Goal: Task Accomplishment & Management: Complete application form

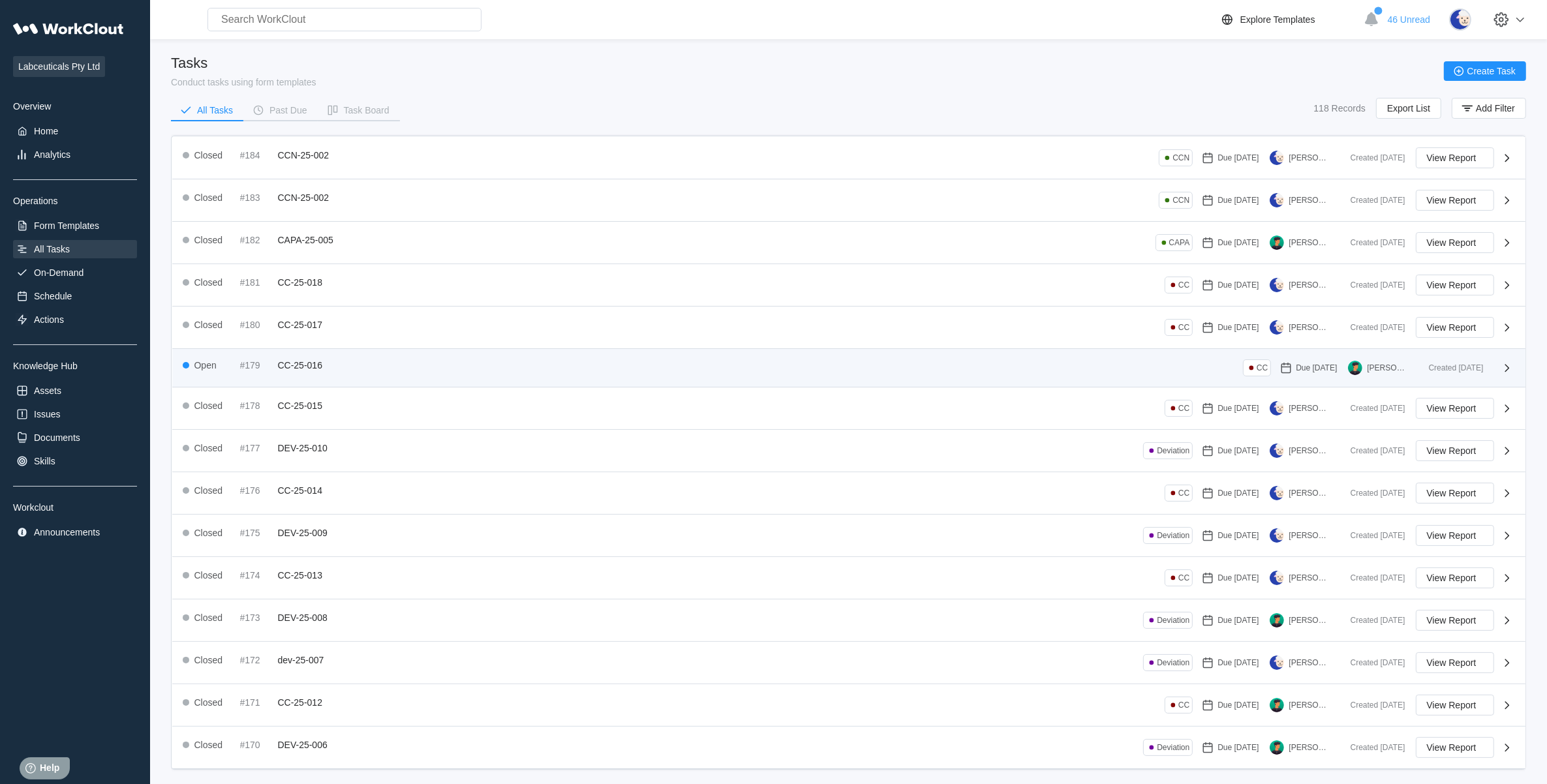
click at [312, 364] on span "CC-25-016" at bounding box center [300, 365] width 45 height 10
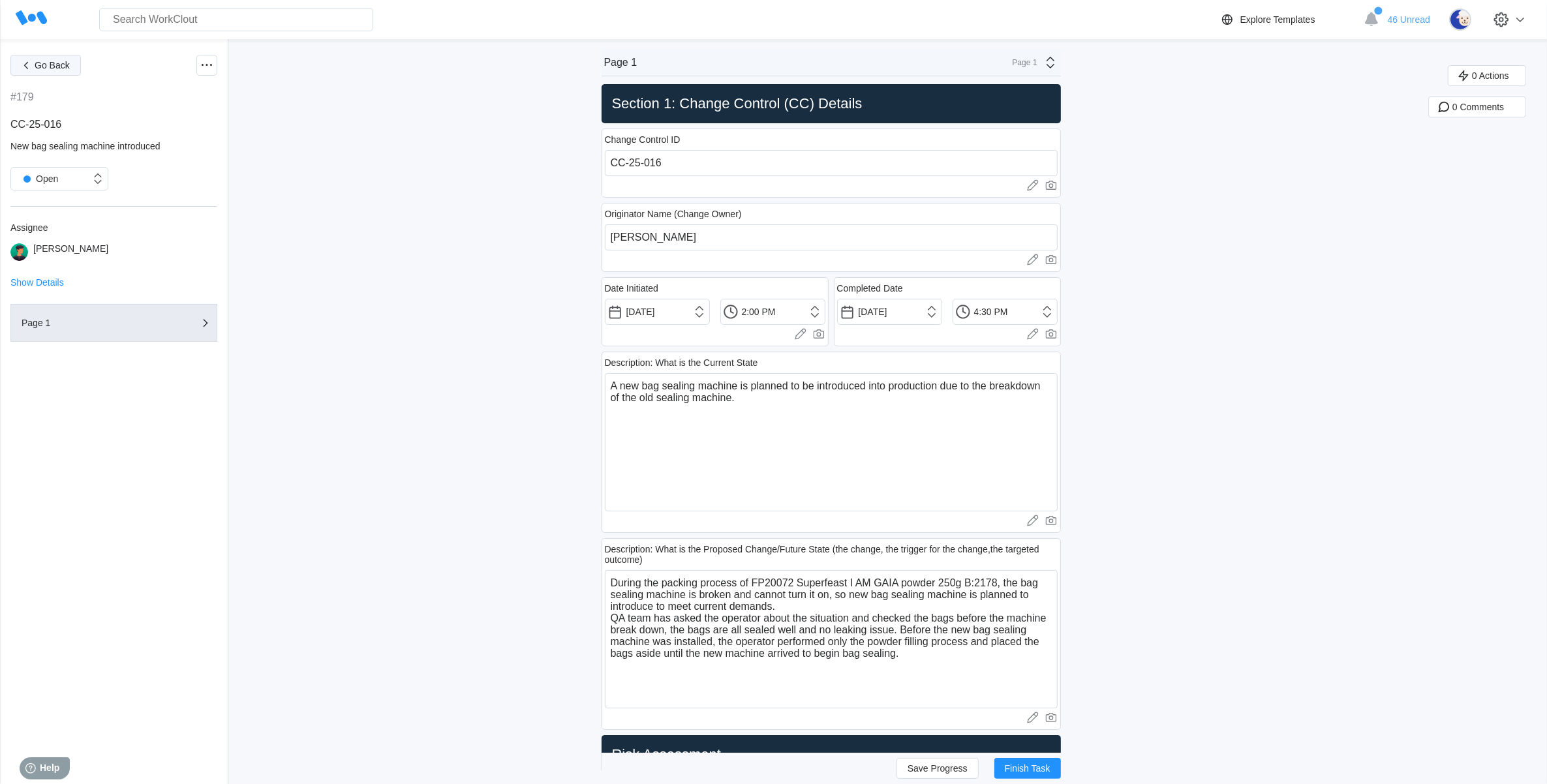
click at [48, 59] on button "Go Back" at bounding box center [45, 65] width 70 height 21
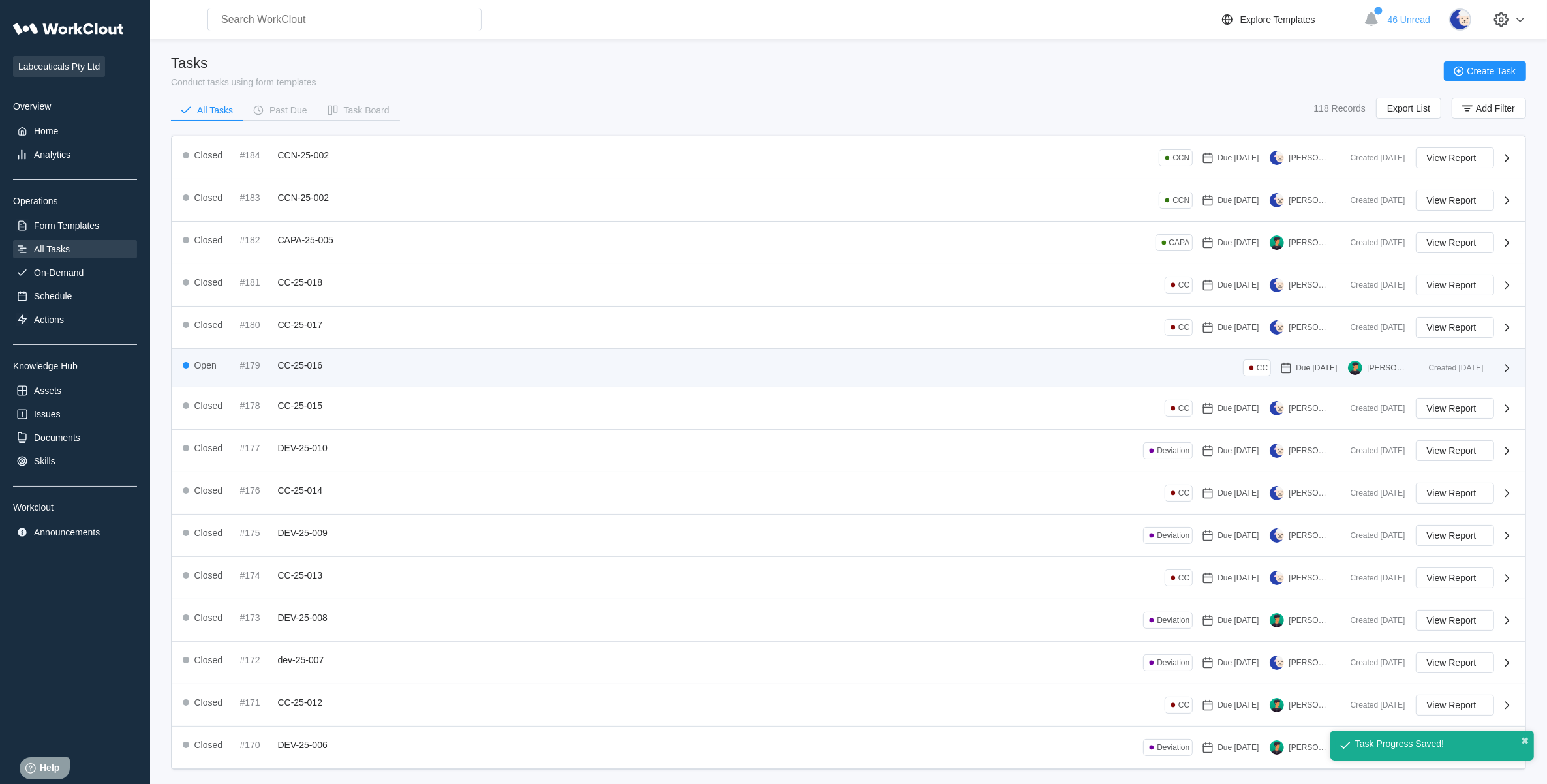
click at [301, 371] on span "CC-25-016" at bounding box center [300, 365] width 45 height 10
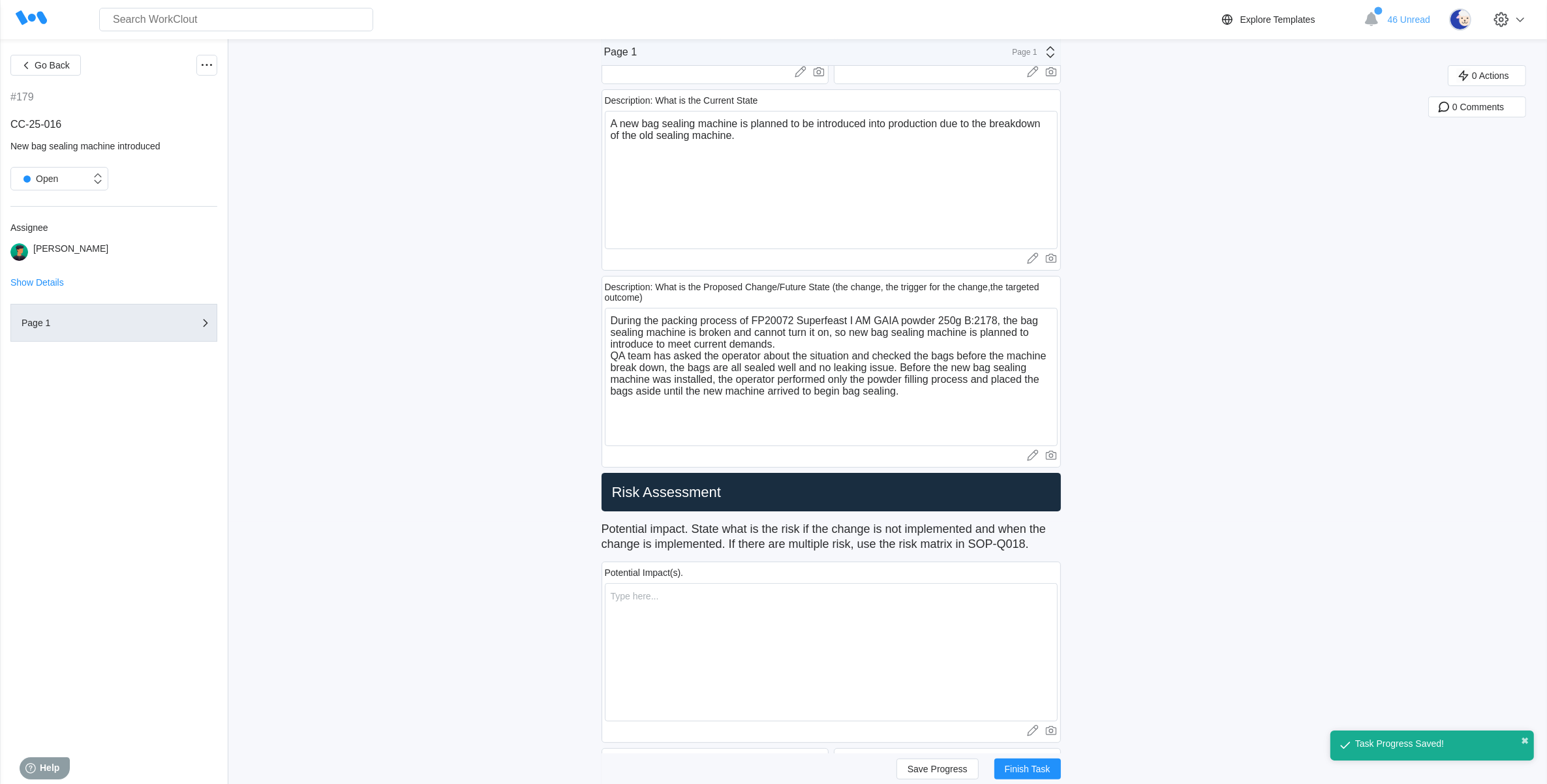
scroll to position [326, 0]
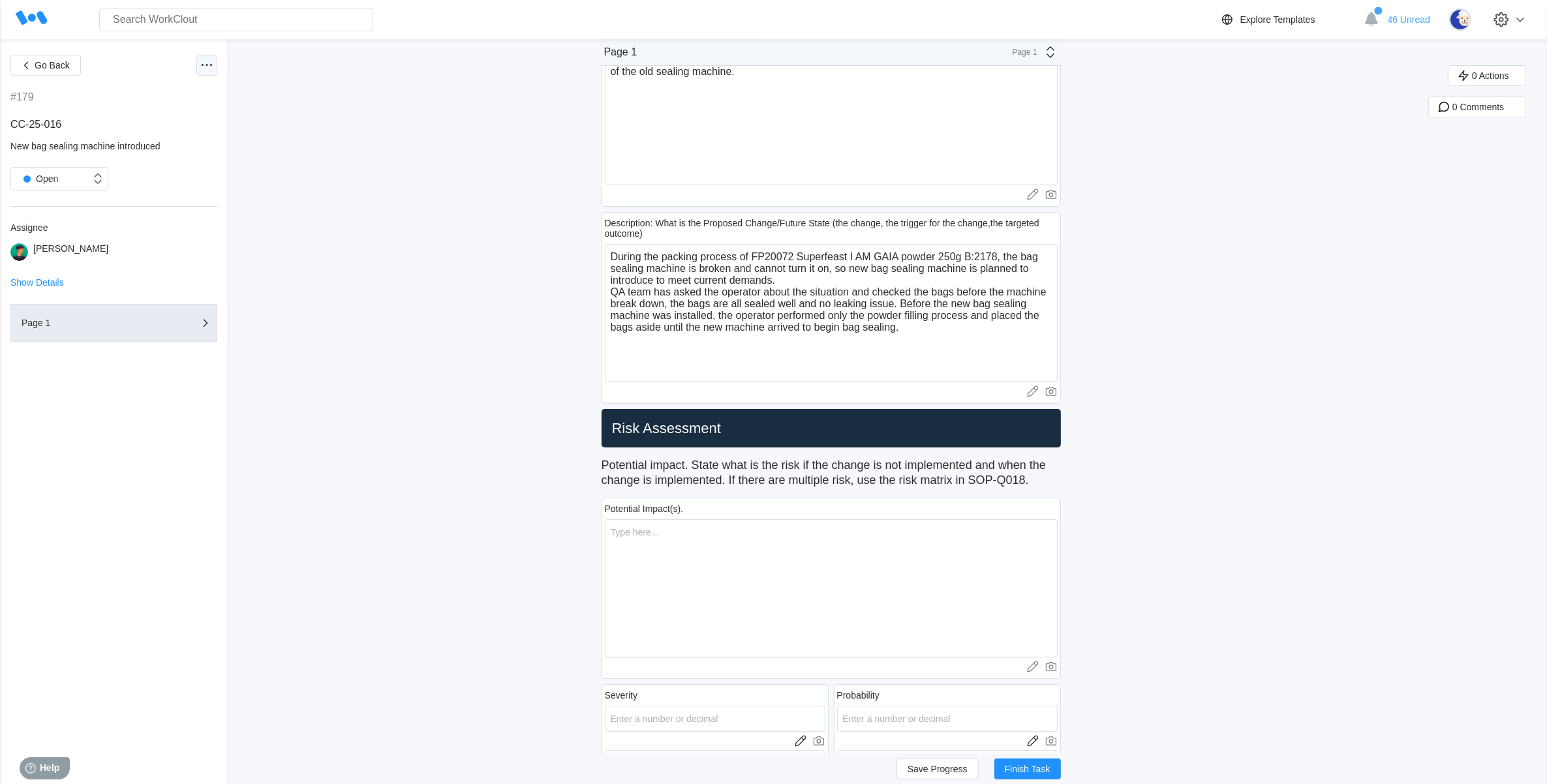
click at [205, 61] on icon at bounding box center [207, 66] width 16 height 16
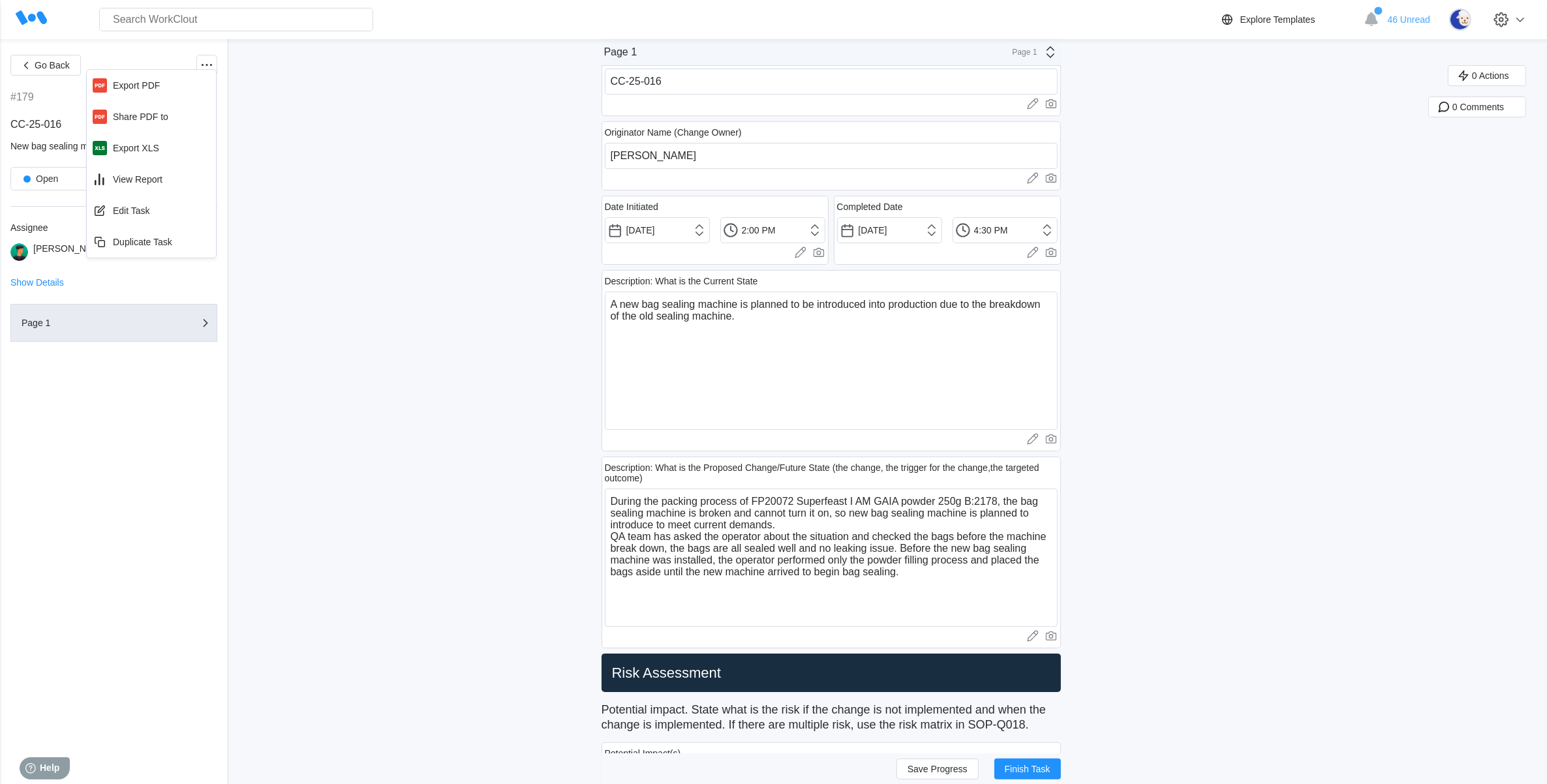
scroll to position [0, 0]
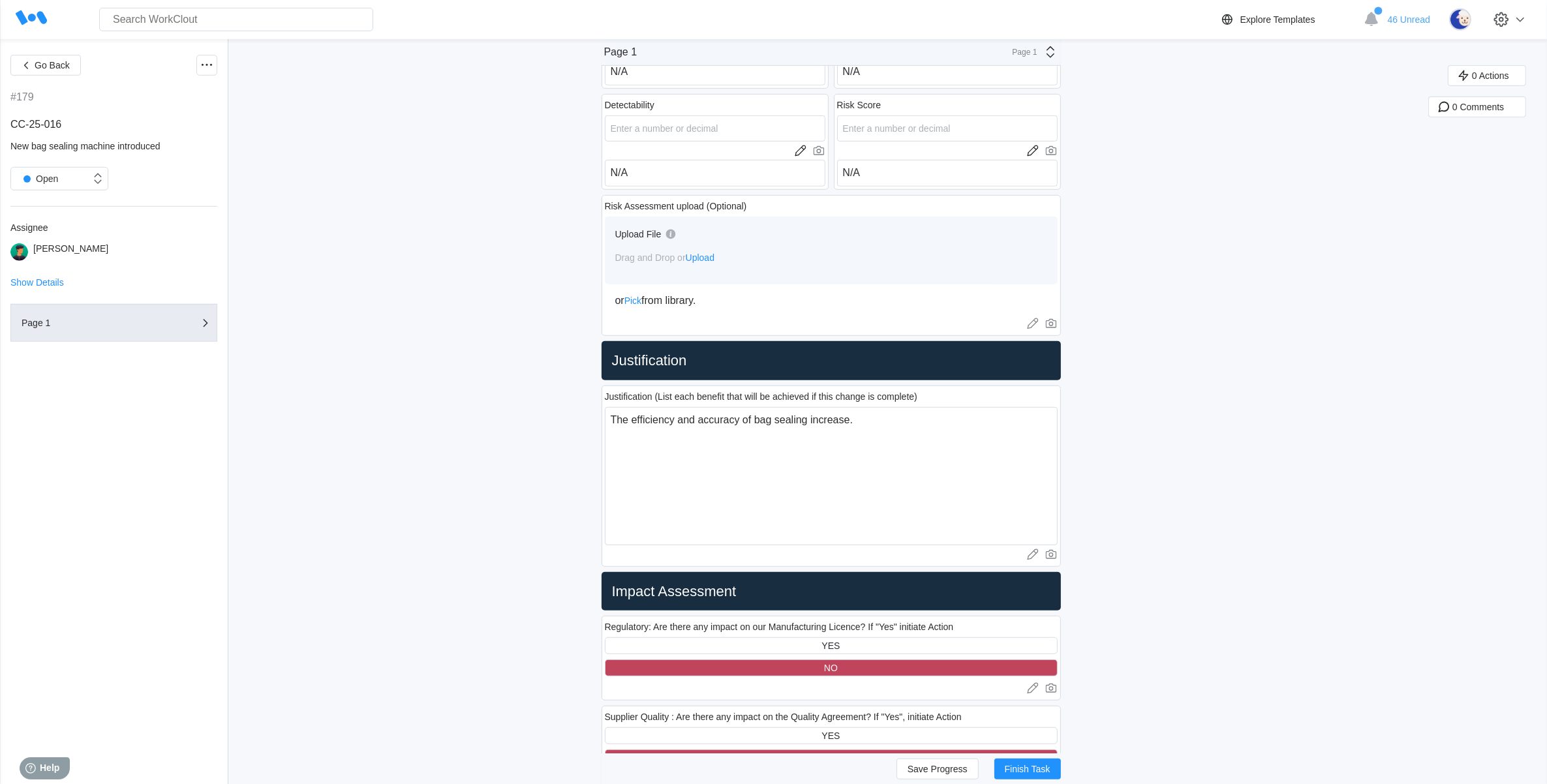
scroll to position [1224, 0]
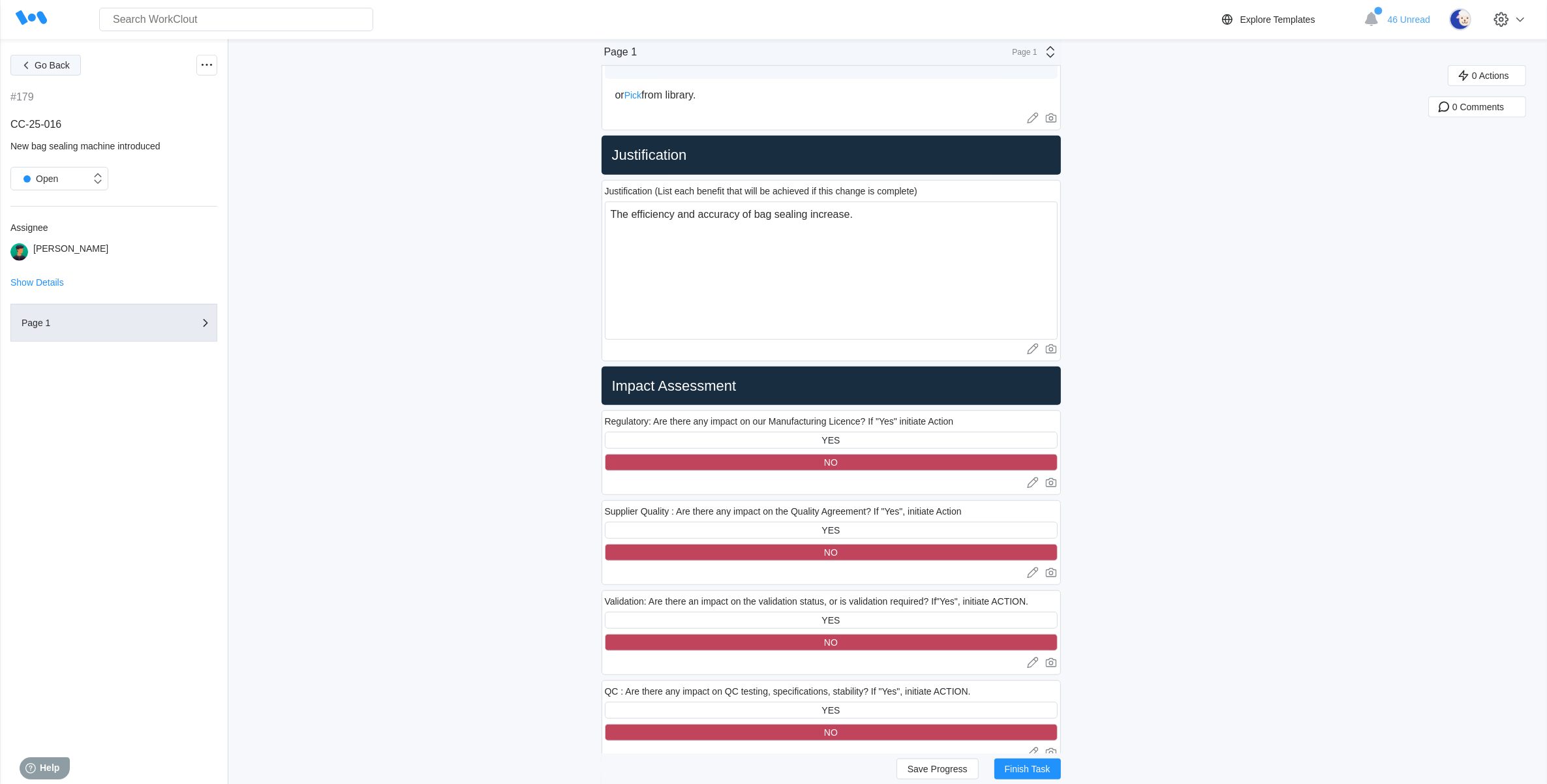
click at [30, 64] on icon "button" at bounding box center [26, 65] width 14 height 14
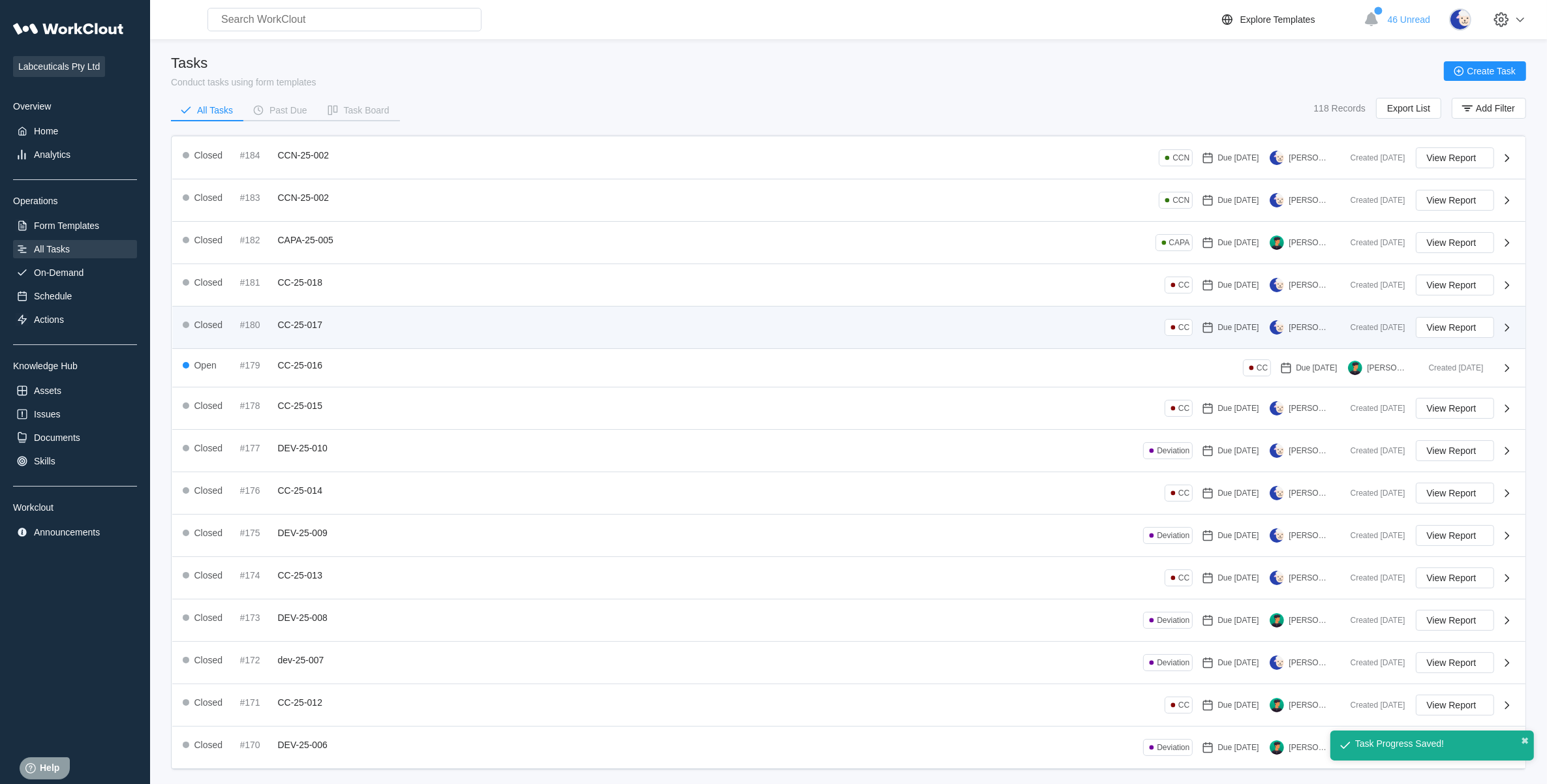
click at [355, 319] on div "Closed #180 CC-25-017 CC Due [DATE] [PERSON_NAME]" at bounding box center [761, 327] width 1157 height 21
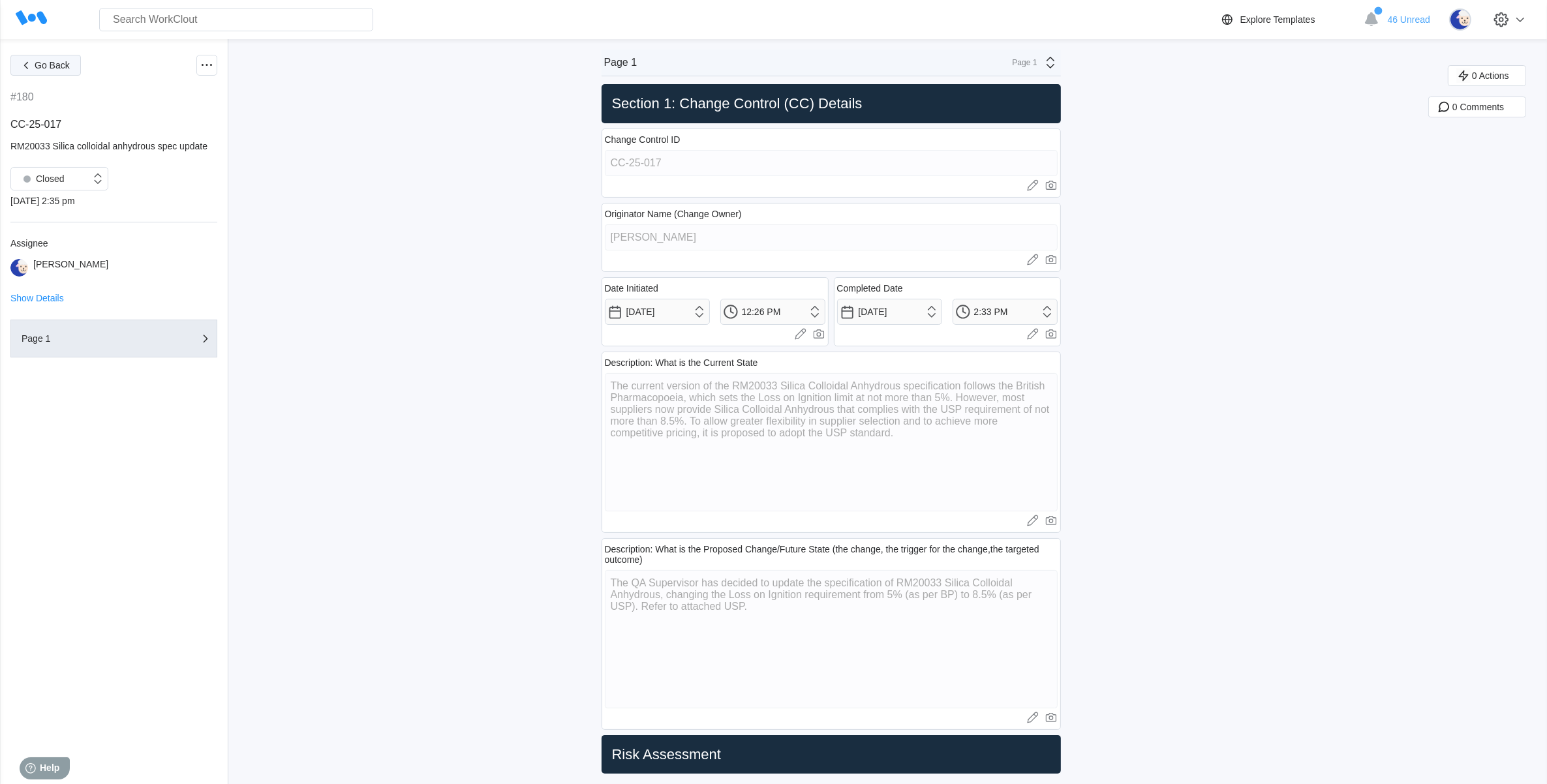
click at [61, 66] on span "Go Back" at bounding box center [52, 66] width 35 height 9
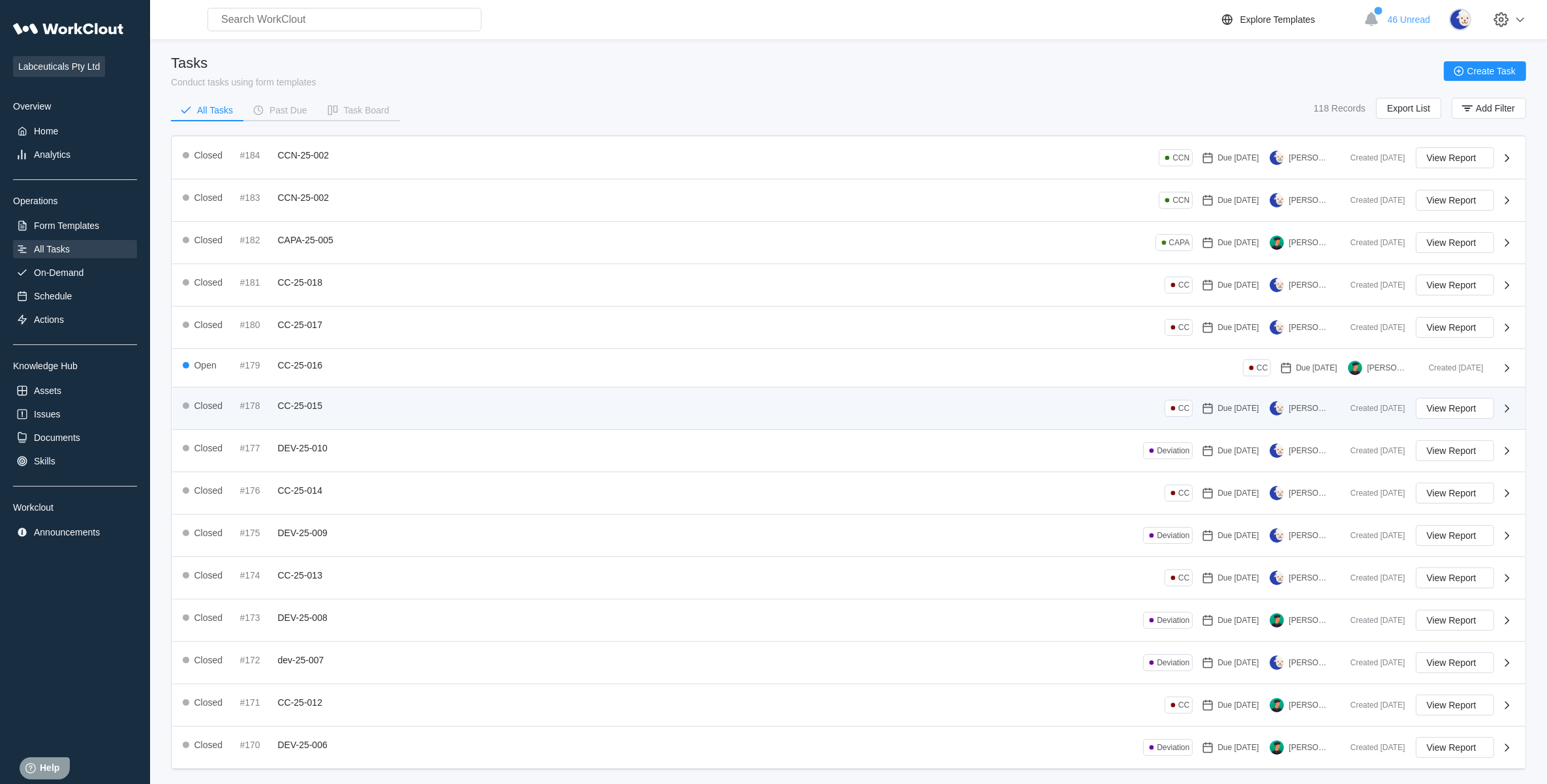
click at [305, 407] on span "CC-25-015" at bounding box center [300, 405] width 45 height 10
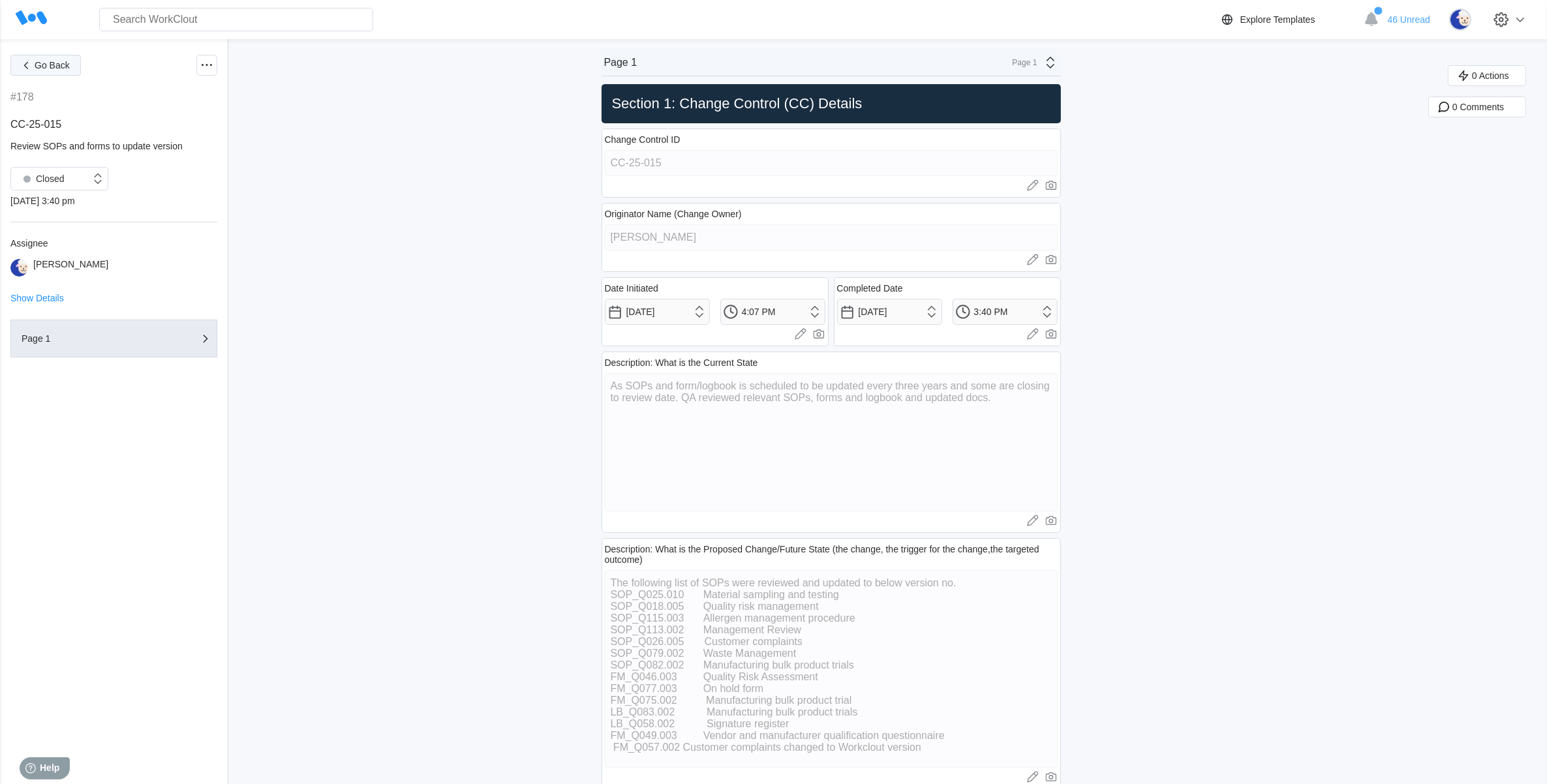
click at [43, 70] on button "Go Back" at bounding box center [45, 65] width 70 height 21
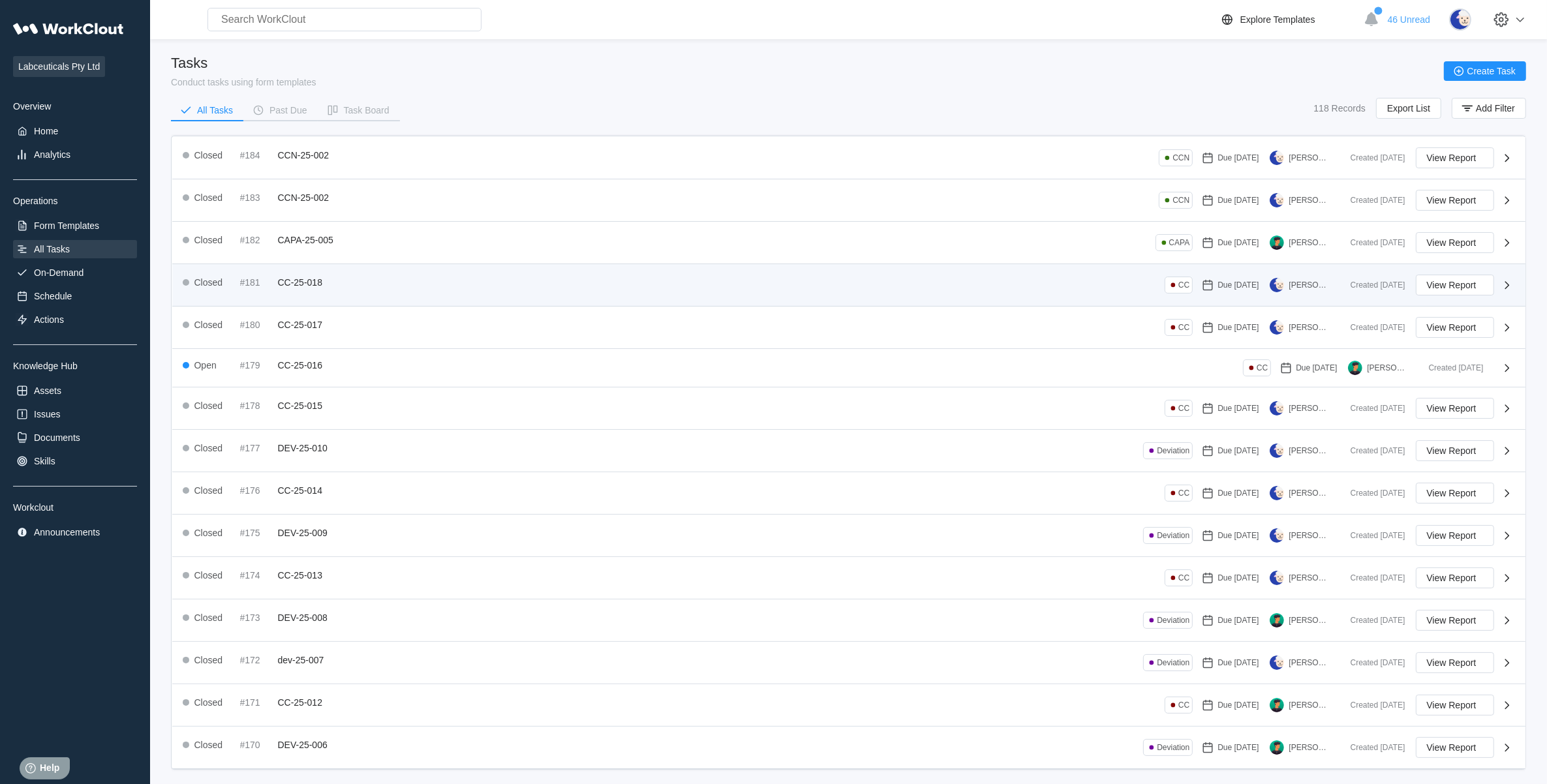
click at [376, 277] on div "Closed #181 CC-25-018 CC Due [DATE] [PERSON_NAME]" at bounding box center [761, 285] width 1157 height 21
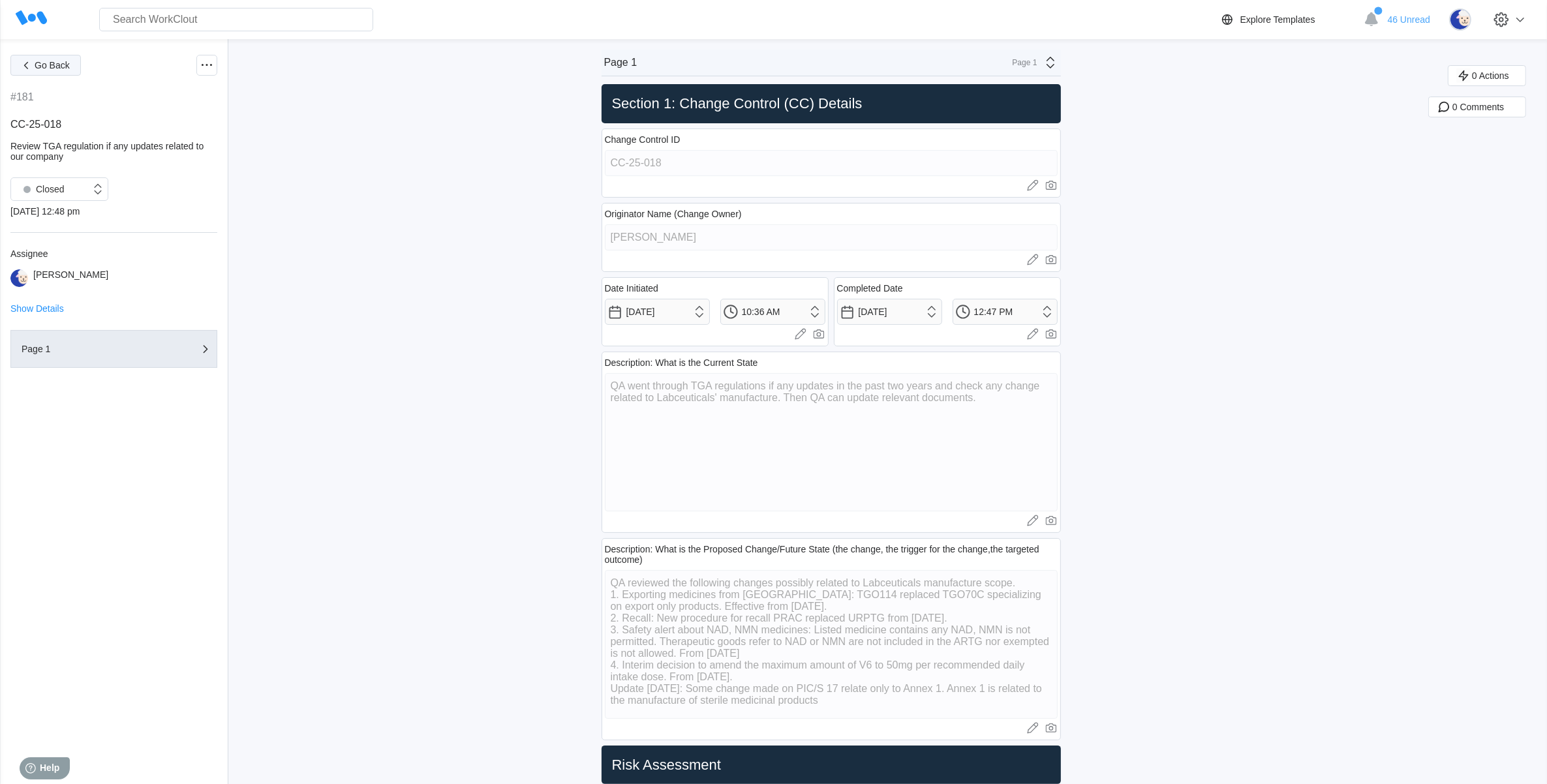
click at [49, 69] on button "Go Back" at bounding box center [45, 65] width 70 height 21
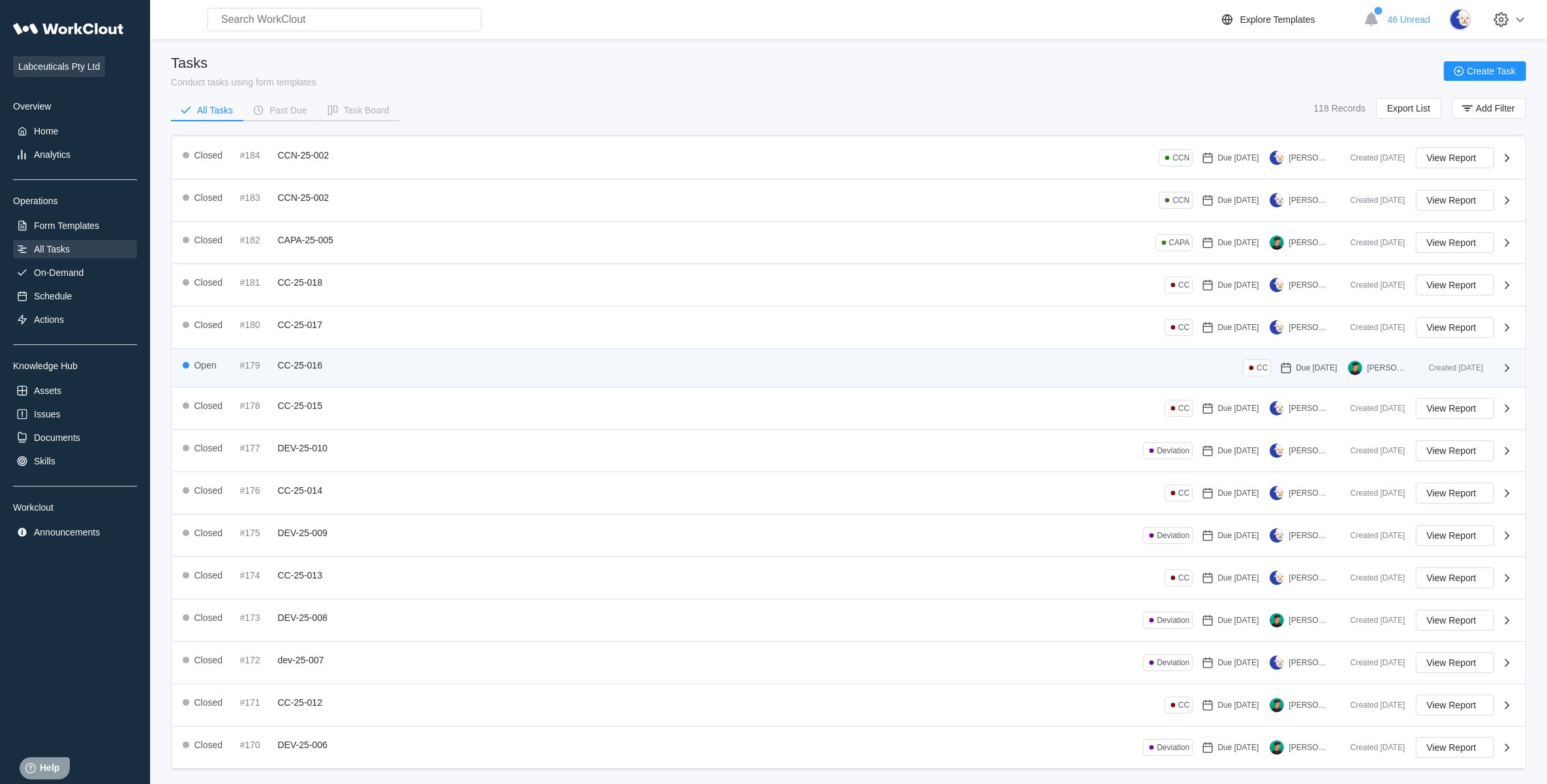
click at [403, 369] on div "Open #179 CC-25-016 CC Due [DATE] [PERSON_NAME]" at bounding box center [800, 368] width 1235 height 17
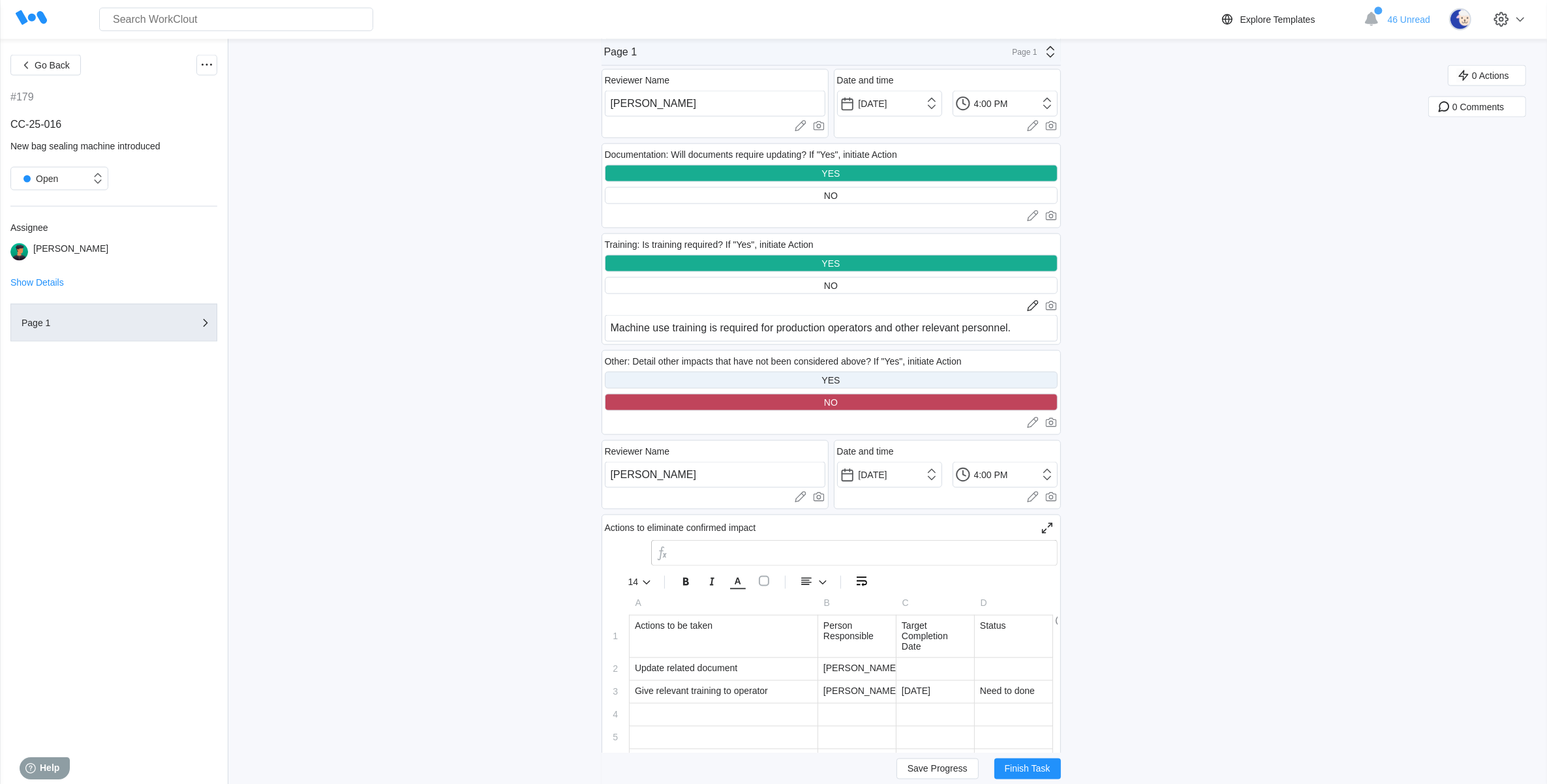
scroll to position [2692, 0]
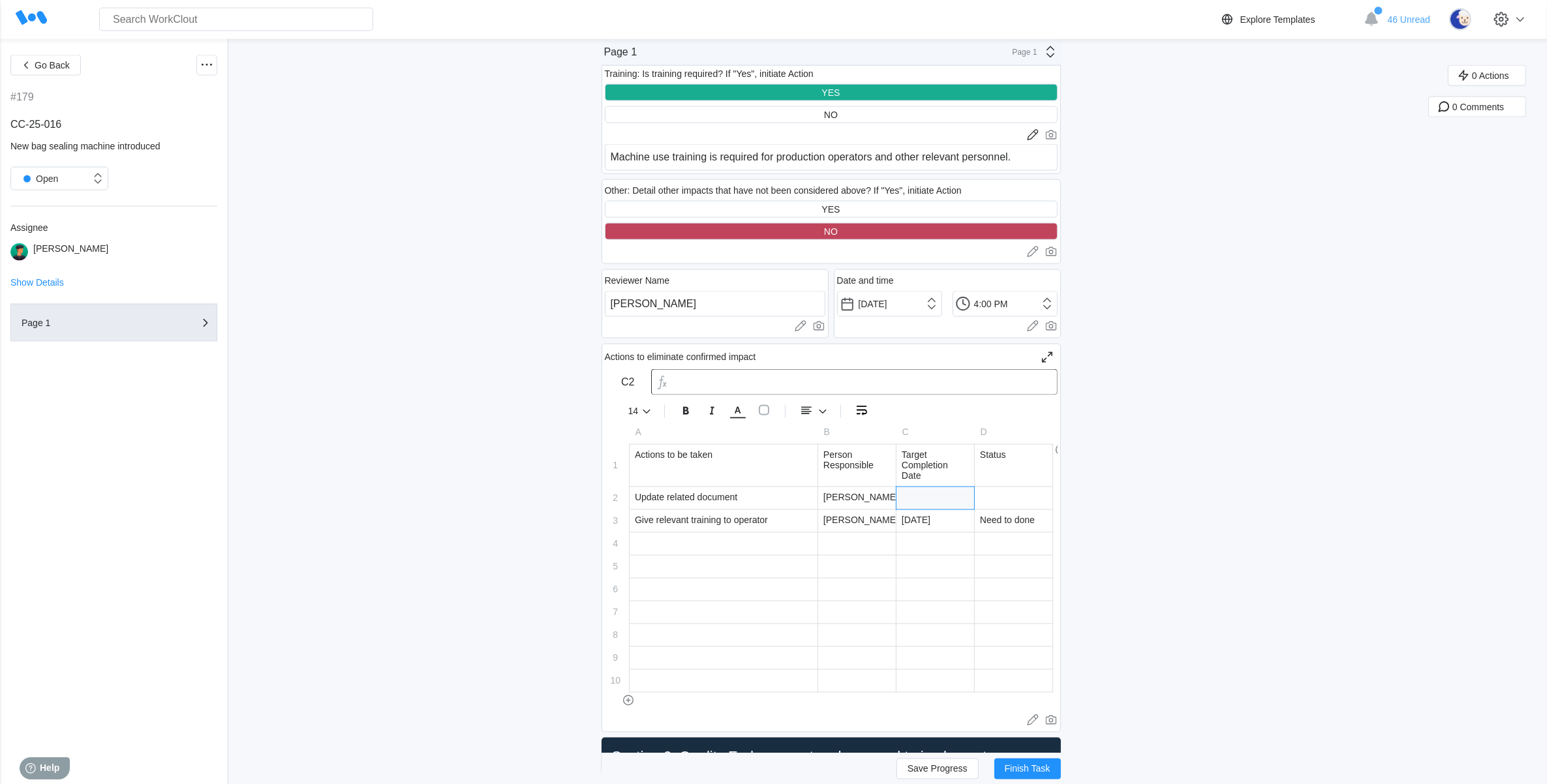
click at [933, 502] on div at bounding box center [935, 498] width 77 height 22
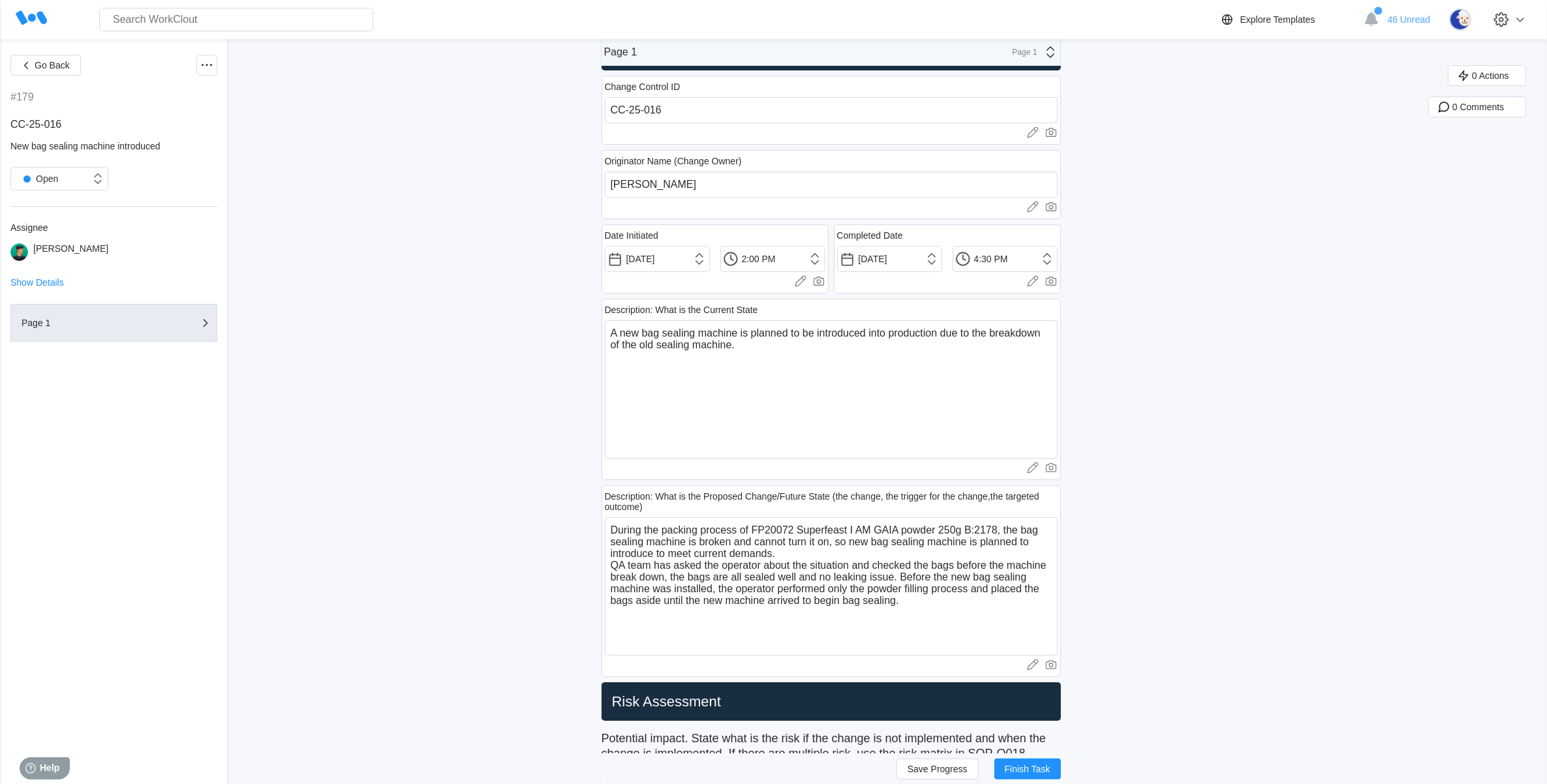
scroll to position [81, 0]
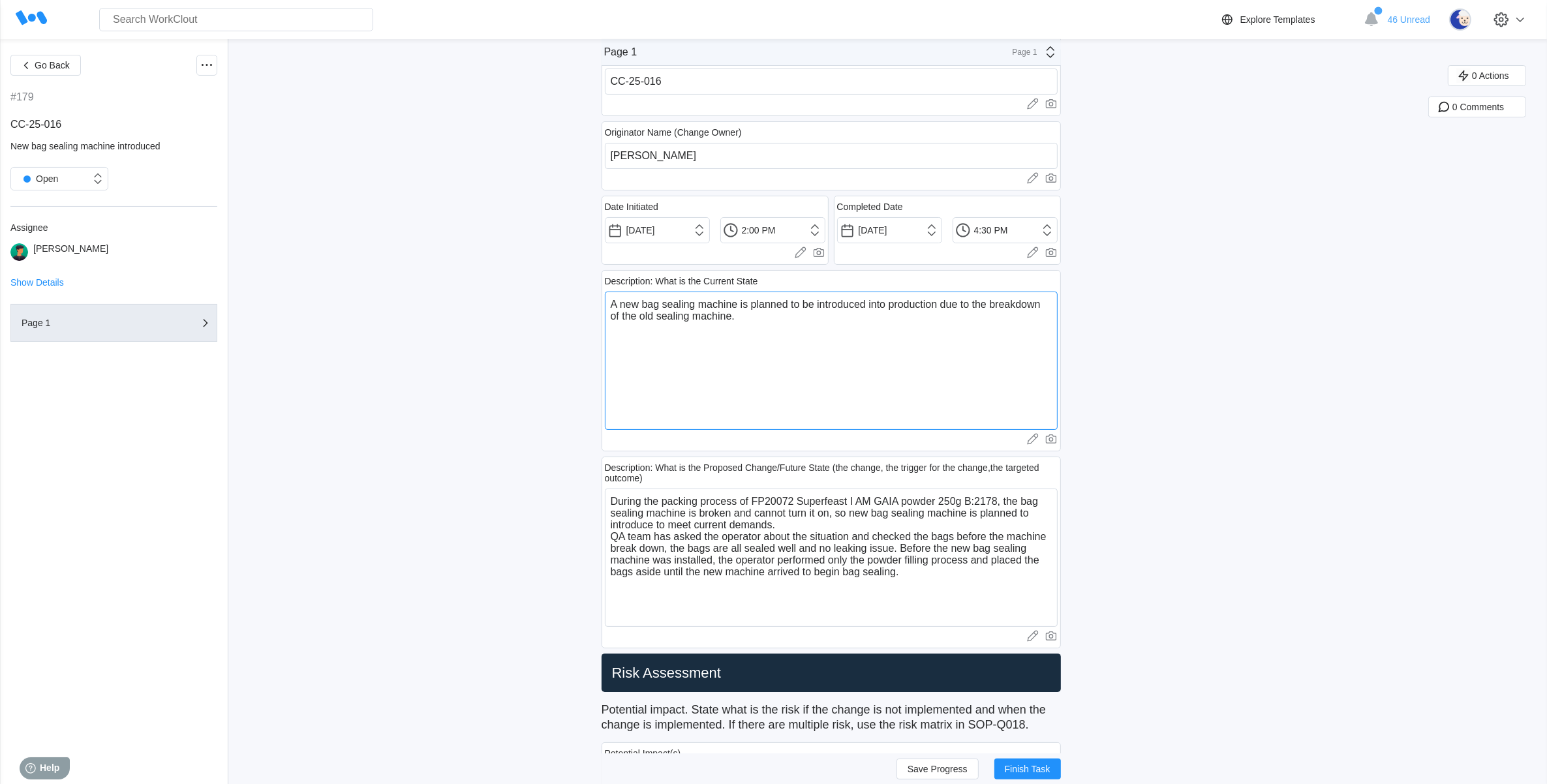
click at [822, 315] on textarea "A new bag sealing machine is planned to be introduced into production due to th…" at bounding box center [832, 360] width 453 height 138
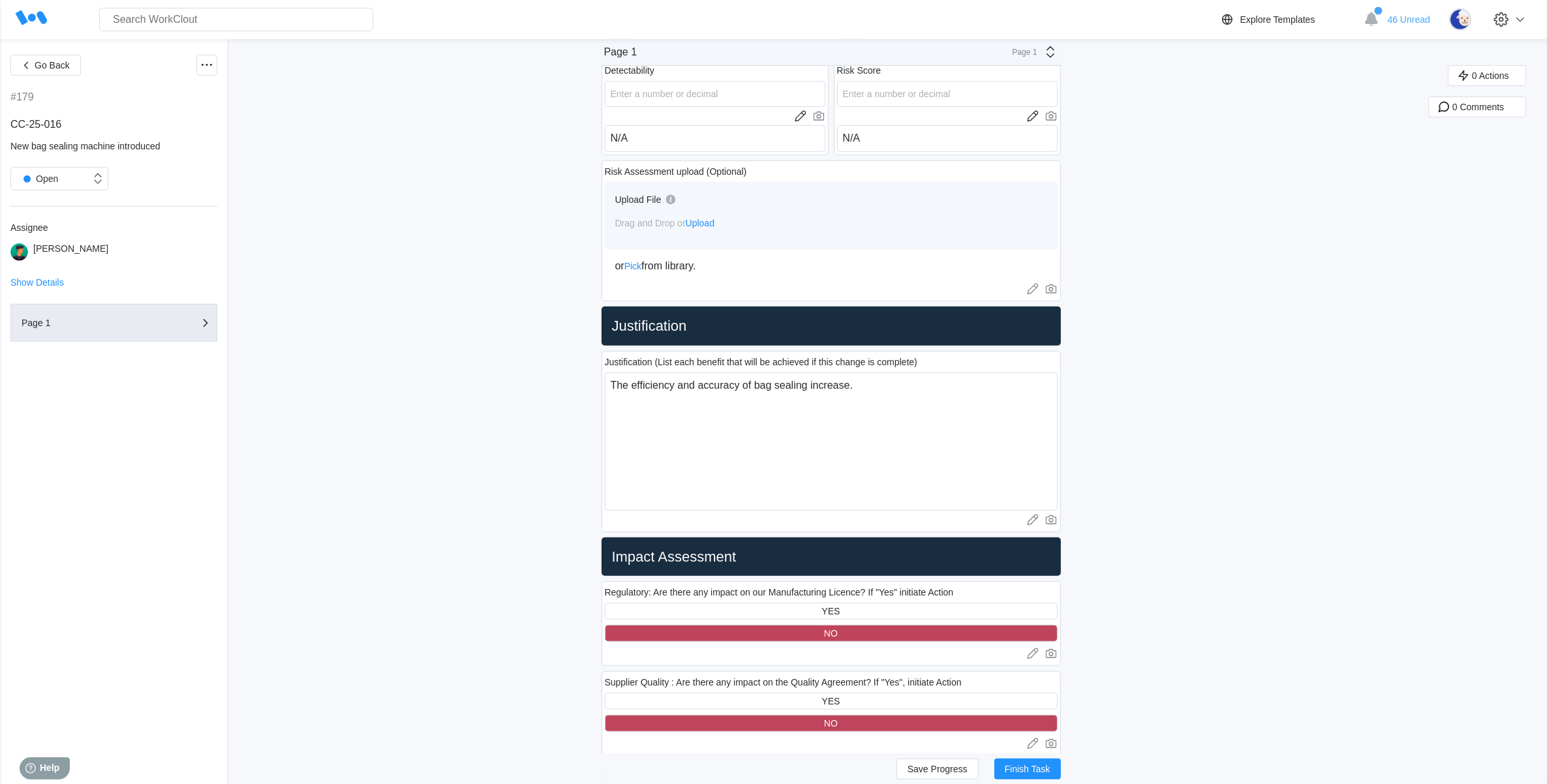
scroll to position [1060, 0]
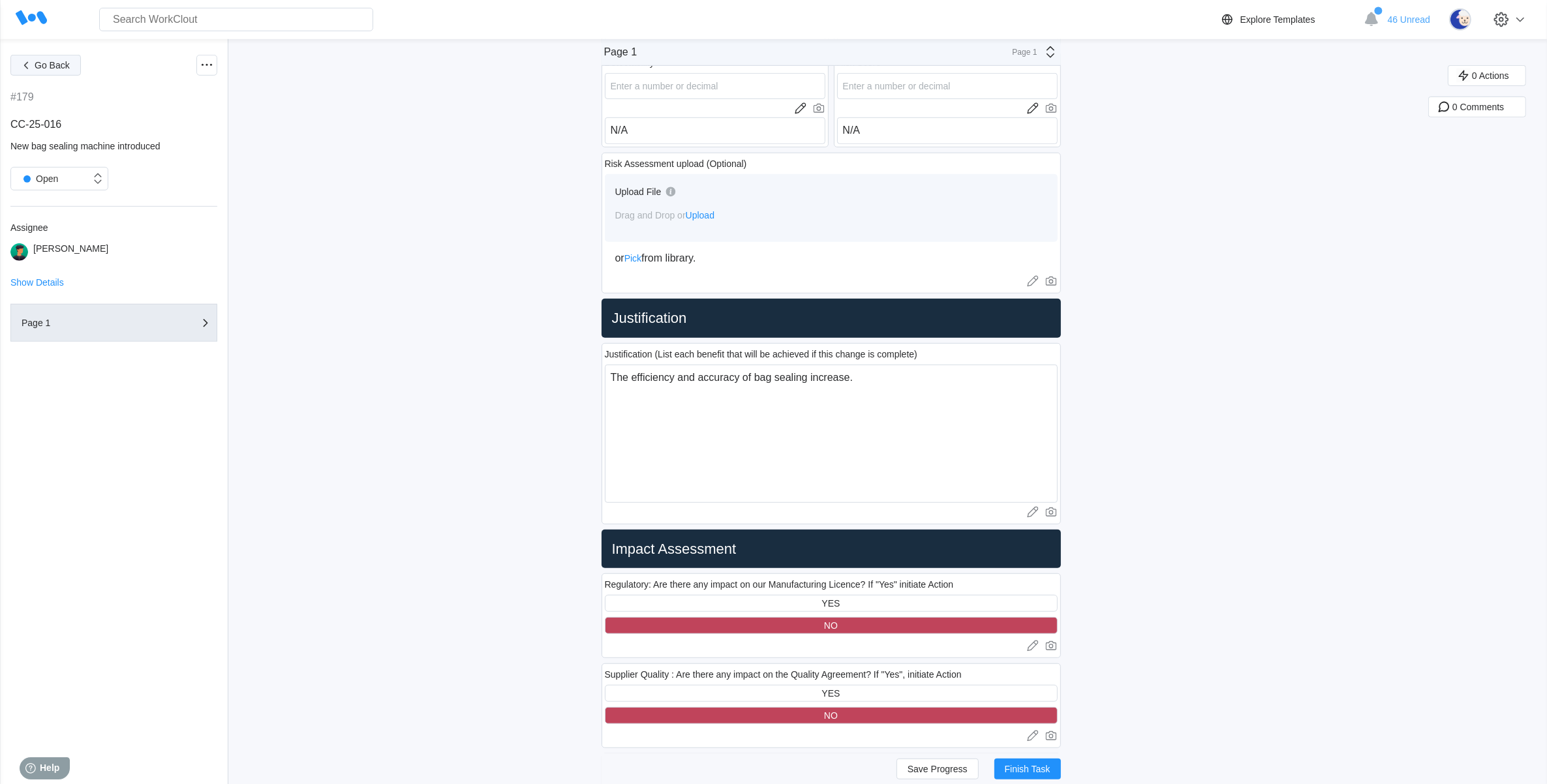
click at [26, 62] on icon "button" at bounding box center [26, 65] width 14 height 14
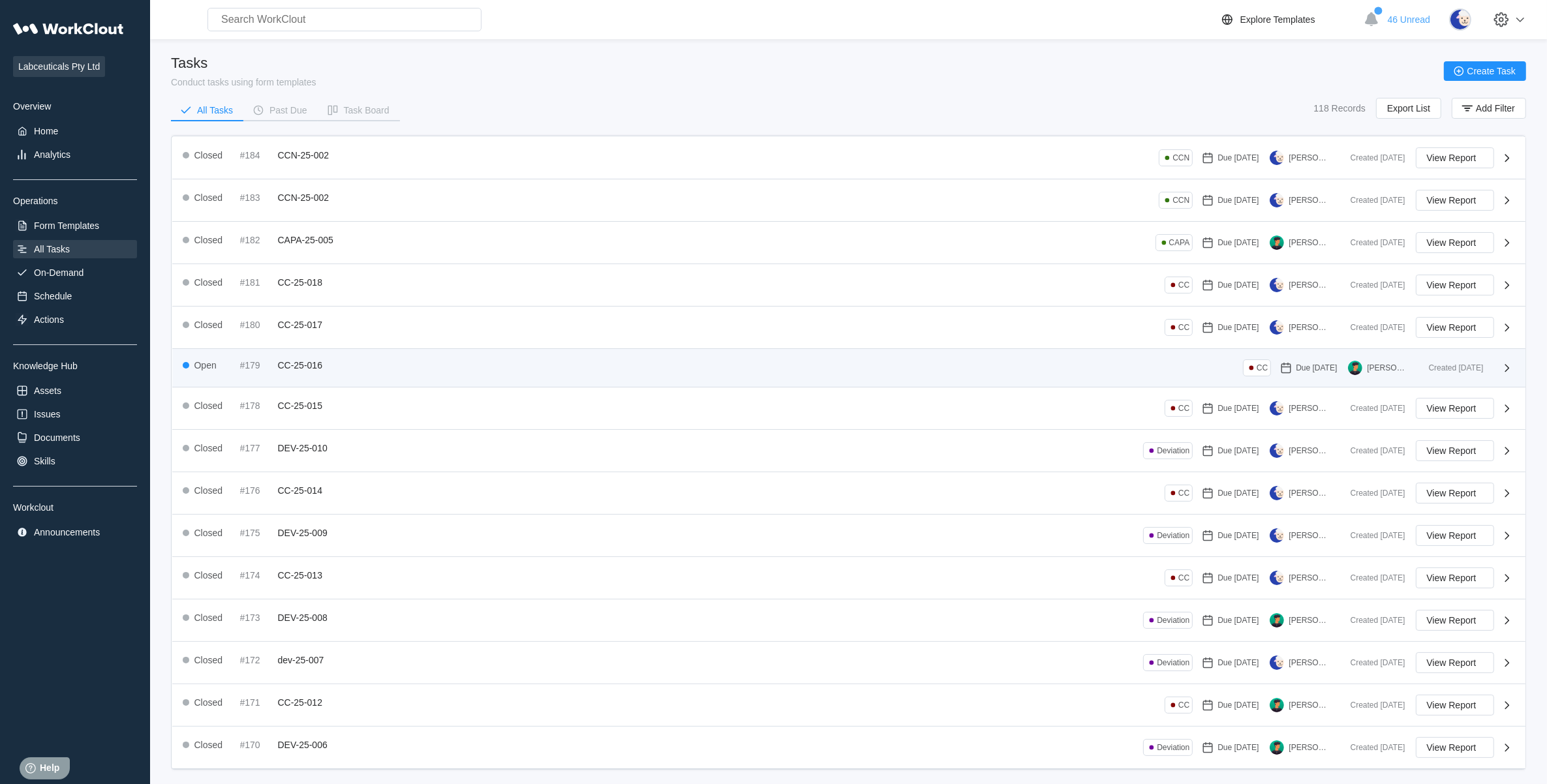
click at [266, 365] on div "#179" at bounding box center [256, 365] width 33 height 10
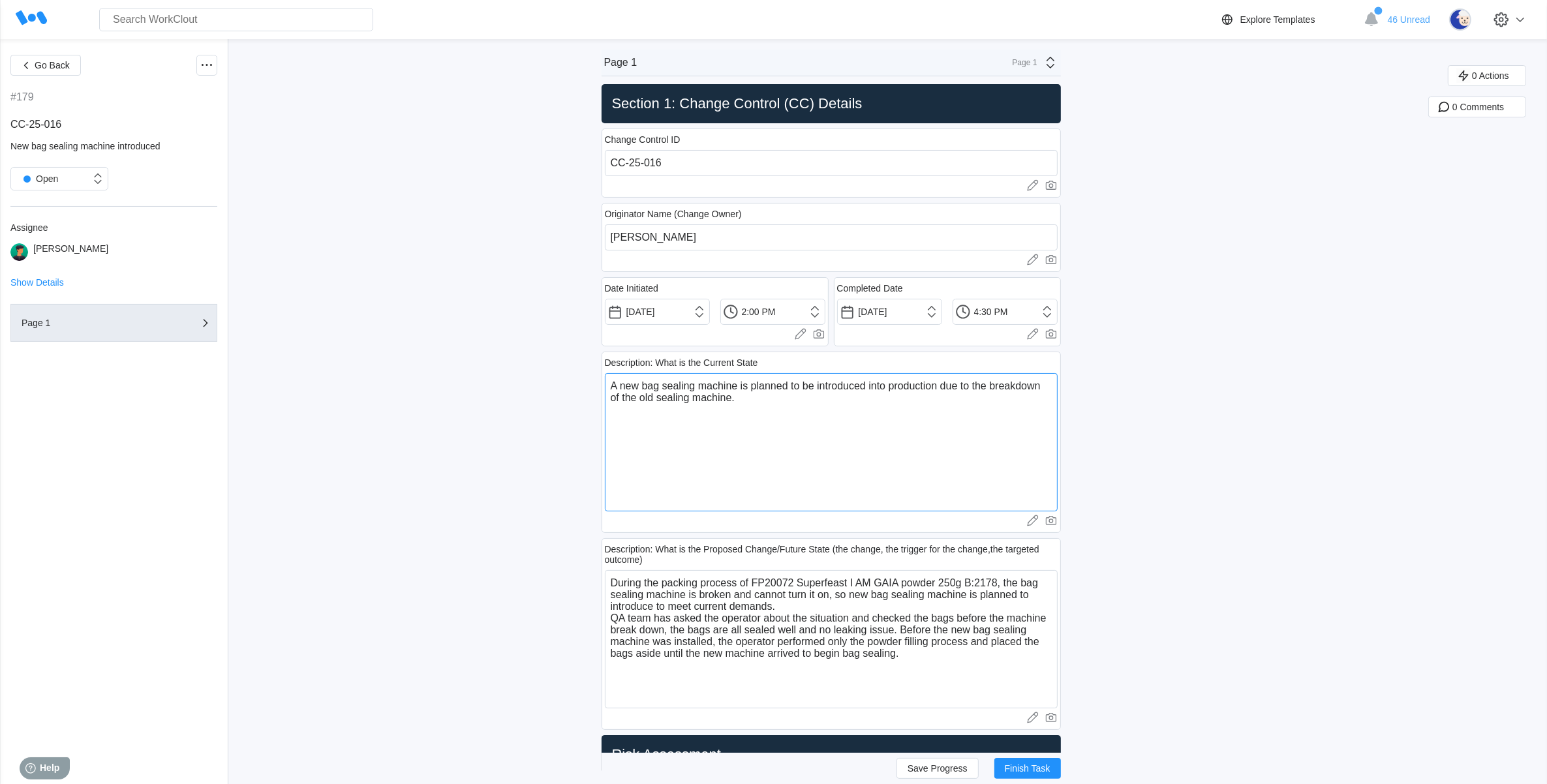
click at [767, 388] on textarea "A new bag sealing machine is planned to be introduced into production due to th…" at bounding box center [832, 442] width 453 height 138
click at [757, 395] on textarea "A new bag sealing machine is planned to be introduced into production due to th…" at bounding box center [832, 442] width 453 height 138
click at [740, 401] on textarea "A new bag sealing machine is planned to be introduced into production due to th…" at bounding box center [832, 442] width 453 height 138
click at [761, 403] on textarea "A new bag sealing machine is planned to be introduced into production due to th…" at bounding box center [832, 442] width 453 height 138
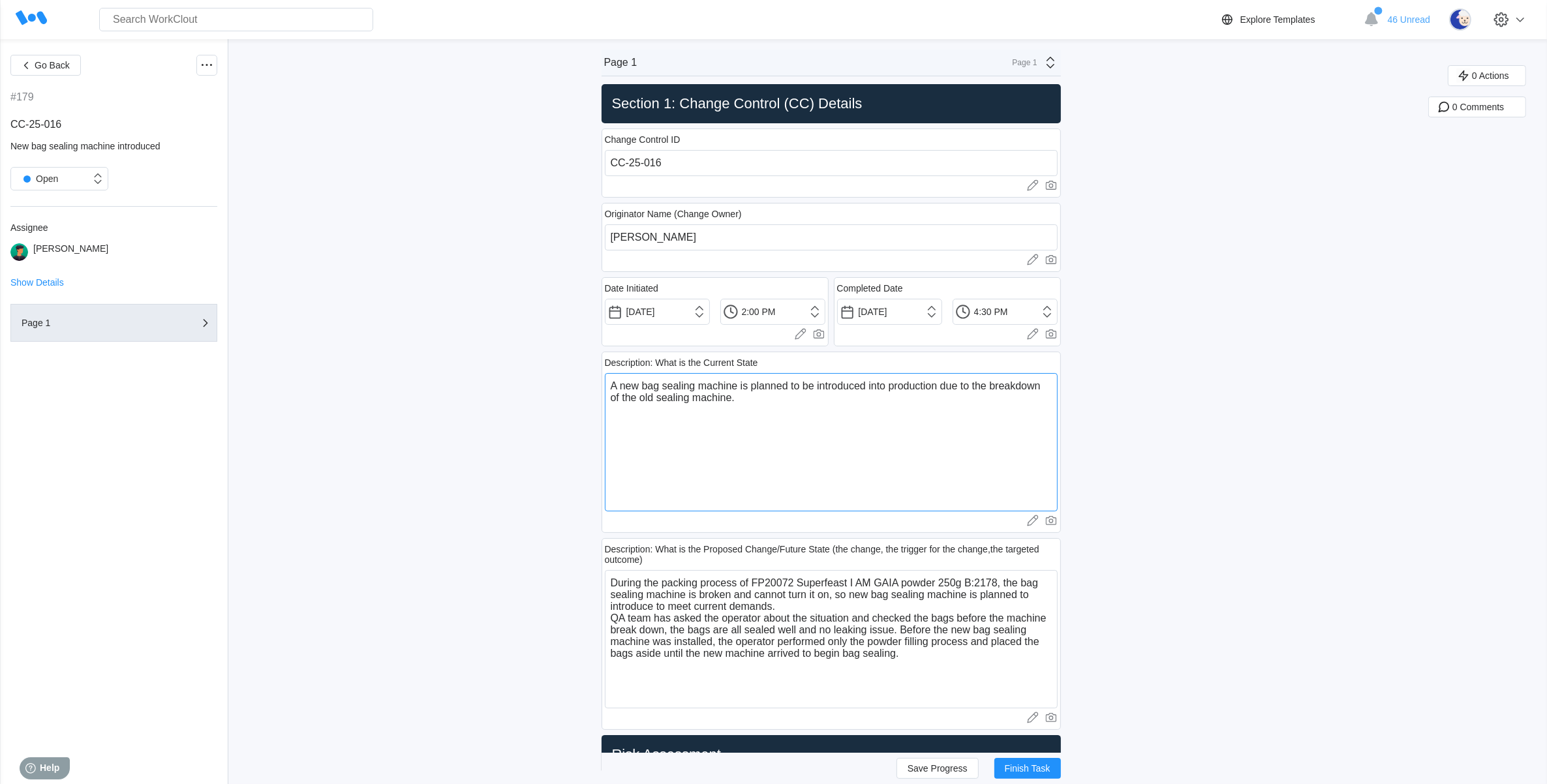
click at [761, 403] on textarea "A new bag sealing machine is planned to be introduced into production due to th…" at bounding box center [832, 442] width 453 height 138
drag, startPoint x: 918, startPoint y: 313, endPoint x: 836, endPoint y: 304, distance: 82.5
click at [836, 304] on div "Date Initiated [DATE] 2:00 PM Upload images or videos to this field Drag and Dr…" at bounding box center [831, 312] width 459 height 74
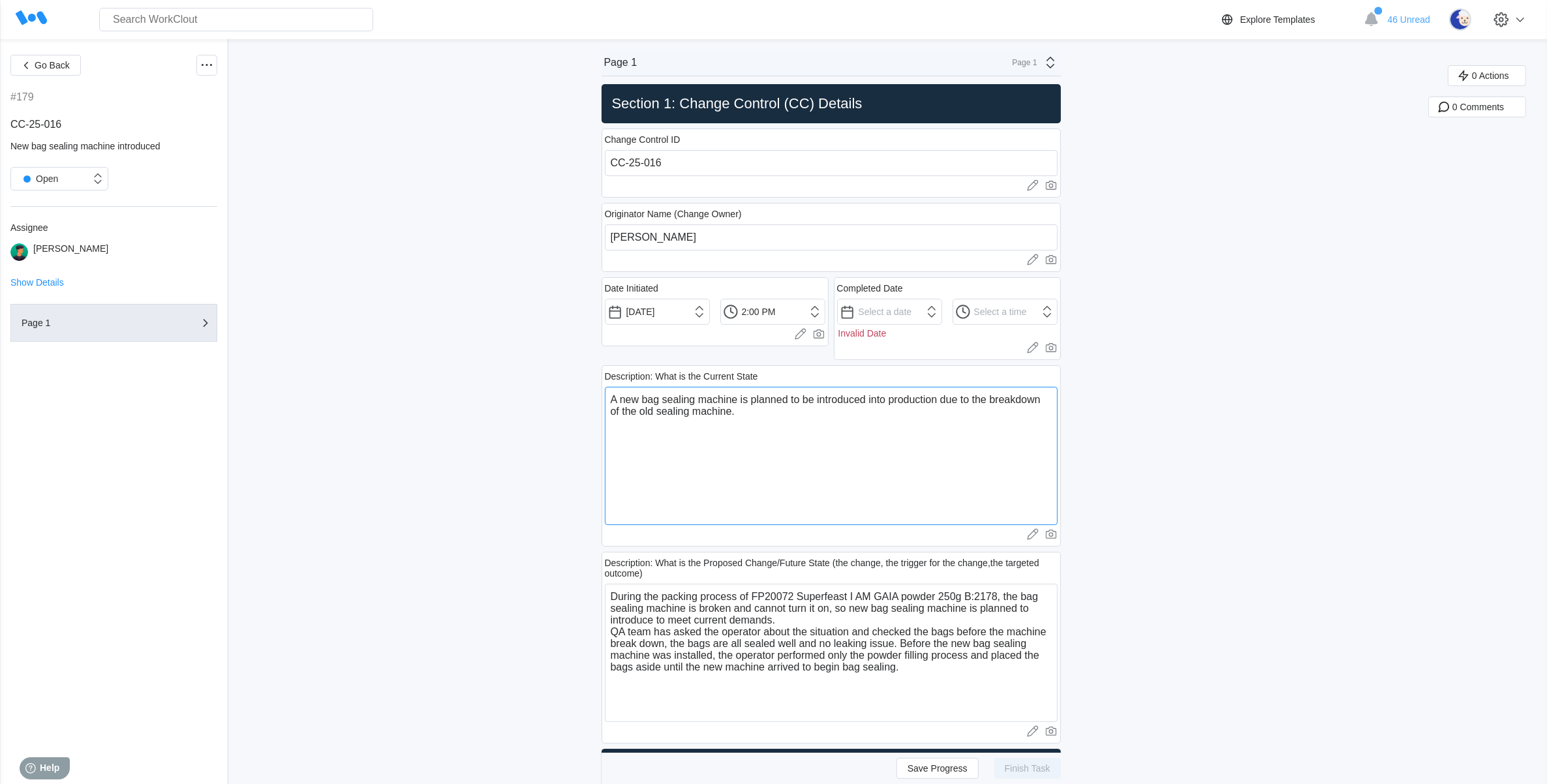
click at [716, 472] on textarea "A new bag sealing machine is planned to be introduced into production due to th…" at bounding box center [832, 455] width 453 height 138
click at [770, 415] on textarea "A new bag sealing machine is planned to be introduced into production due to th…" at bounding box center [832, 455] width 453 height 138
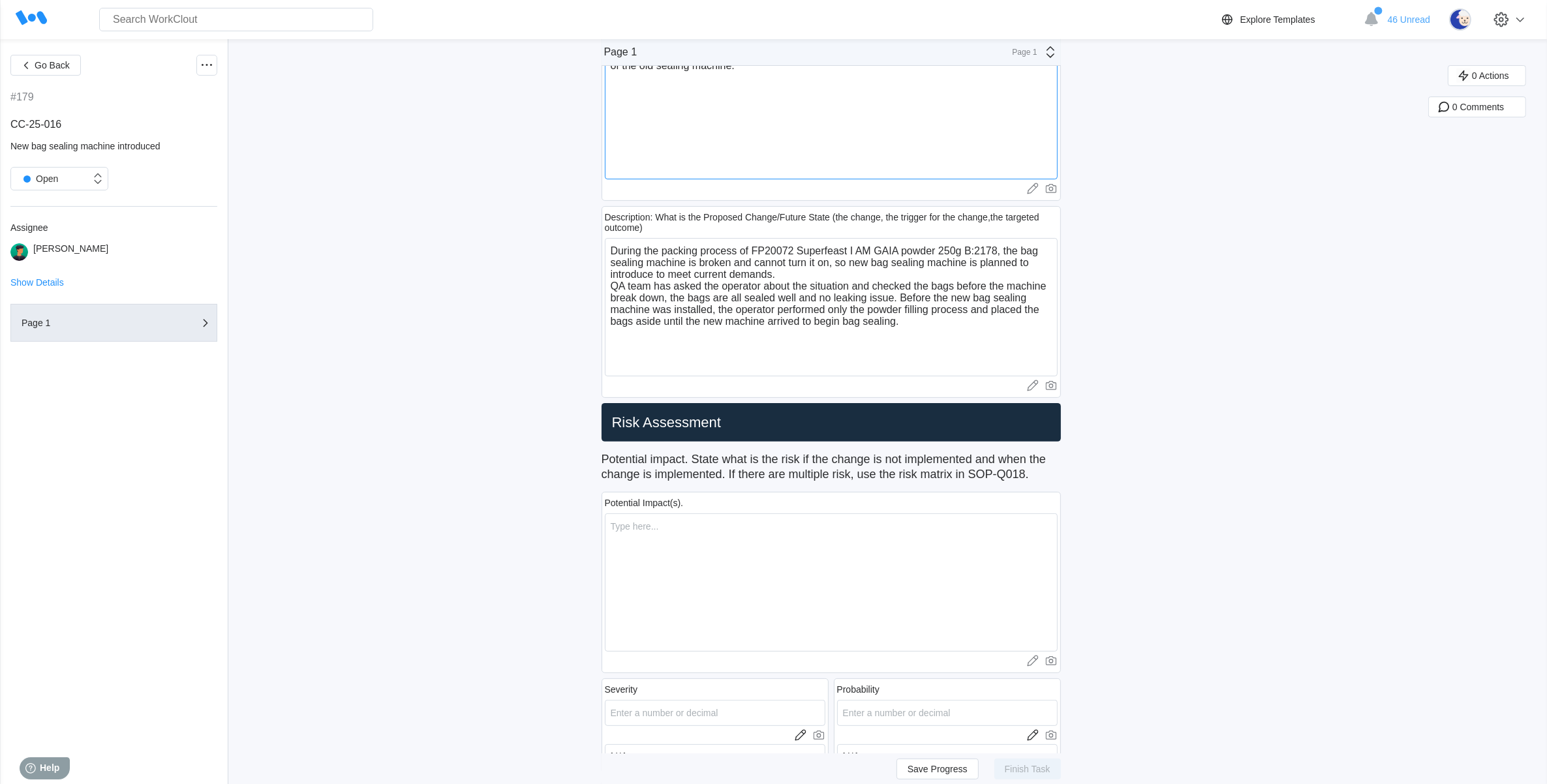
scroll to position [408, 0]
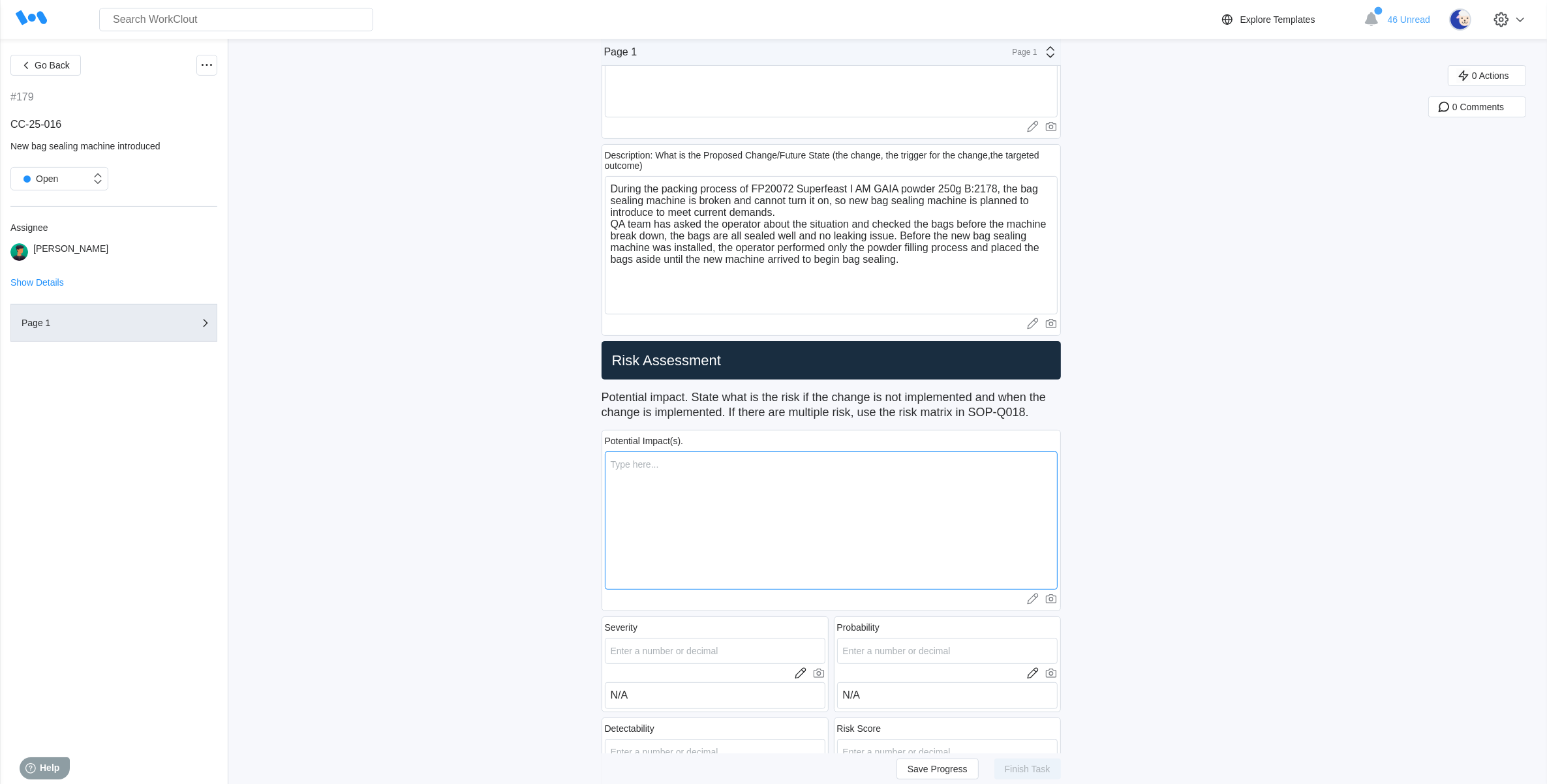
click at [814, 474] on textarea at bounding box center [832, 520] width 453 height 138
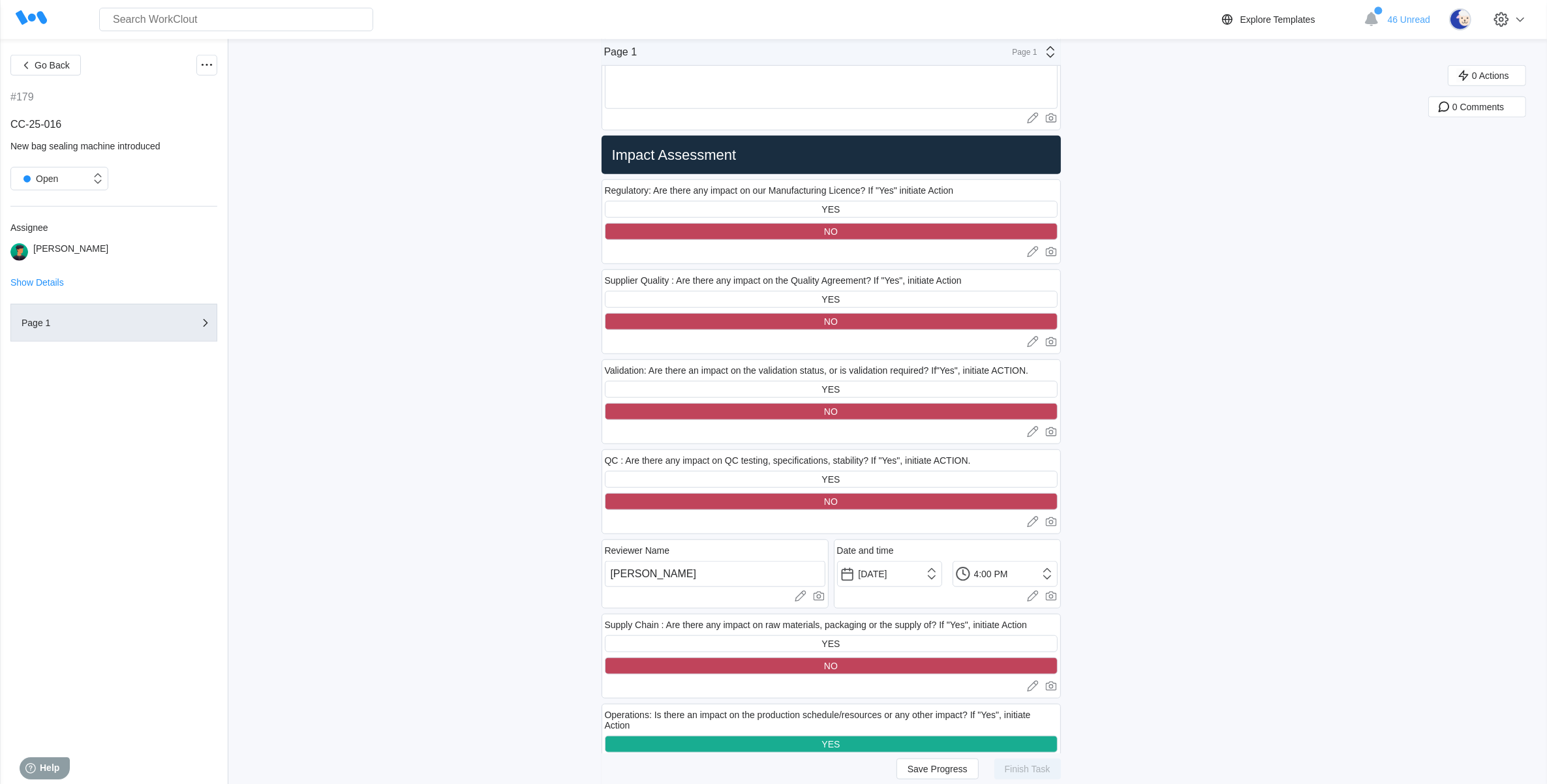
scroll to position [897, 0]
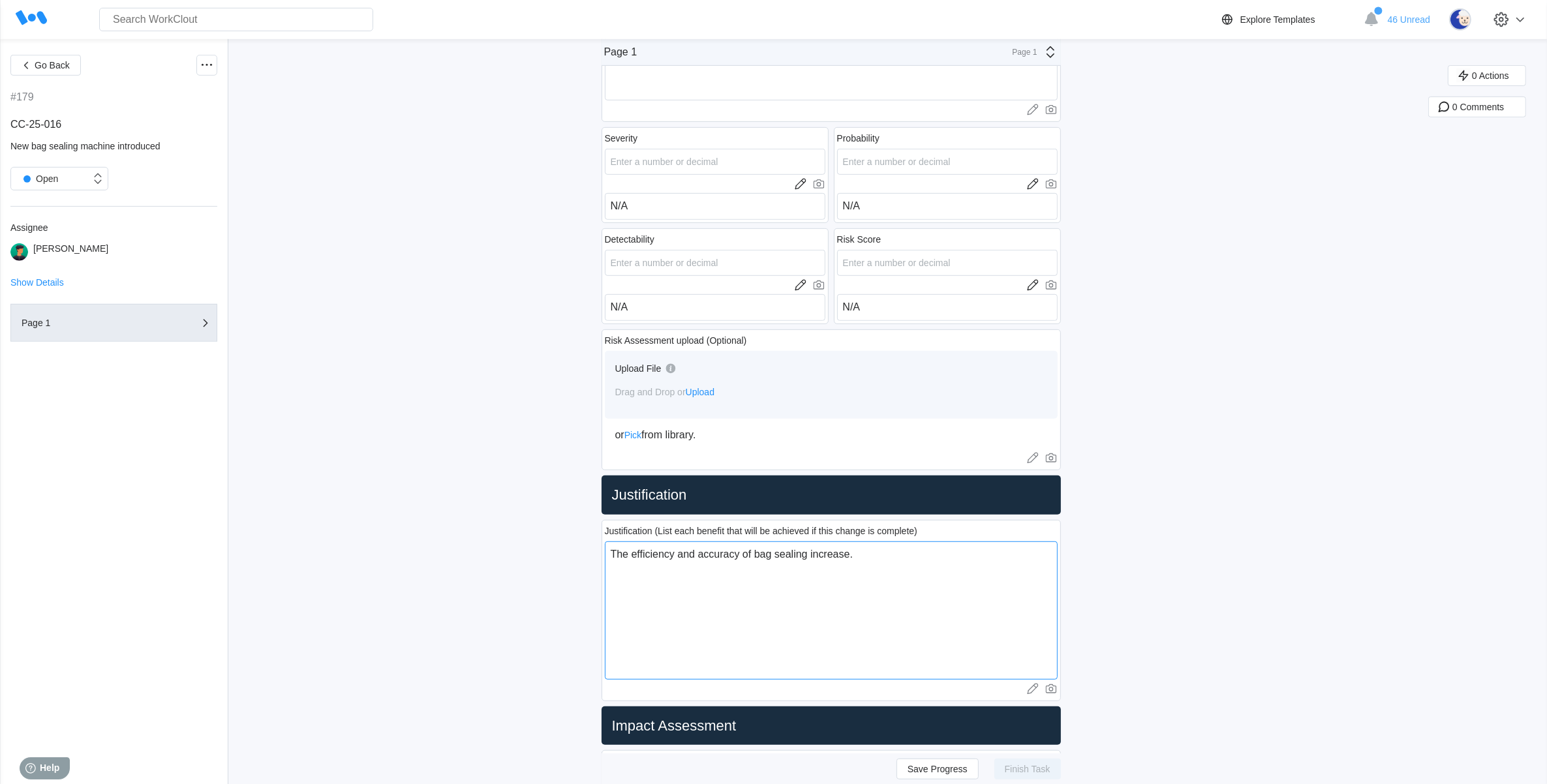
click at [762, 592] on textarea "The efficiency and accuracy of bag sealing increase." at bounding box center [832, 610] width 453 height 138
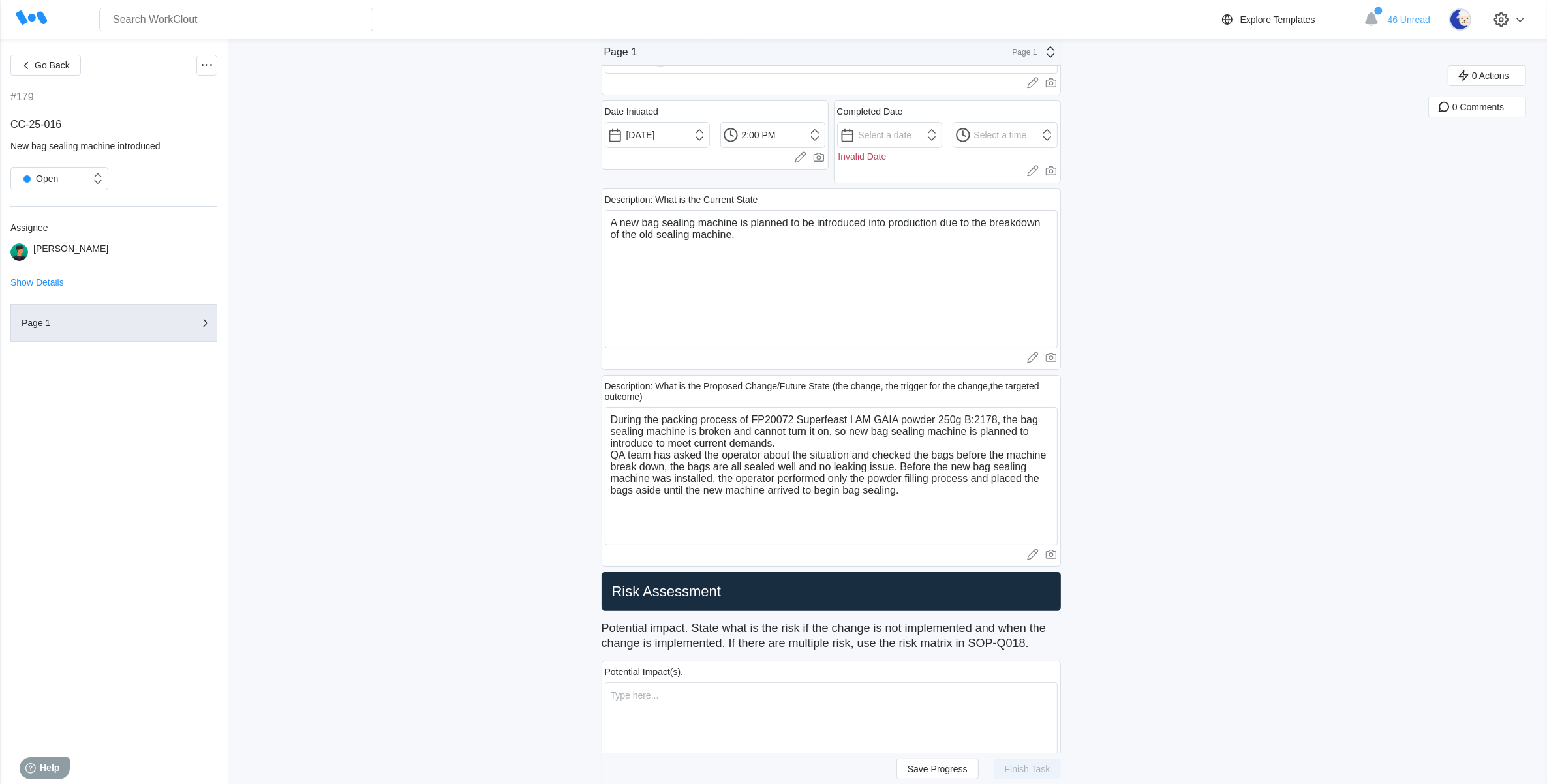
scroll to position [81, 0]
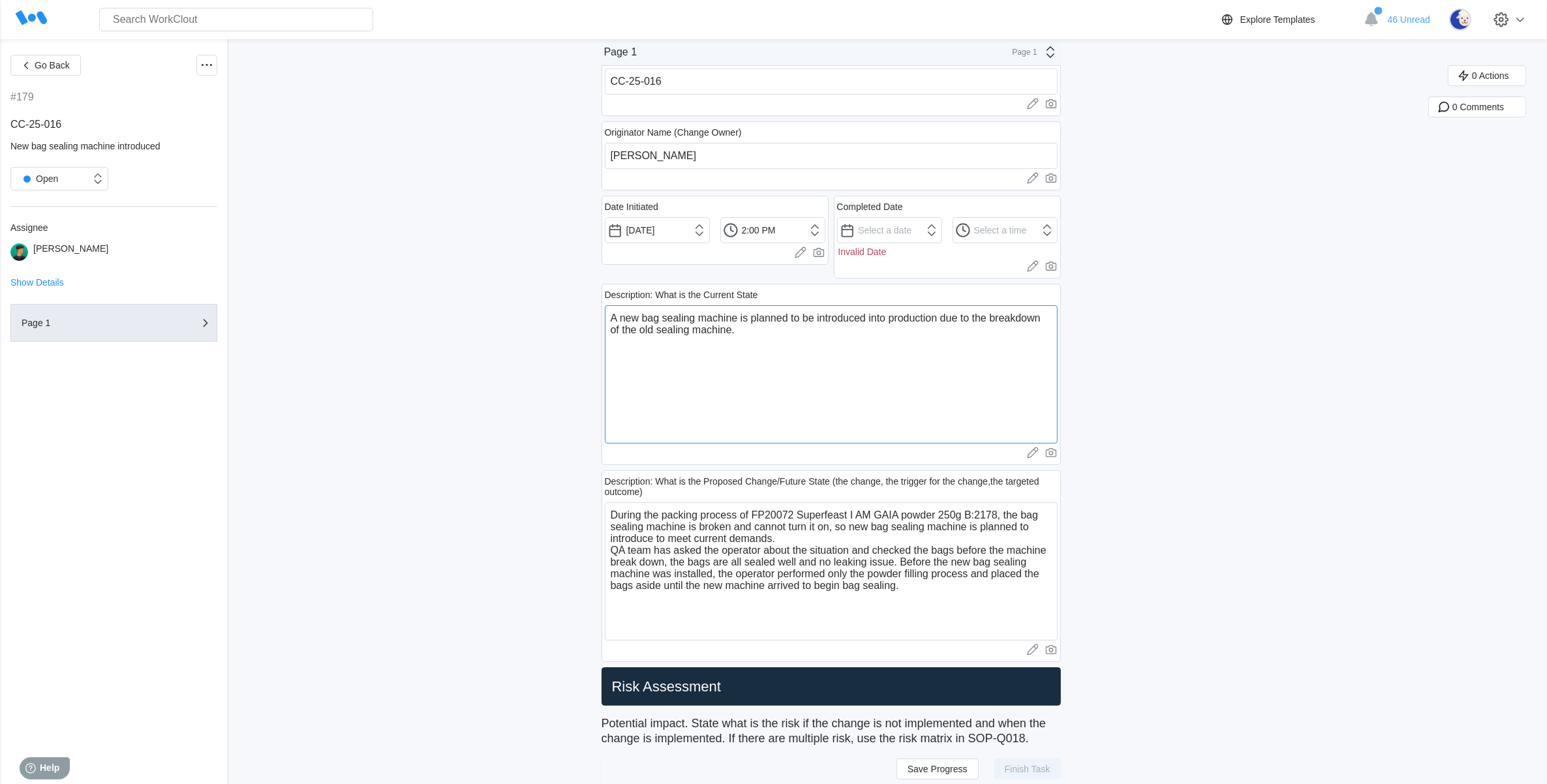
click at [743, 337] on textarea "A new bag sealing machine is planned to be introduced into production due to th…" at bounding box center [832, 374] width 453 height 138
click at [744, 337] on textarea "A new bag sealing machine is planned to be introduced into production due to th…" at bounding box center [832, 374] width 453 height 138
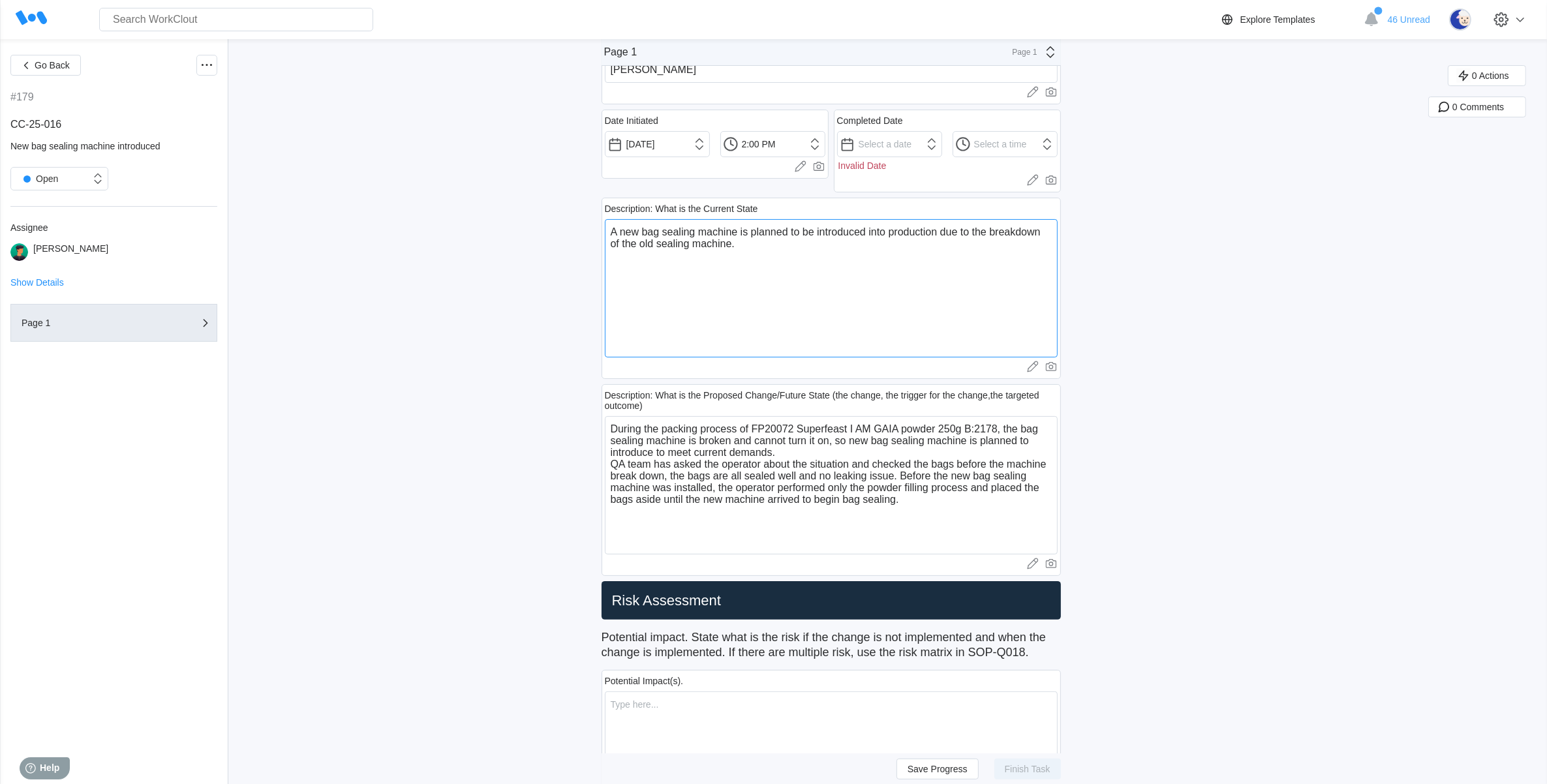
scroll to position [244, 0]
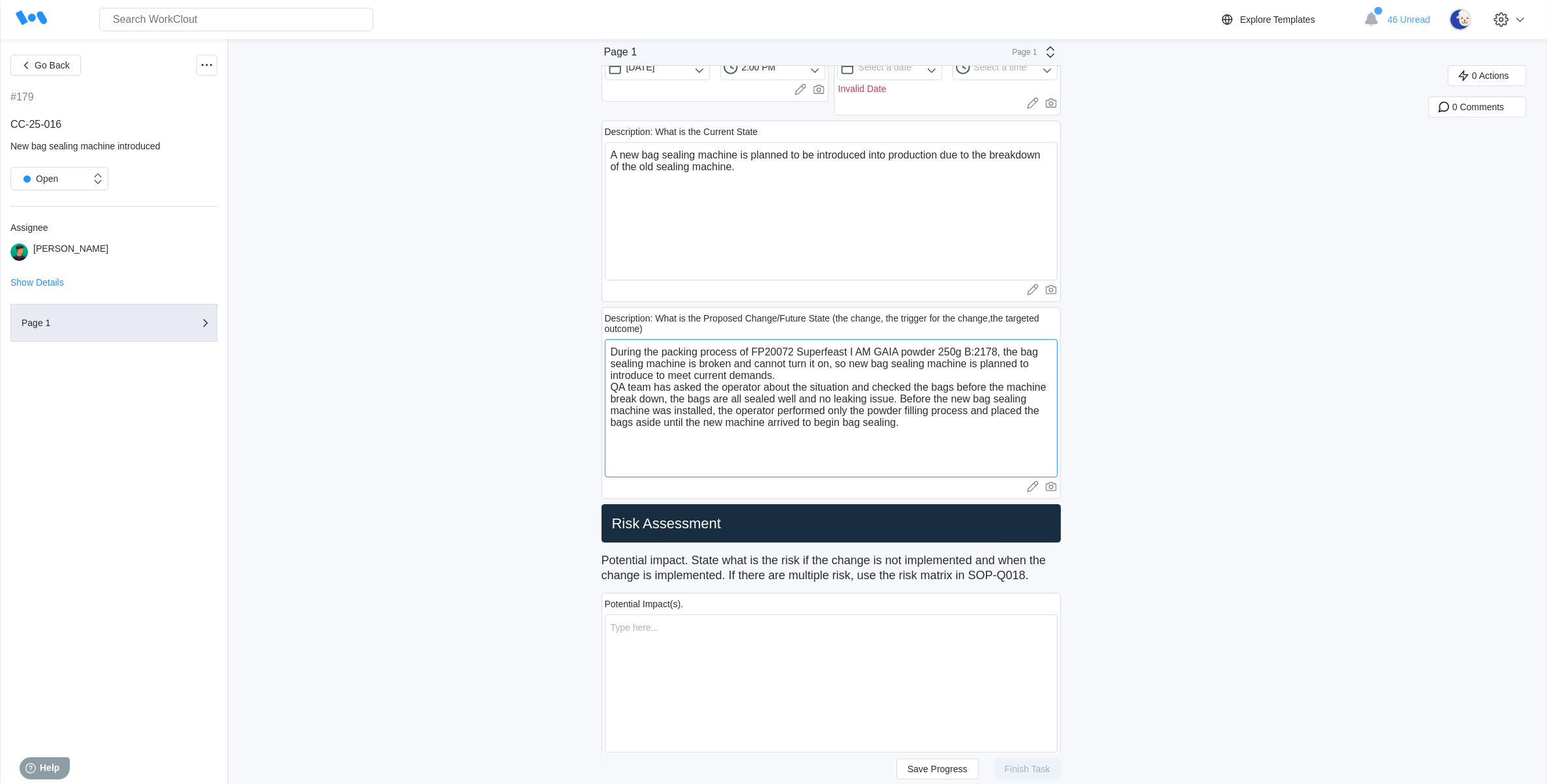
click at [934, 427] on textarea "During the packing process of FP20072 Superfeast I AM GAIA powder 250g B:2178, …" at bounding box center [832, 408] width 453 height 138
click at [718, 646] on textarea at bounding box center [832, 683] width 453 height 138
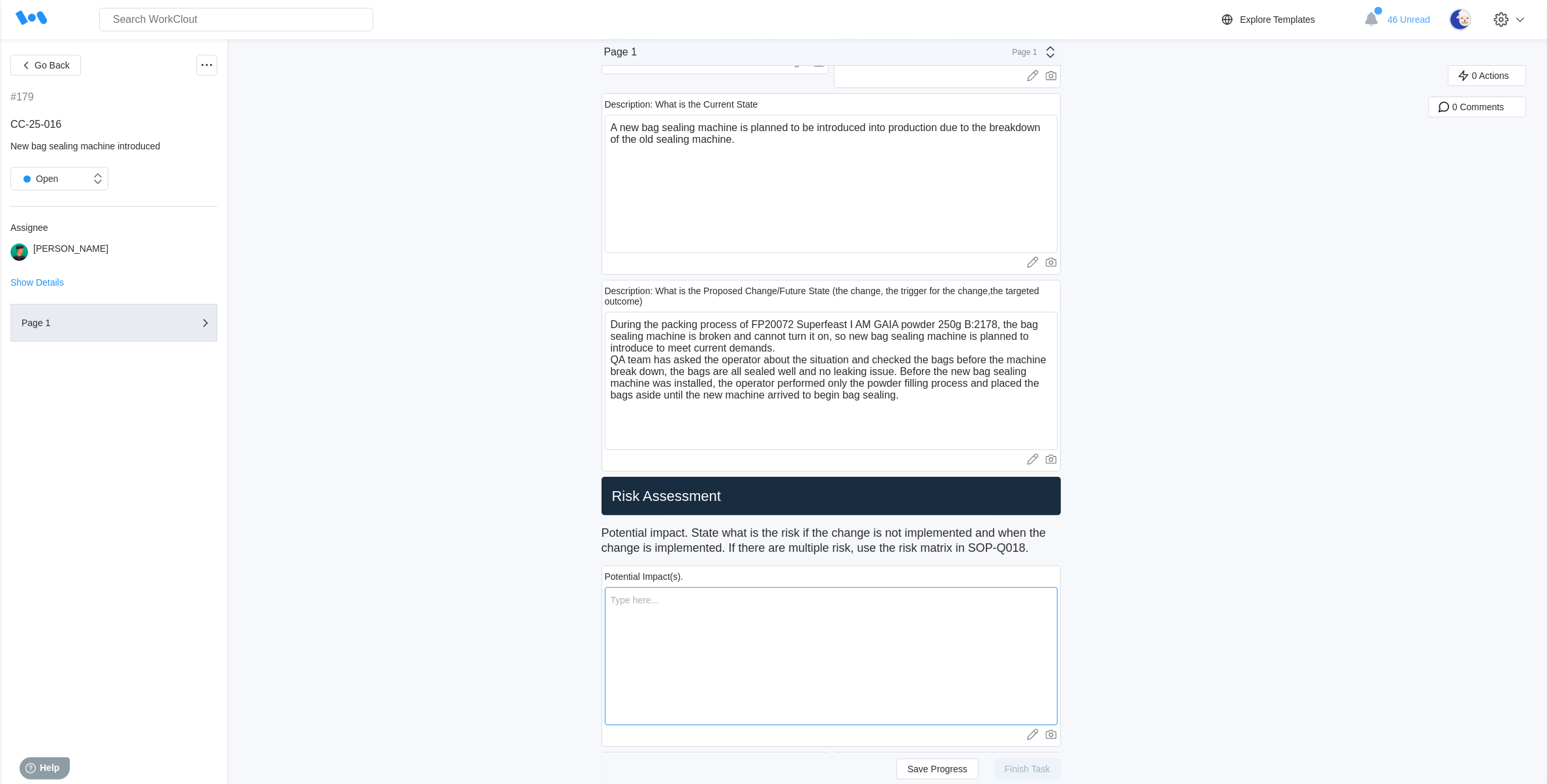
scroll to position [163, 0]
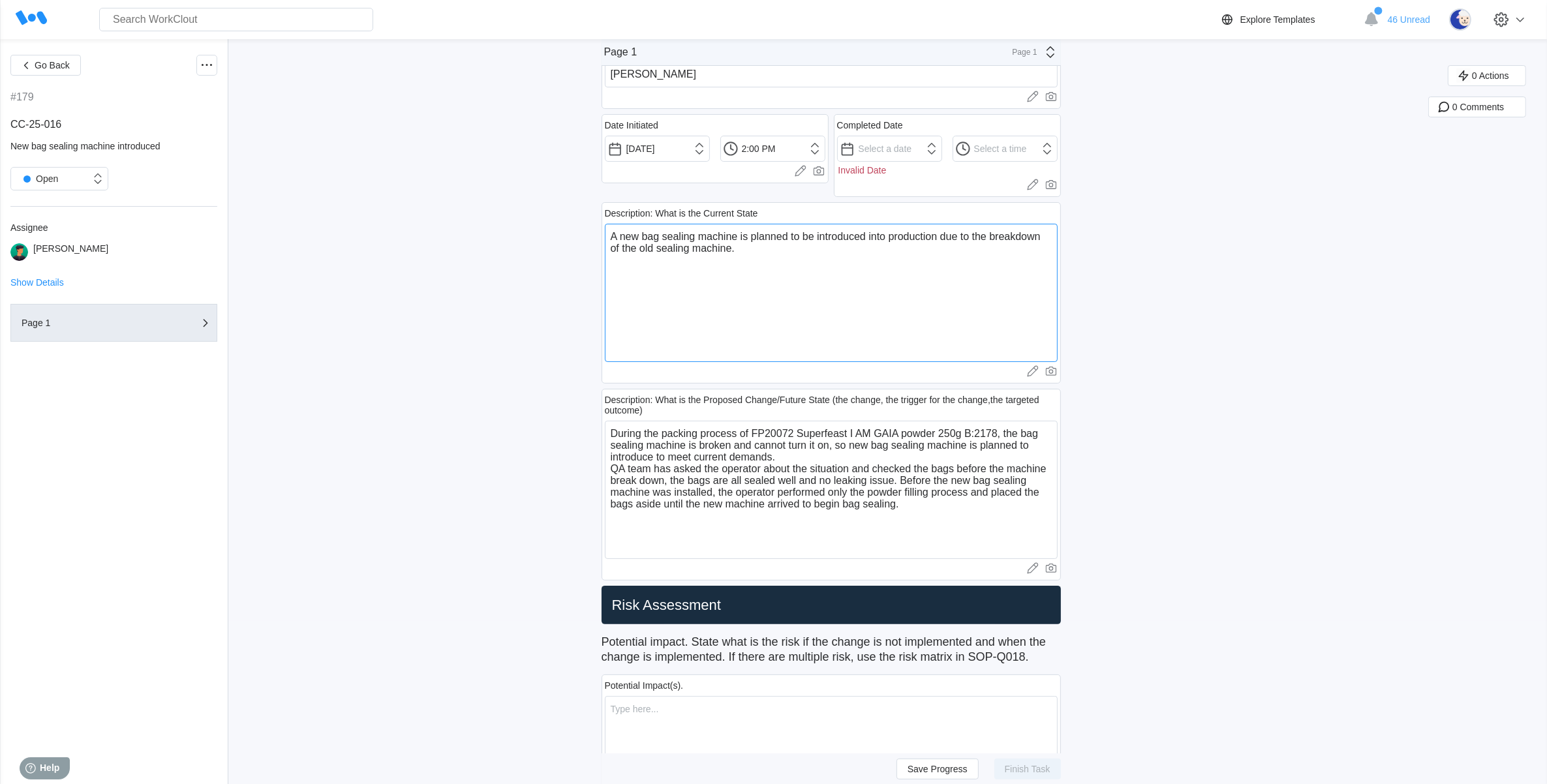
click at [772, 245] on textarea "A new bag sealing machine is planned to be introduced into production due to th…" at bounding box center [832, 293] width 453 height 138
drag, startPoint x: 914, startPoint y: 507, endPoint x: 609, endPoint y: 470, distance: 307.2
click at [609, 470] on div "Description: What is the Proposed Change/Future State (the change, the trigger …" at bounding box center [831, 485] width 459 height 192
type textarea "During the packing process of FP20072 Superfeast I AM GAIA powder 250g B:2178, …"
type textarea "x"
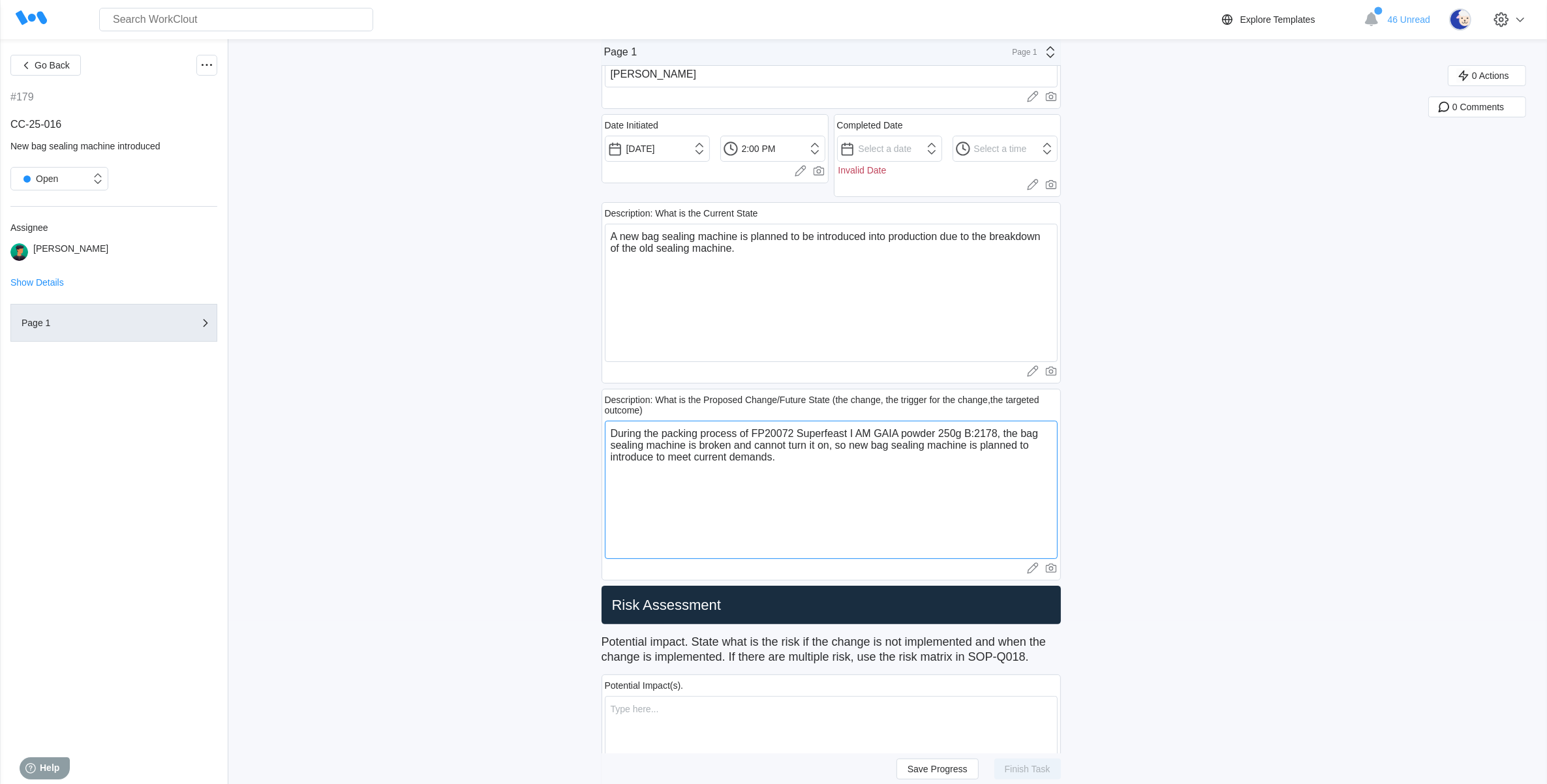
type textarea "During the packing process of FP20072 Superfeast I AM GAIA powder 250g B:2178, …"
click at [628, 723] on textarea at bounding box center [832, 765] width 453 height 138
type textarea "N"
type textarea "x"
type textarea "N"
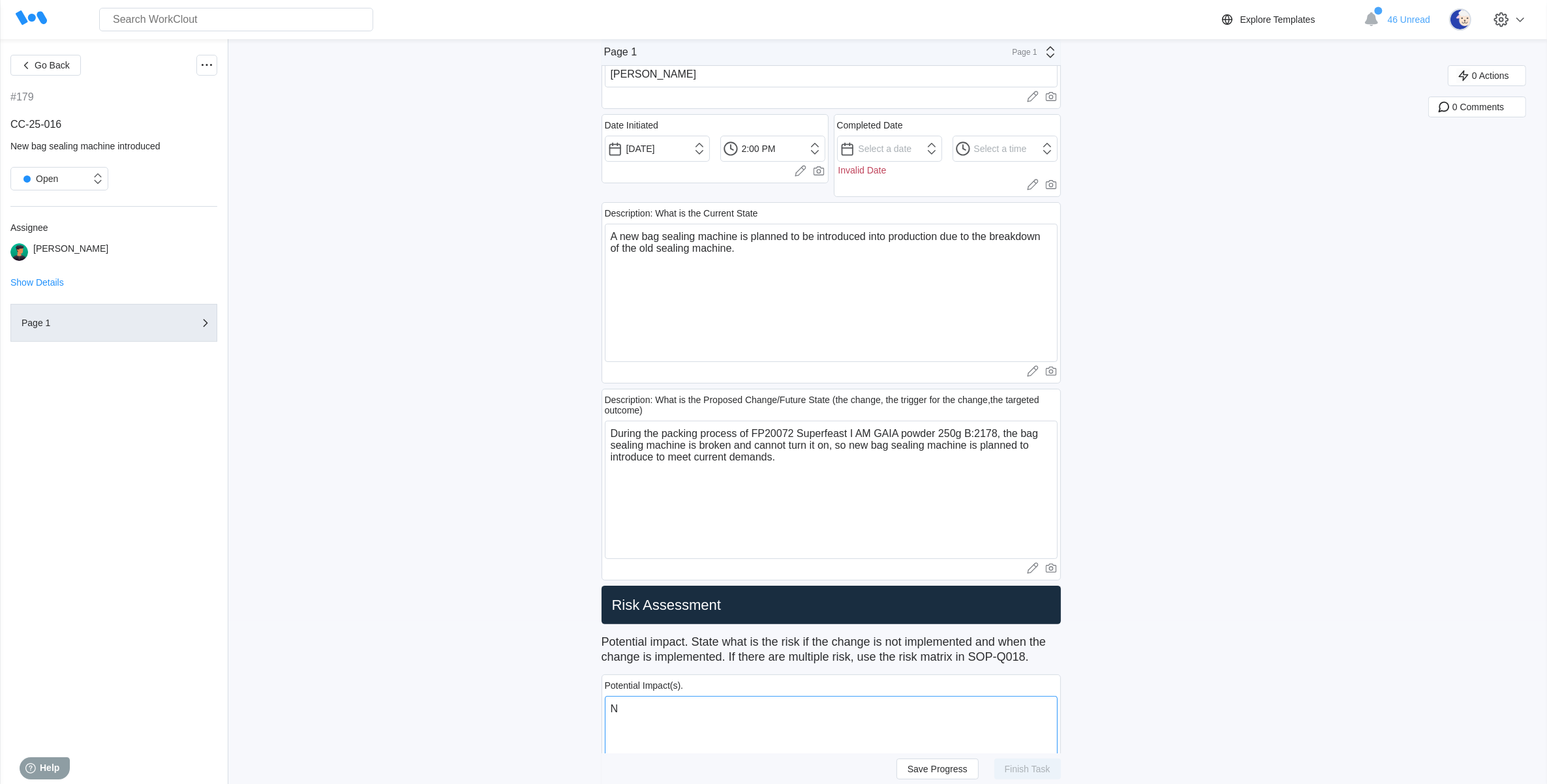
type textarea "x"
type textarea "N"
type textarea "x"
type textarea "No"
type textarea "x"
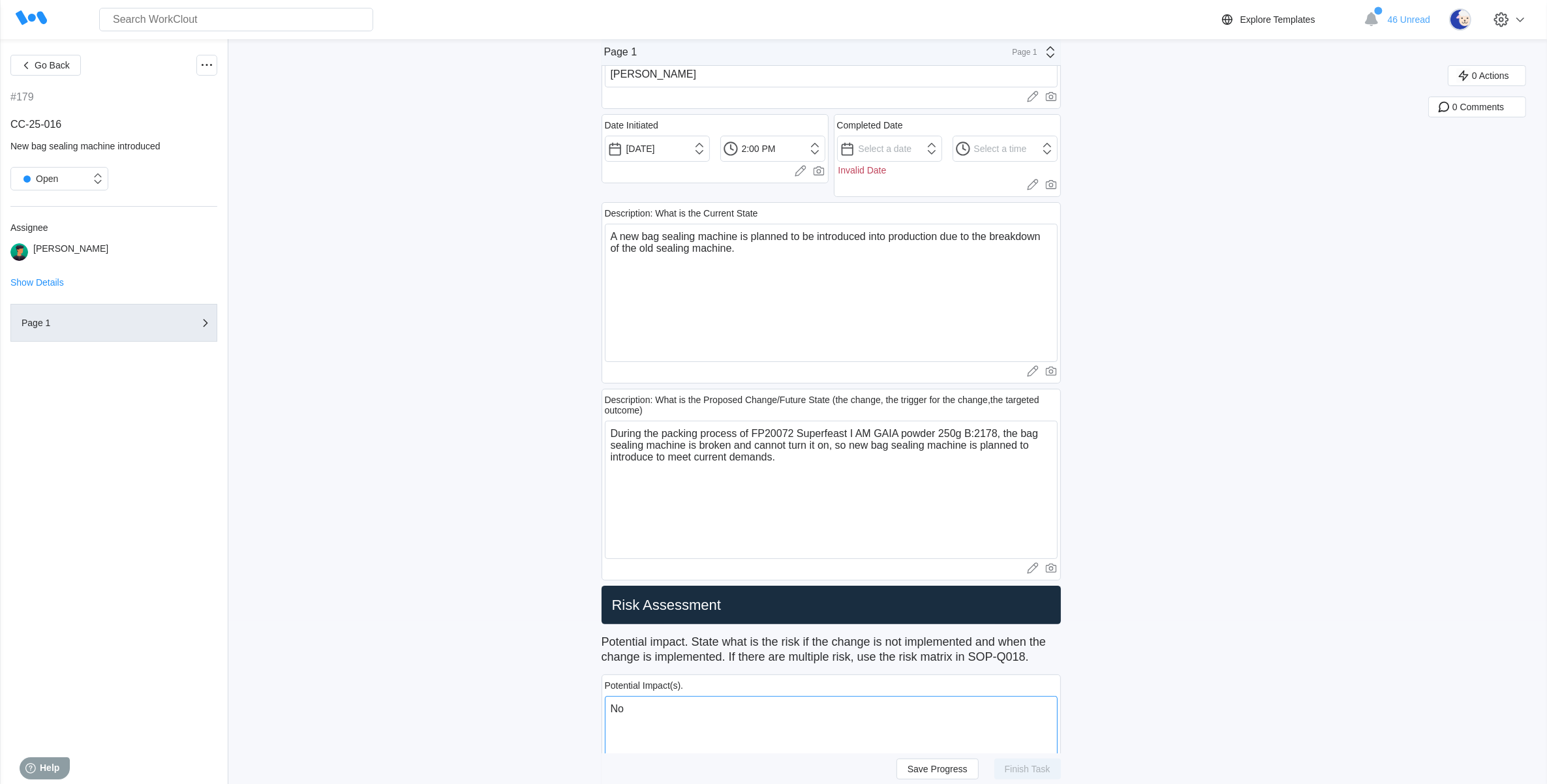
type textarea "N哦"
type textarea "x"
type textarea "N"
type textarea "x"
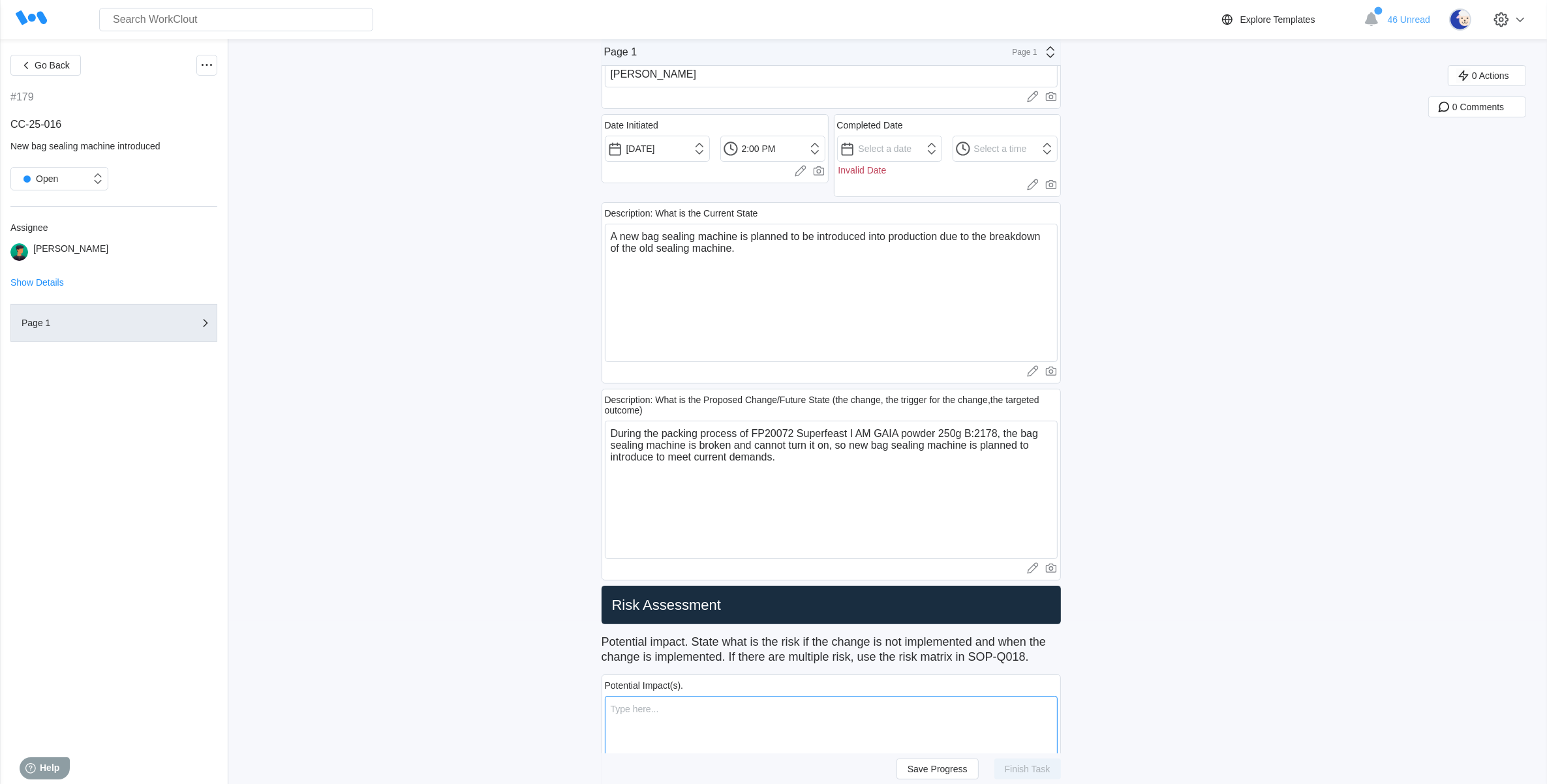
type textarea "P"
type textarea "x"
type textarea "Pr"
type textarea "x"
type textarea "Pro"
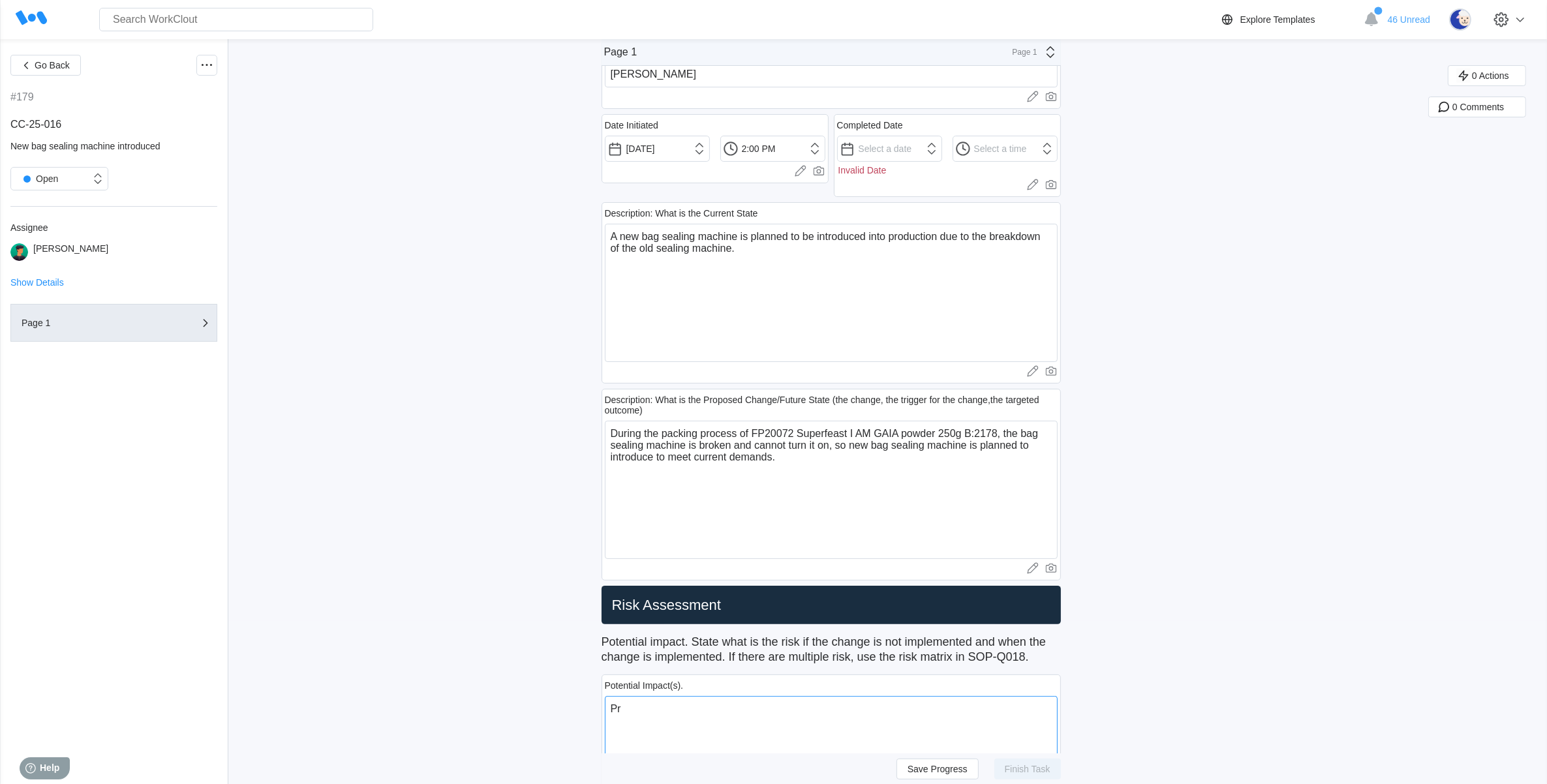
type textarea "x"
type textarea "Prod"
type textarea "x"
type textarea "Produ"
type textarea "x"
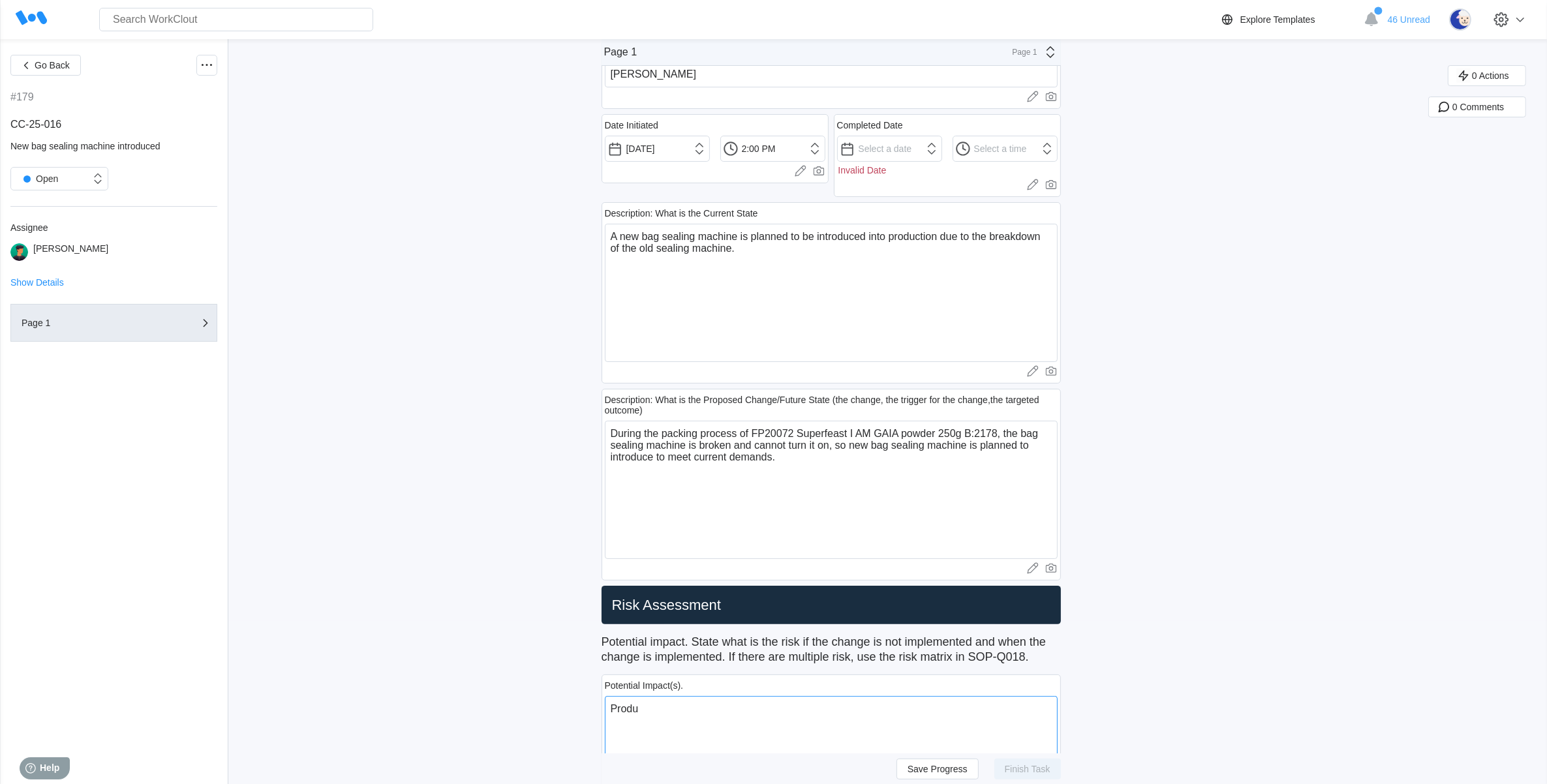
type textarea "Produc"
type textarea "x"
type textarea "Product"
type textarea "x"
type textarea "Product"
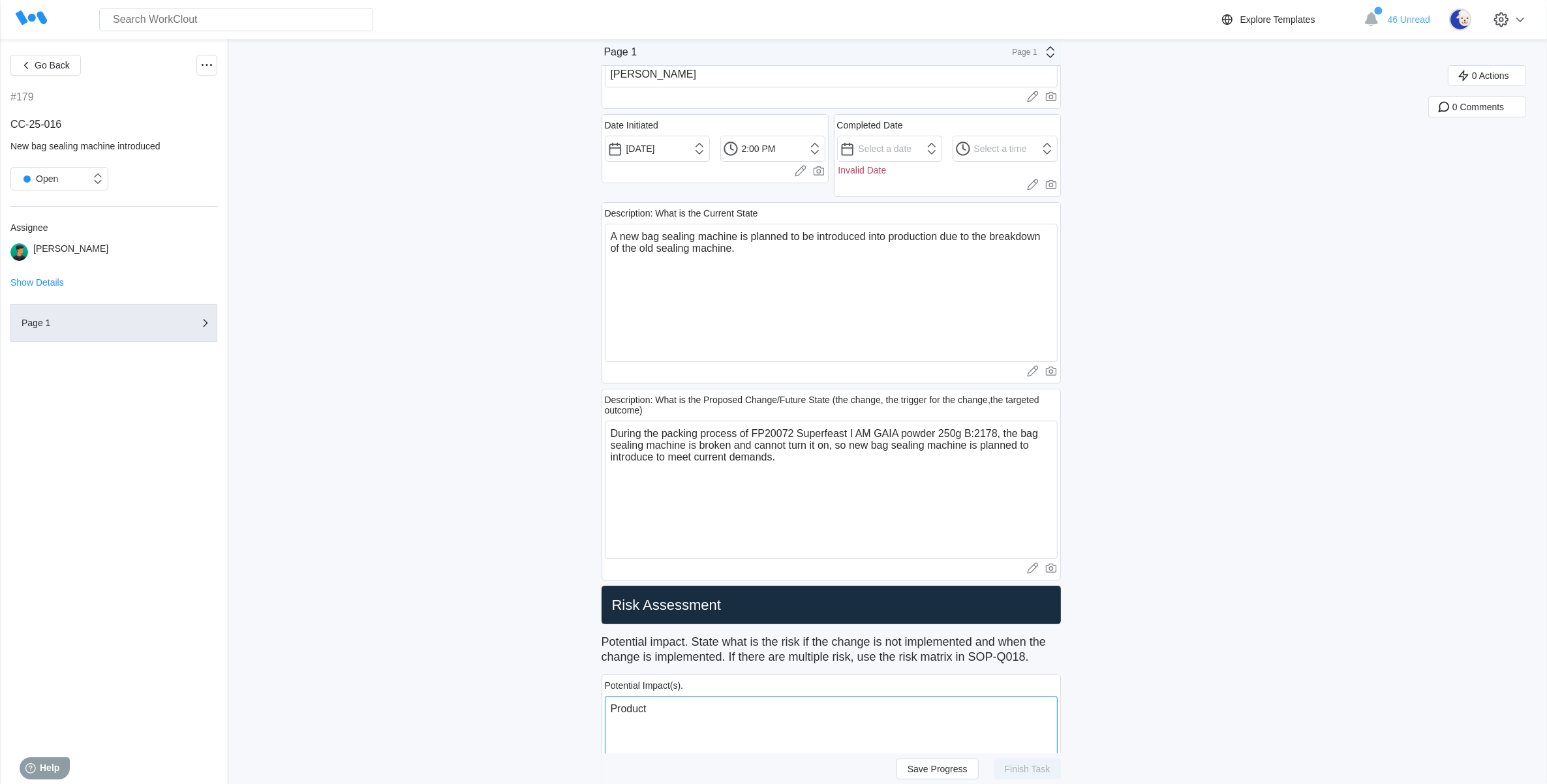
type textarea "x"
type textarea "Product p"
type textarea "x"
type textarea "Product pa"
type textarea "x"
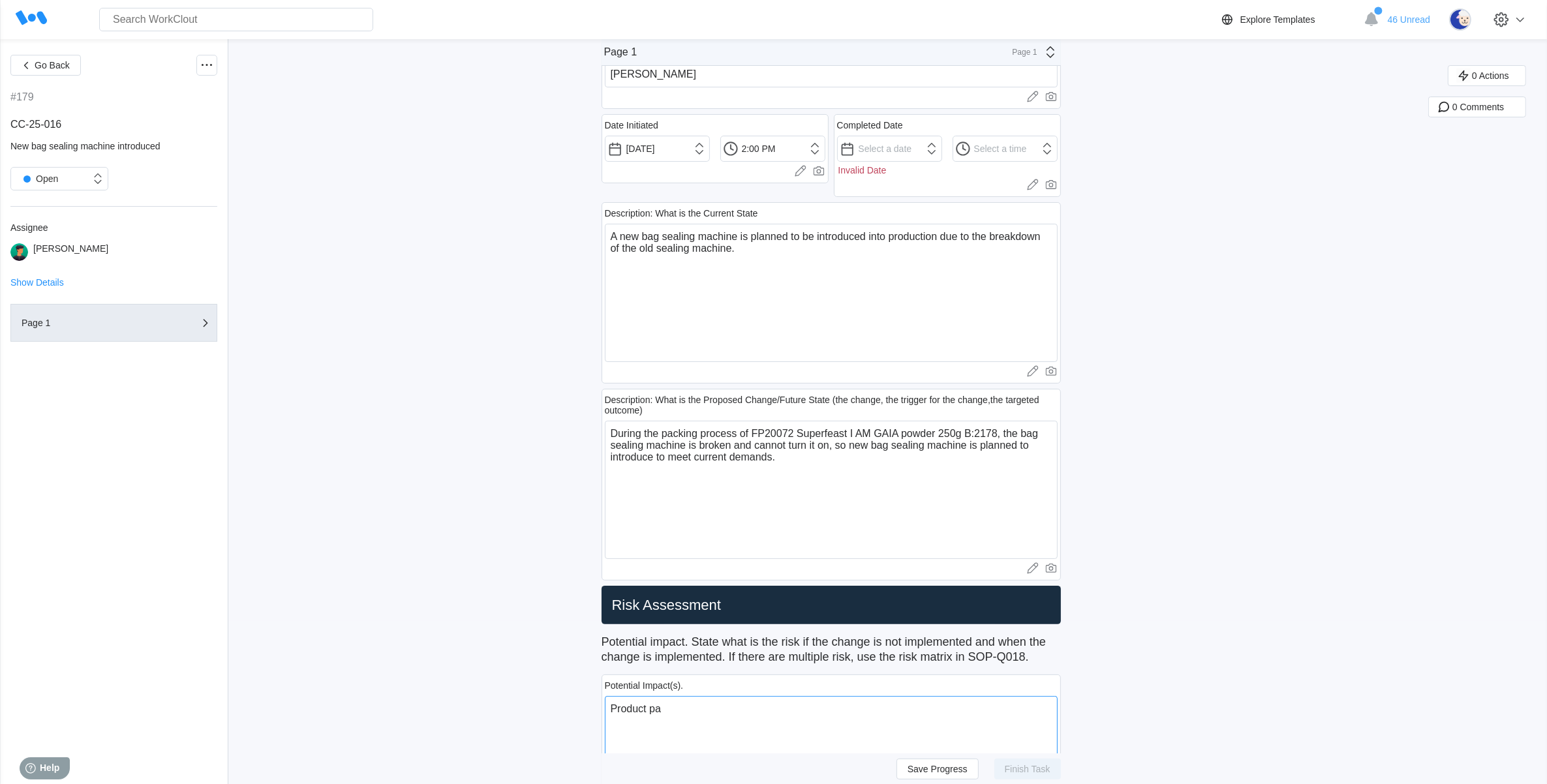
type textarea "Product pac"
type textarea "x"
type textarea "Product pack"
type textarea "x"
type textarea "Product packa"
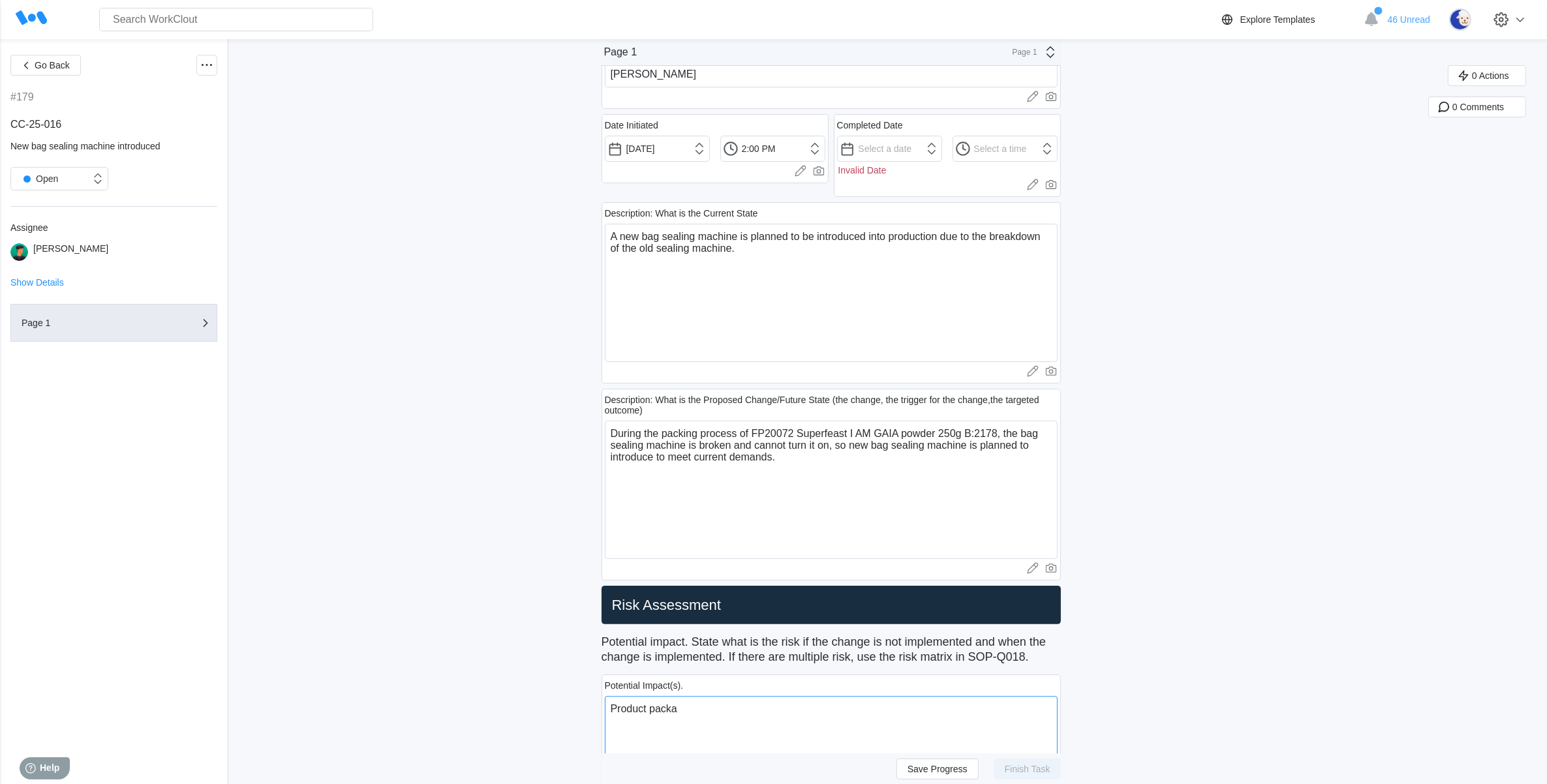
type textarea "x"
type textarea "Product packag"
type textarea "x"
type textarea "Product package"
type textarea "x"
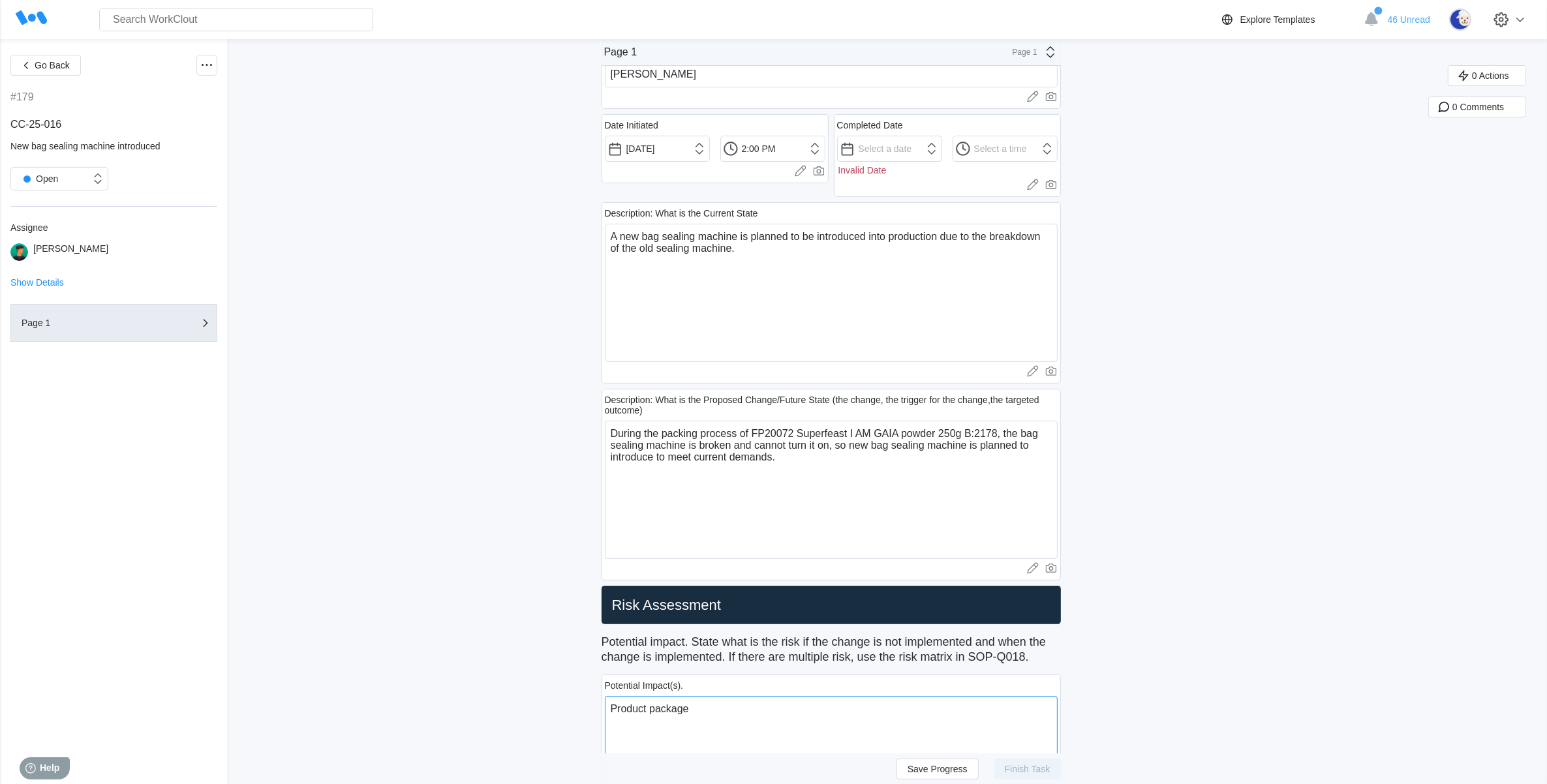
type textarea "Product package"
type textarea "x"
type textarea "Product package"
type textarea "x"
type textarea "Product packag"
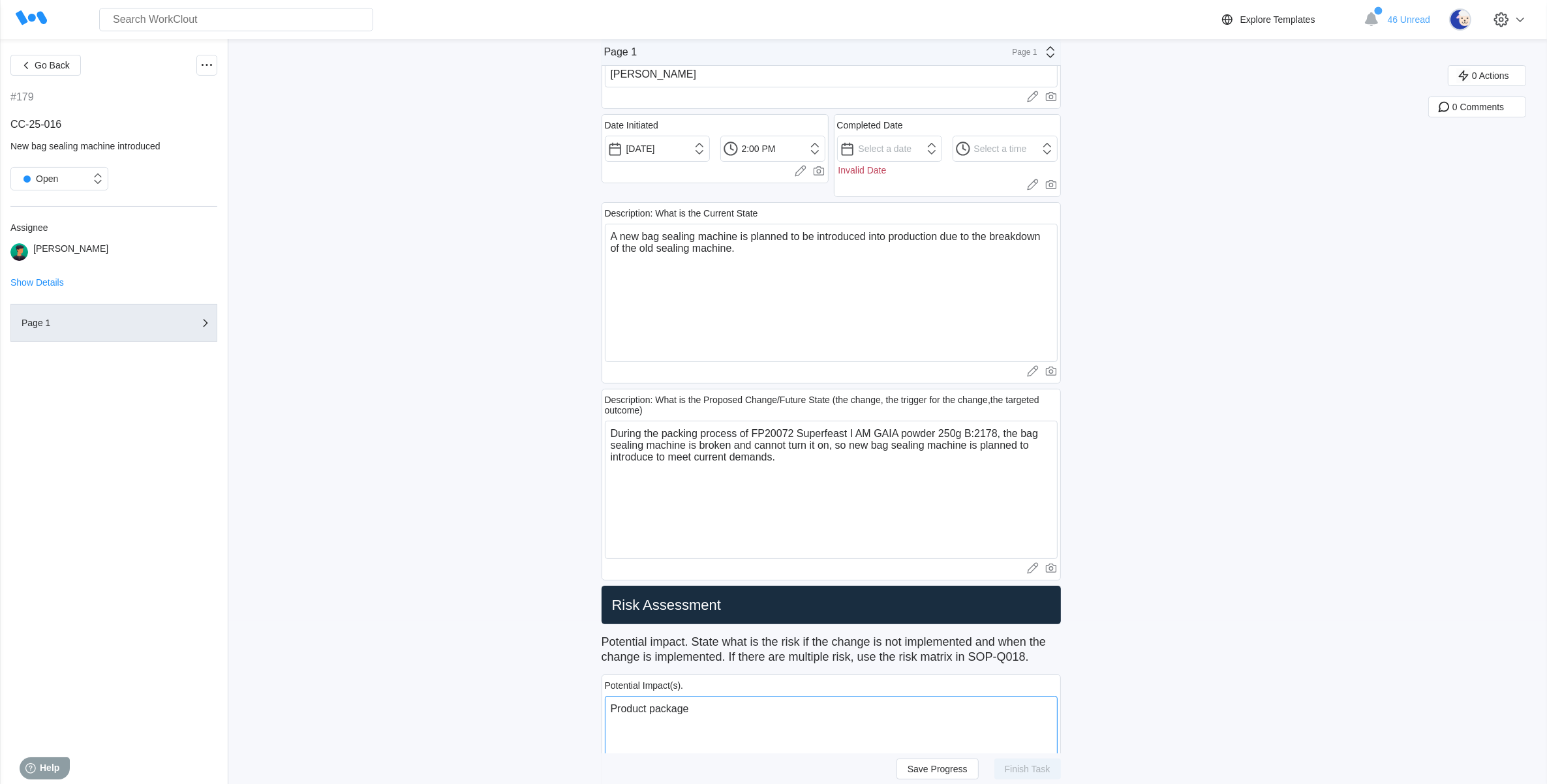
type textarea "x"
type textarea "Product packa"
type textarea "x"
type textarea "Product pack"
type textarea "x"
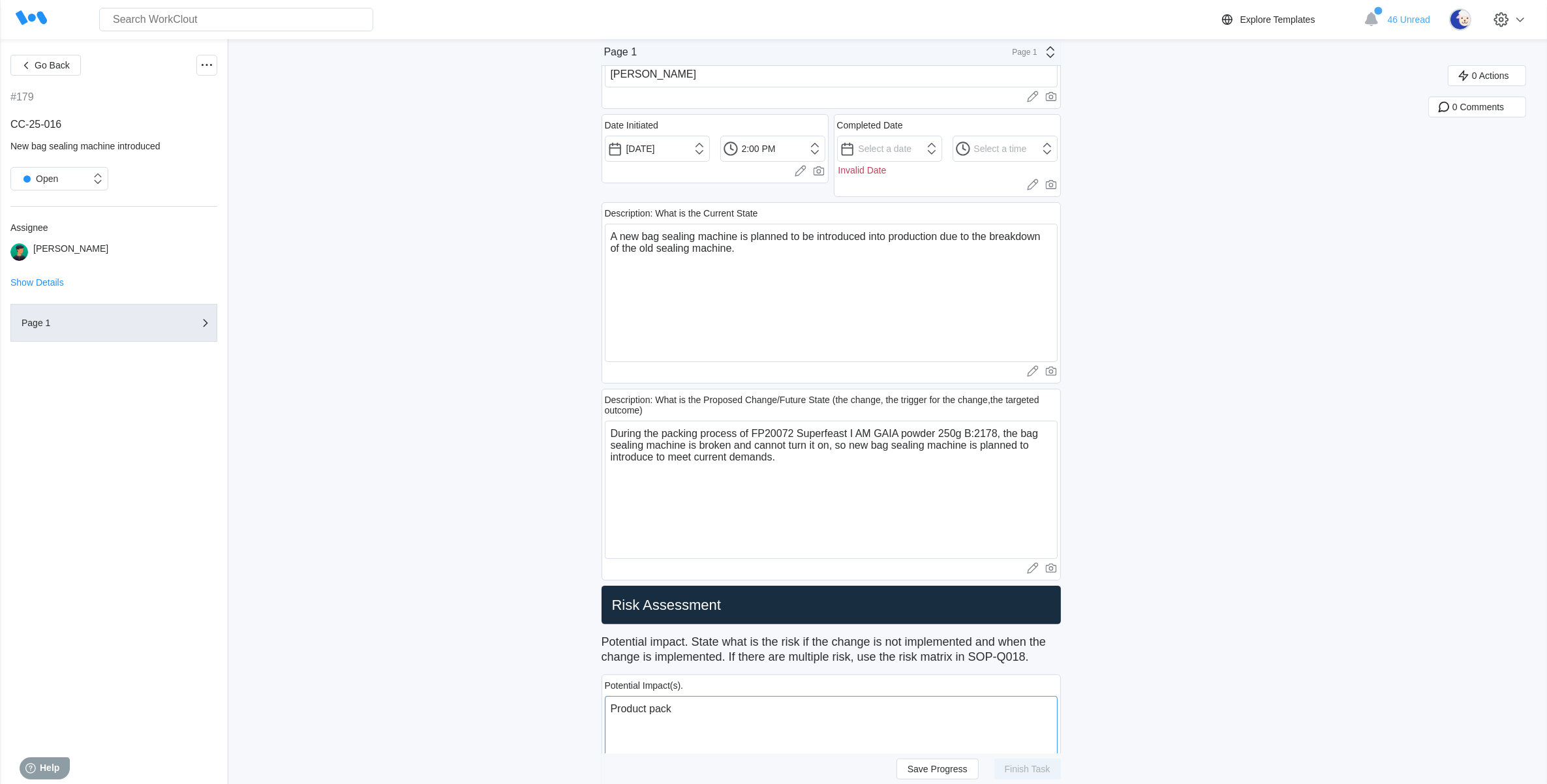
type textarea "Product pac"
type textarea "x"
type textarea "Product pa"
type textarea "x"
type textarea "Product p"
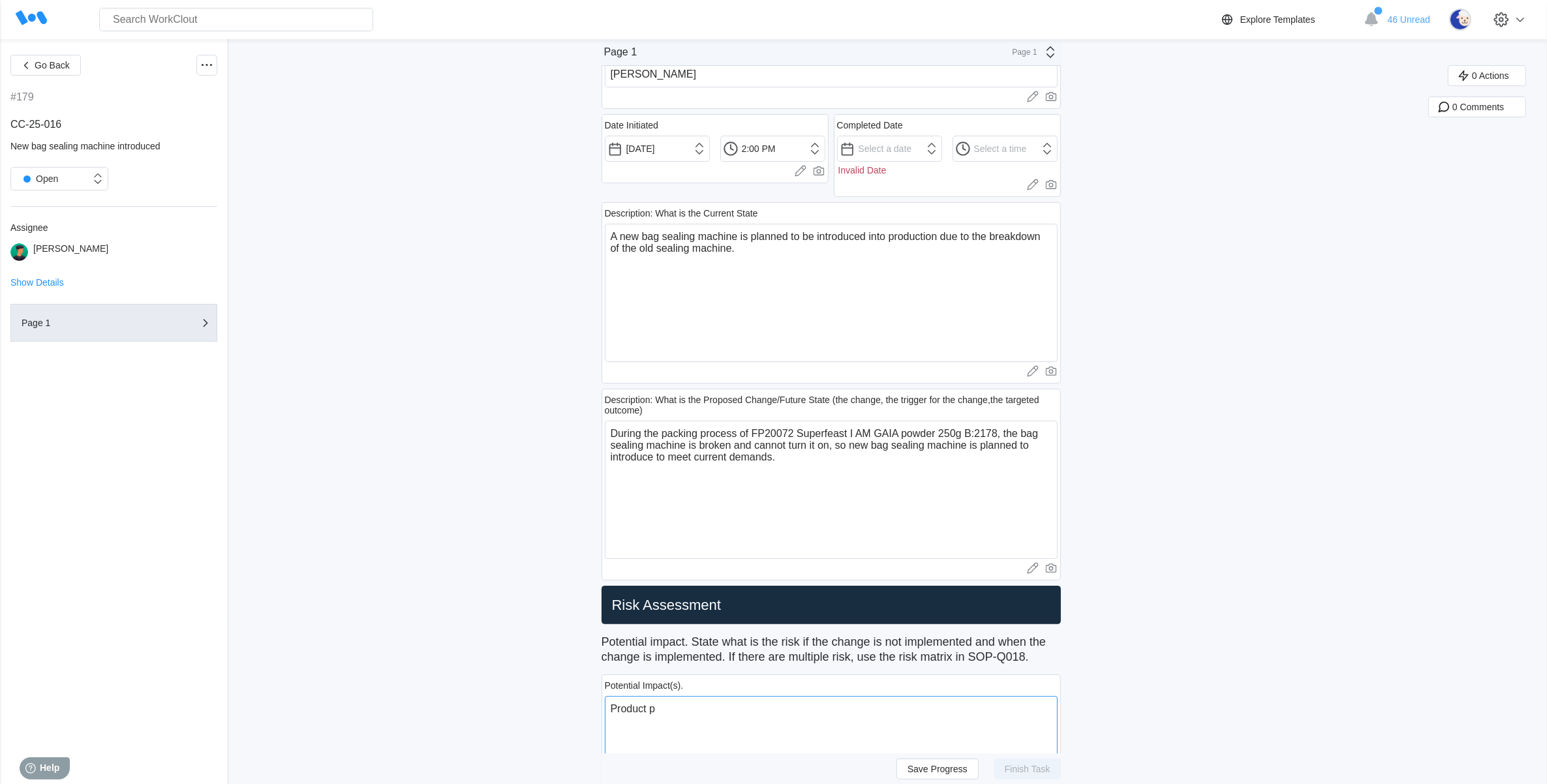
type textarea "x"
type textarea "Product"
type textarea "x"
type textarea "Product b"
type textarea "x"
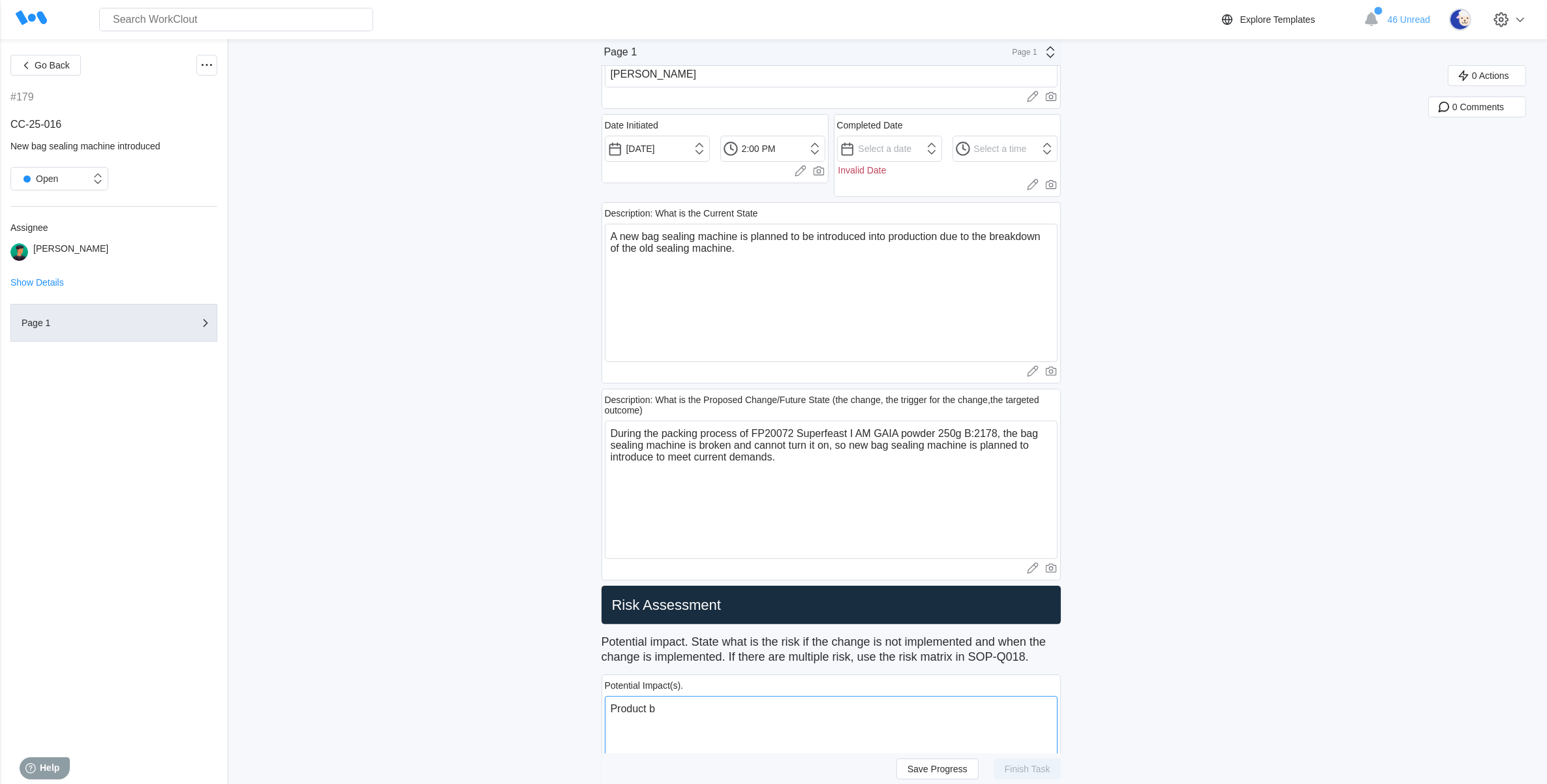
type textarea "Product ba"
type textarea "x"
type textarea "Product bag"
type textarea "x"
type textarea "Product bag"
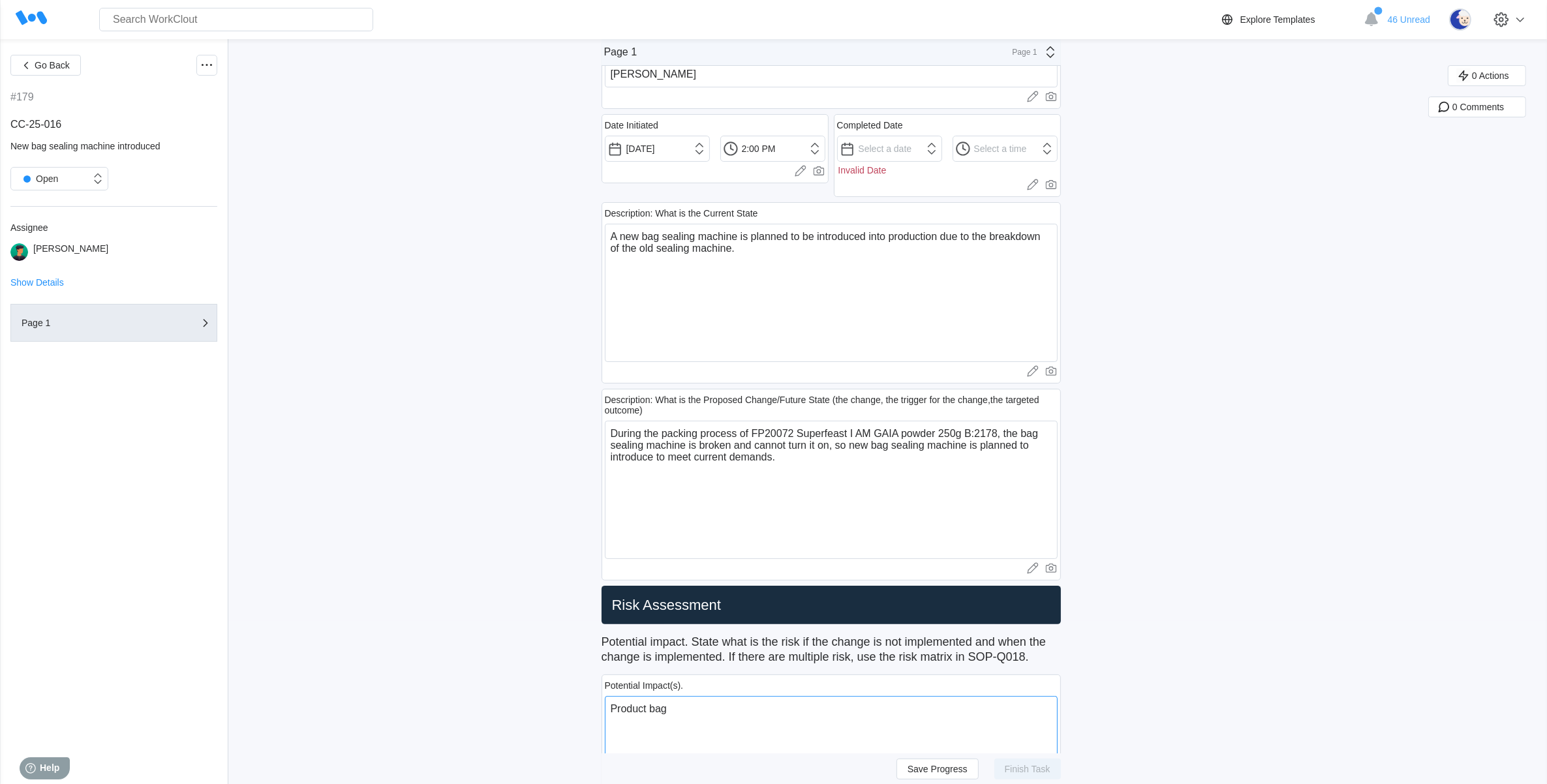
type textarea "x"
type textarea "Product bag c"
type textarea "x"
type textarea "Product bag ca"
type textarea "x"
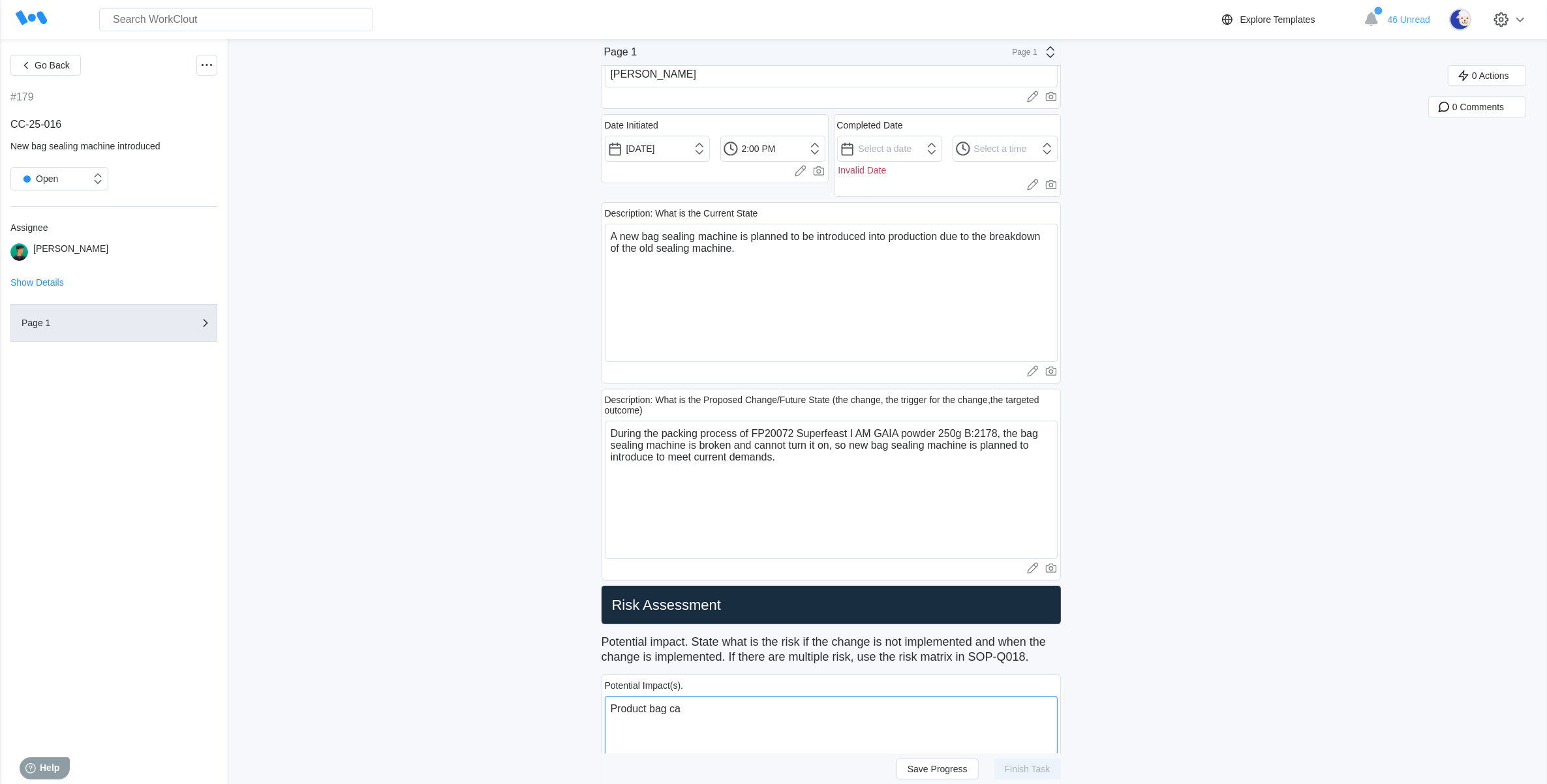
type textarea "Product bag can"
type textarea "x"
type textarea "Product bag [PERSON_NAME]"
type textarea "x"
type textarea "Product bag can"
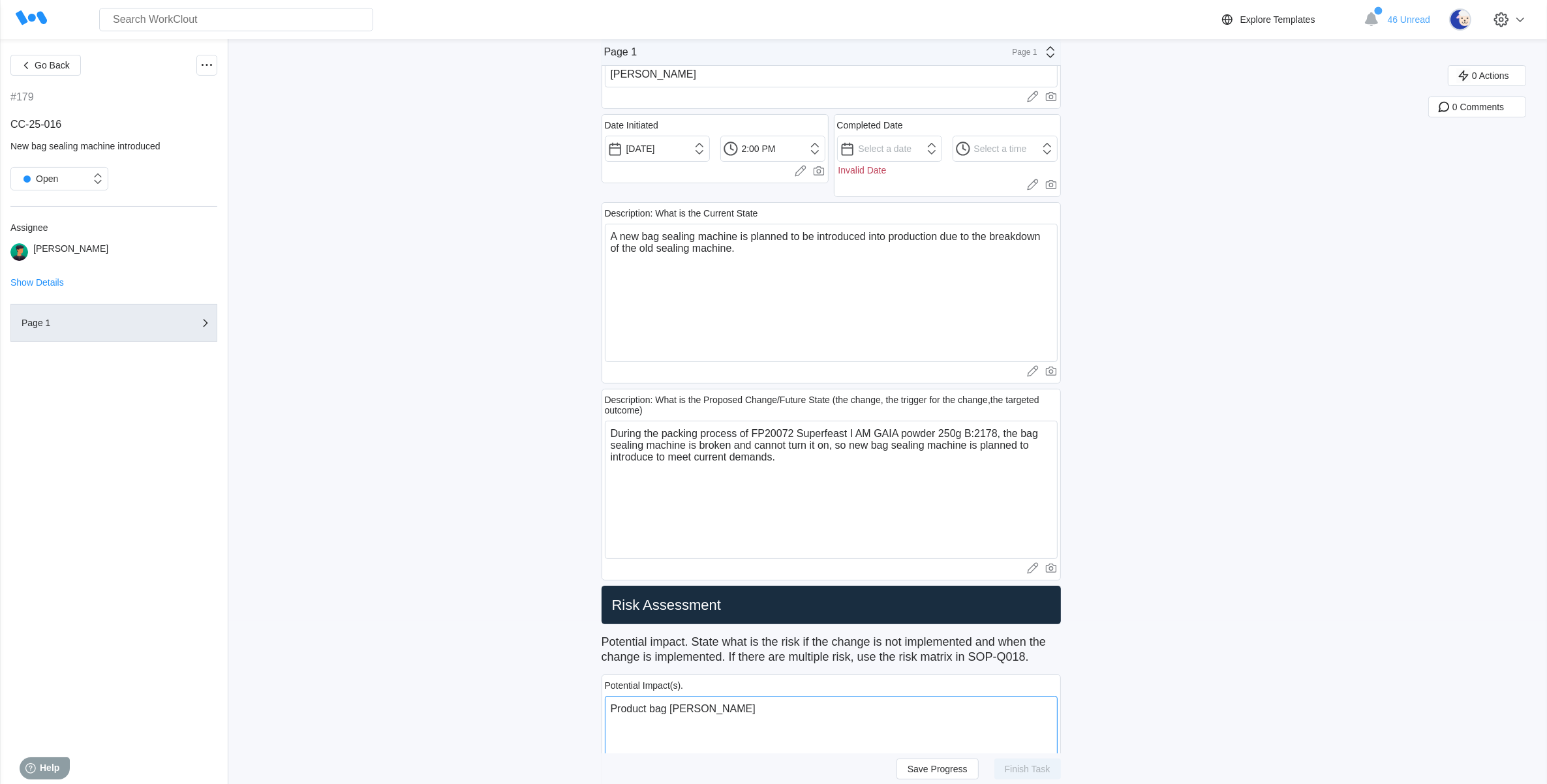
type textarea "x"
type textarea "Product bag [PERSON_NAME]"
type textarea "x"
type textarea "Product bag canno"
type textarea "x"
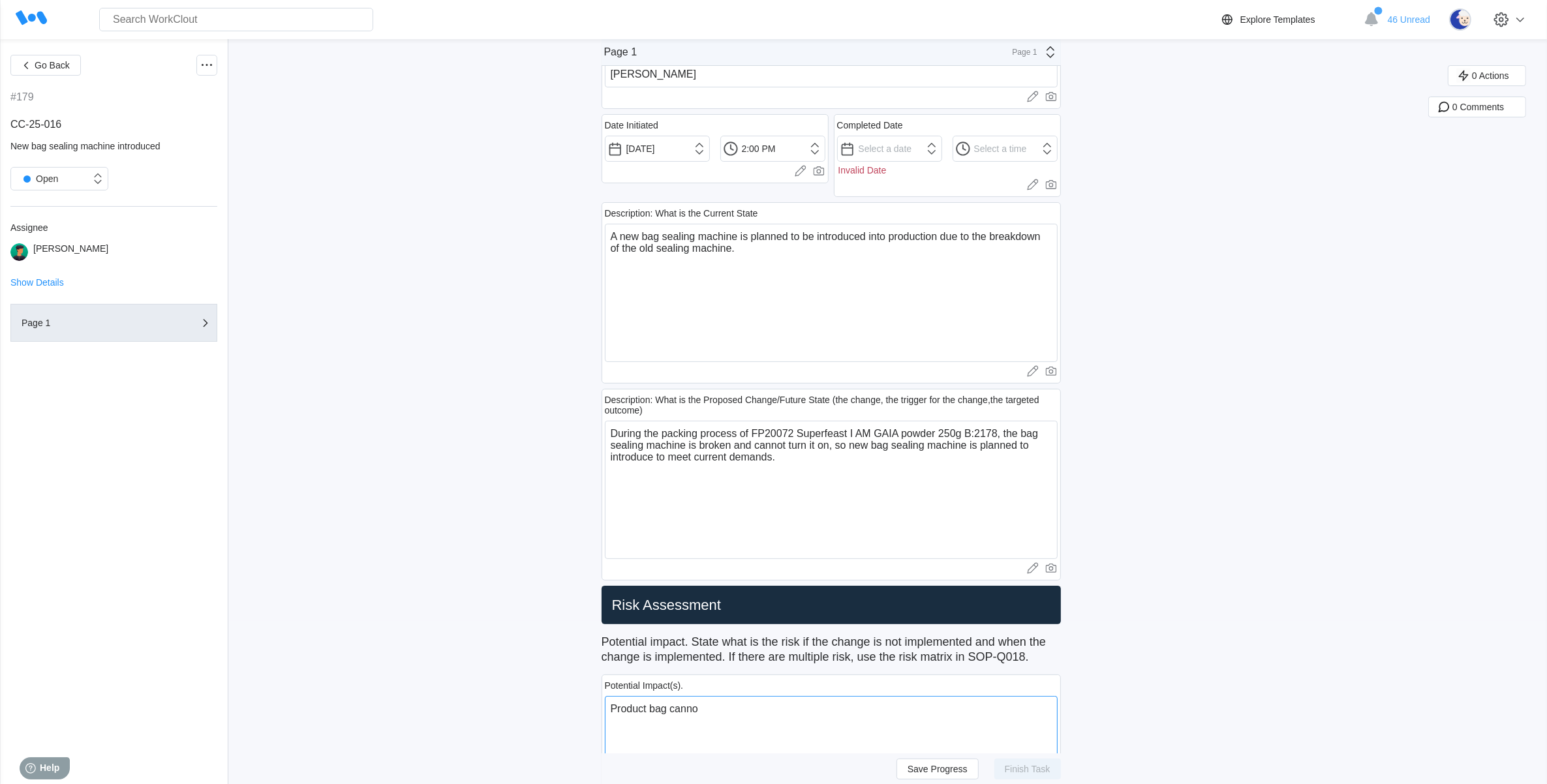
type textarea "Product bag cannot"
type textarea "x"
type textarea "Product bag cannot"
type textarea "x"
type textarea "Product bag cannot b"
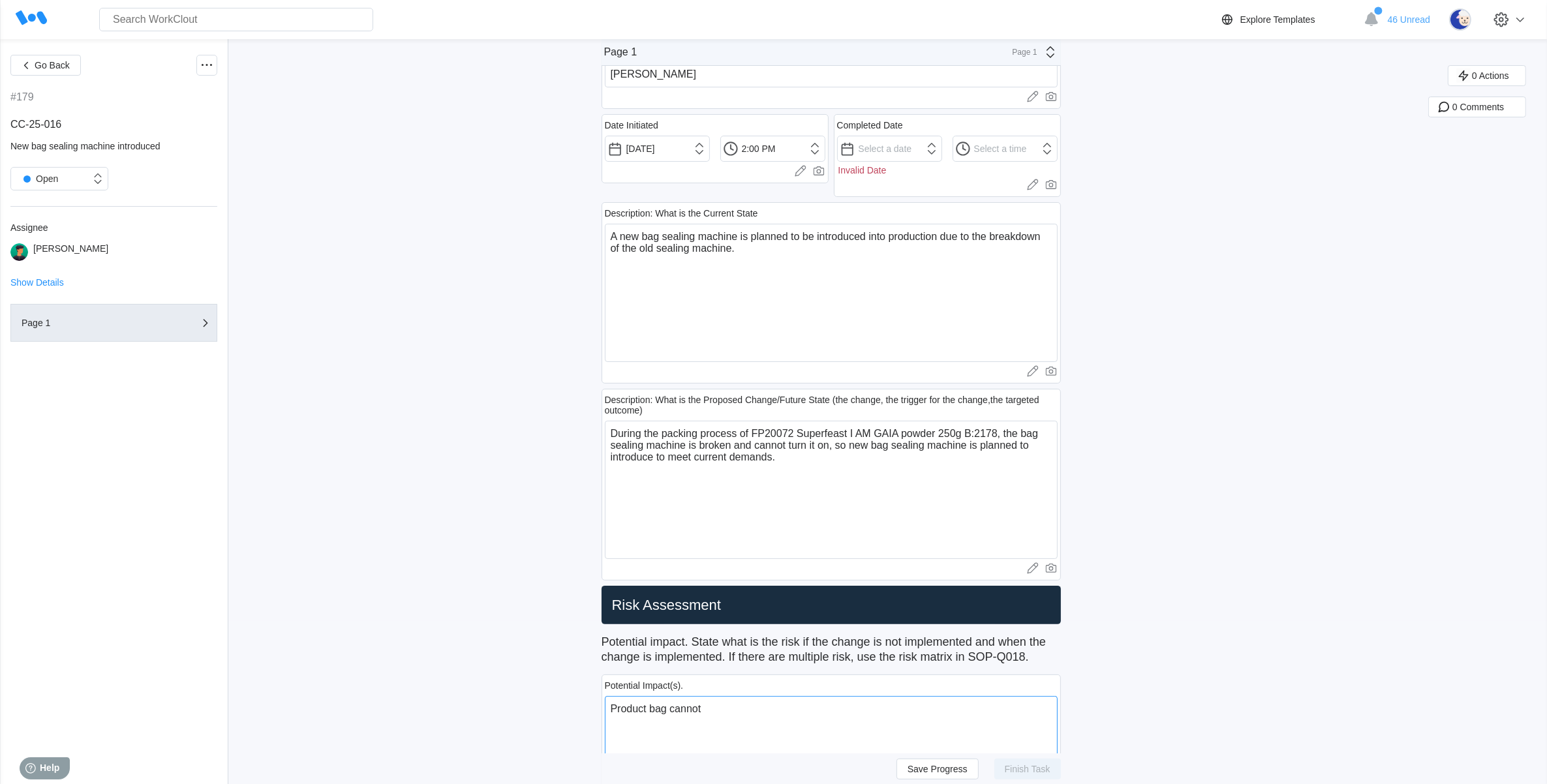
type textarea "x"
type textarea "Product bag cannot be"
type textarea "x"
type textarea "Product bag cannot be"
type textarea "x"
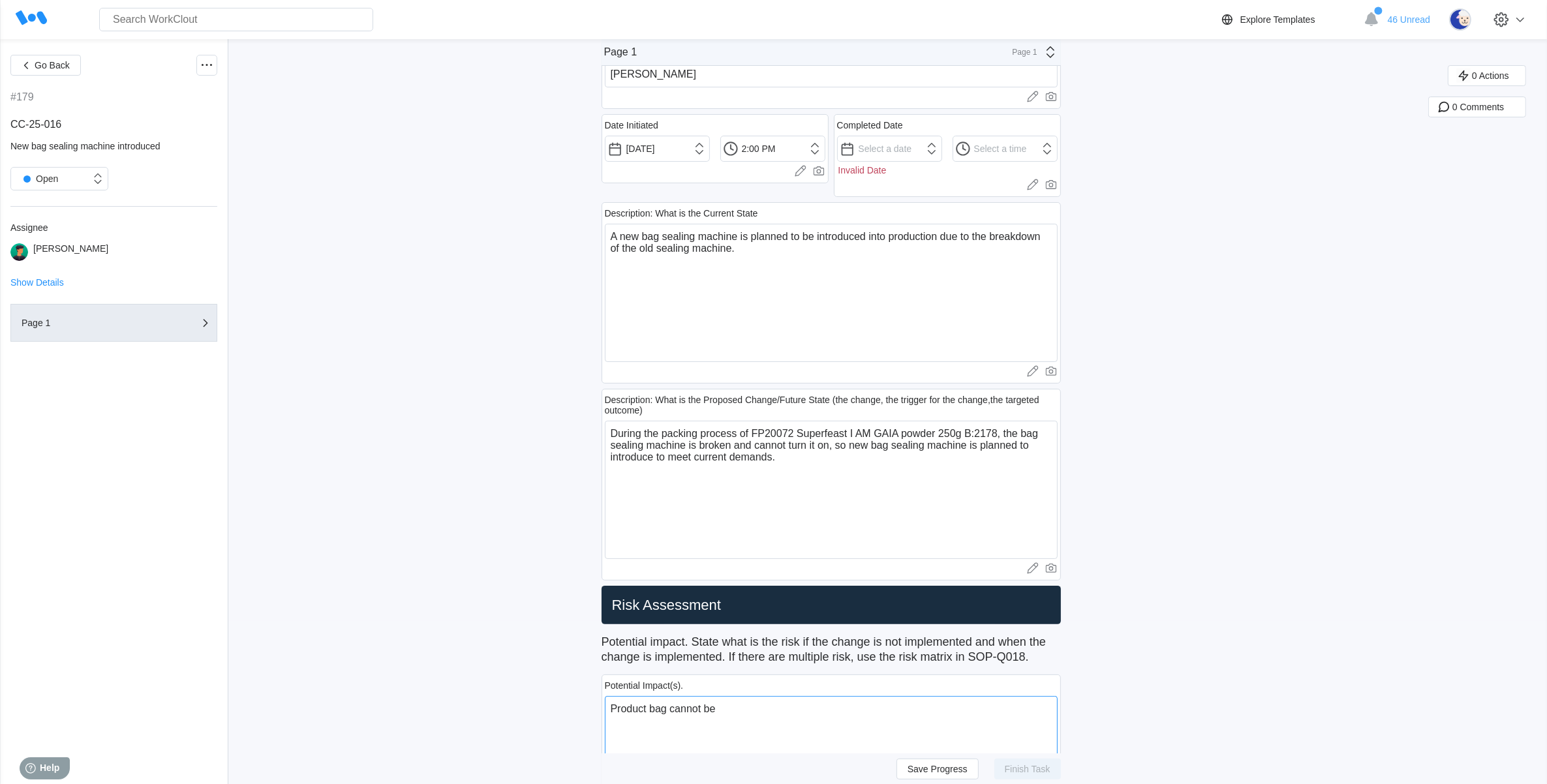
type textarea "Product bag cannot be s"
type textarea "x"
type textarea "Product bag cannot be se"
type textarea "x"
type textarea "Product bag cannot be sea"
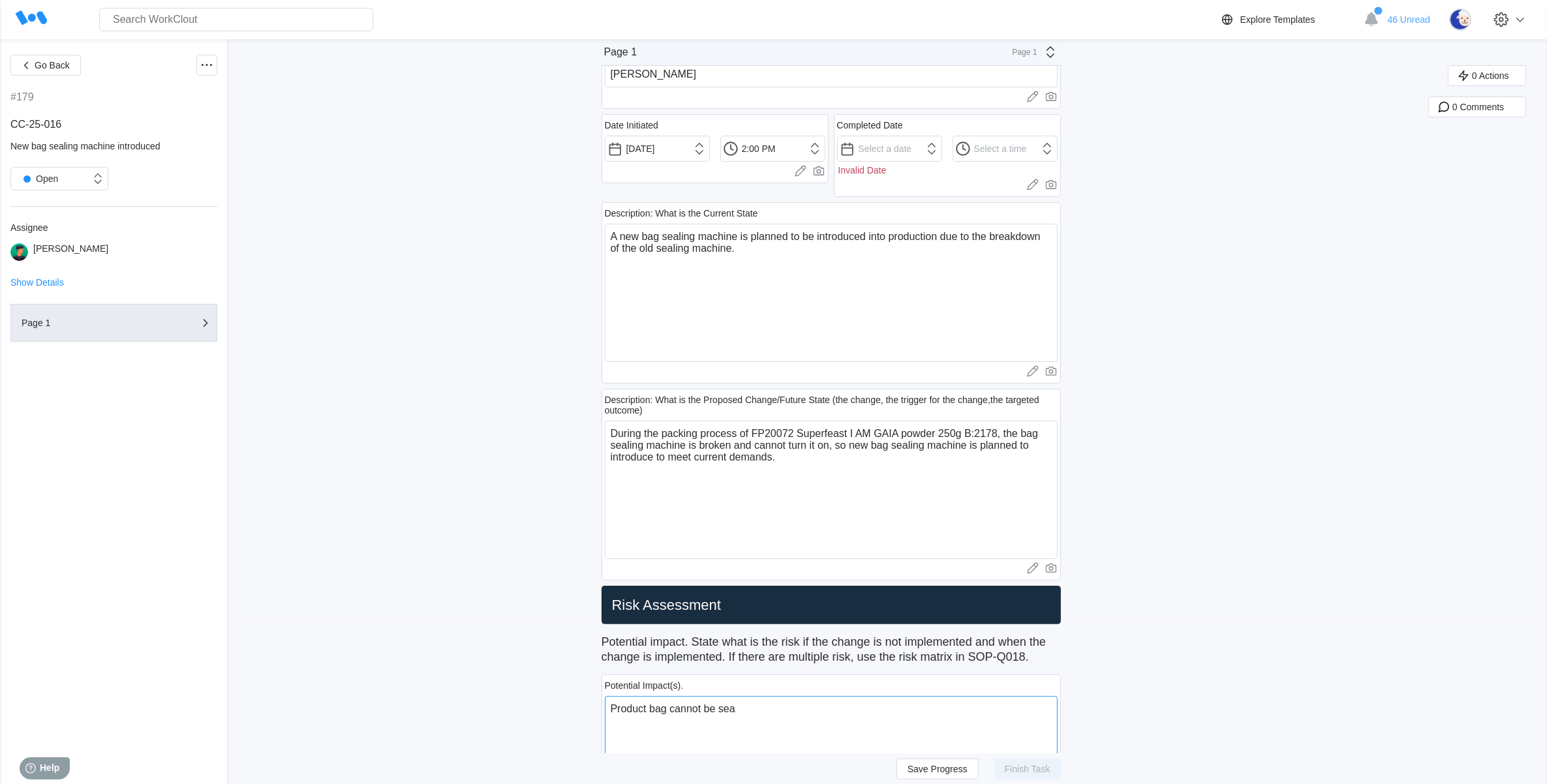
type textarea "x"
type textarea "Product bag cannot be seal"
type textarea "x"
type textarea "Product bag cannot be [PERSON_NAME]"
type textarea "x"
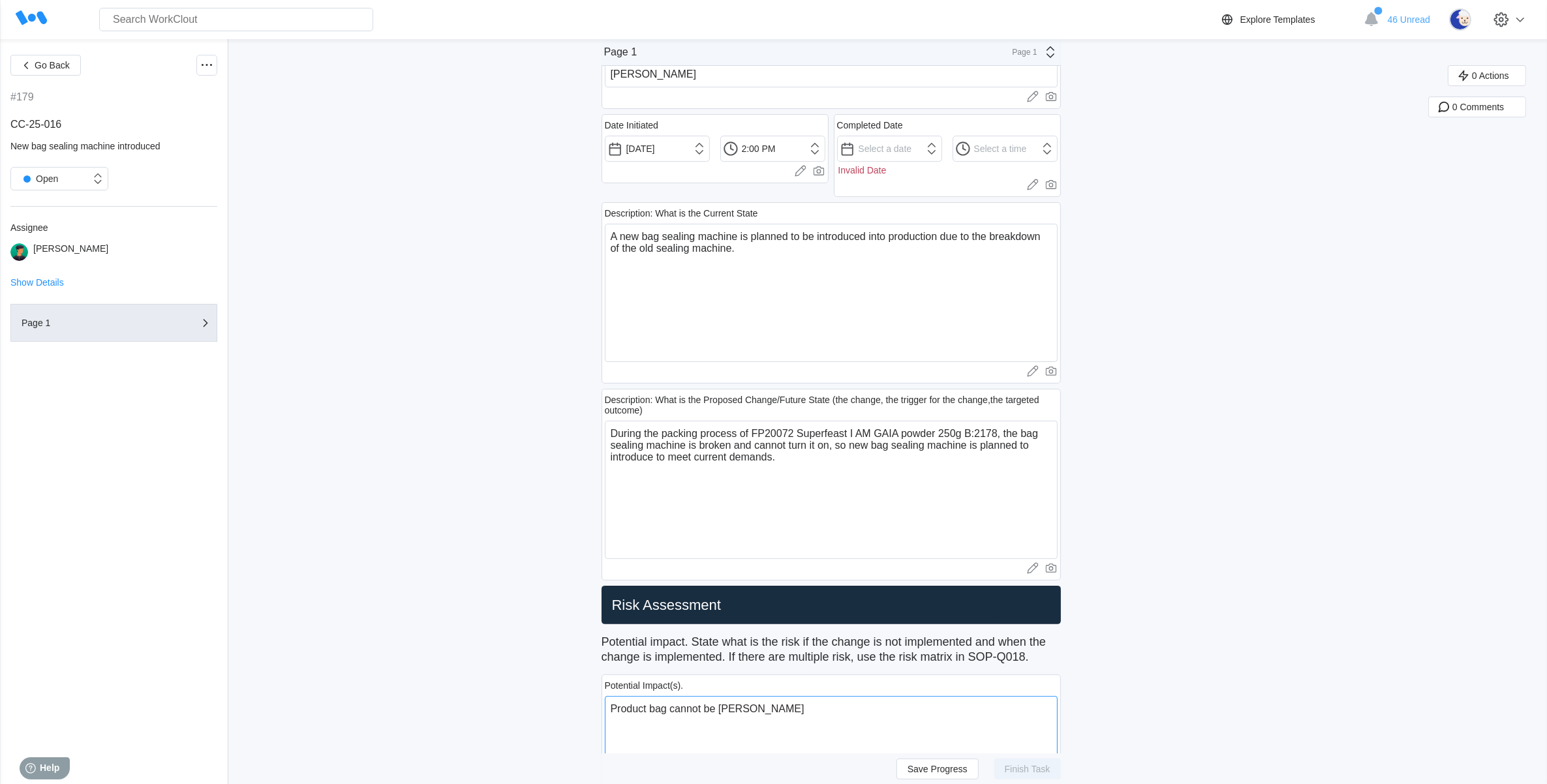
type textarea "Product bag cannot be sealed"
type textarea "x"
type textarea "Product bag cannot be sealed"
type textarea "x"
type textarea "Product bag cannot be sealed p"
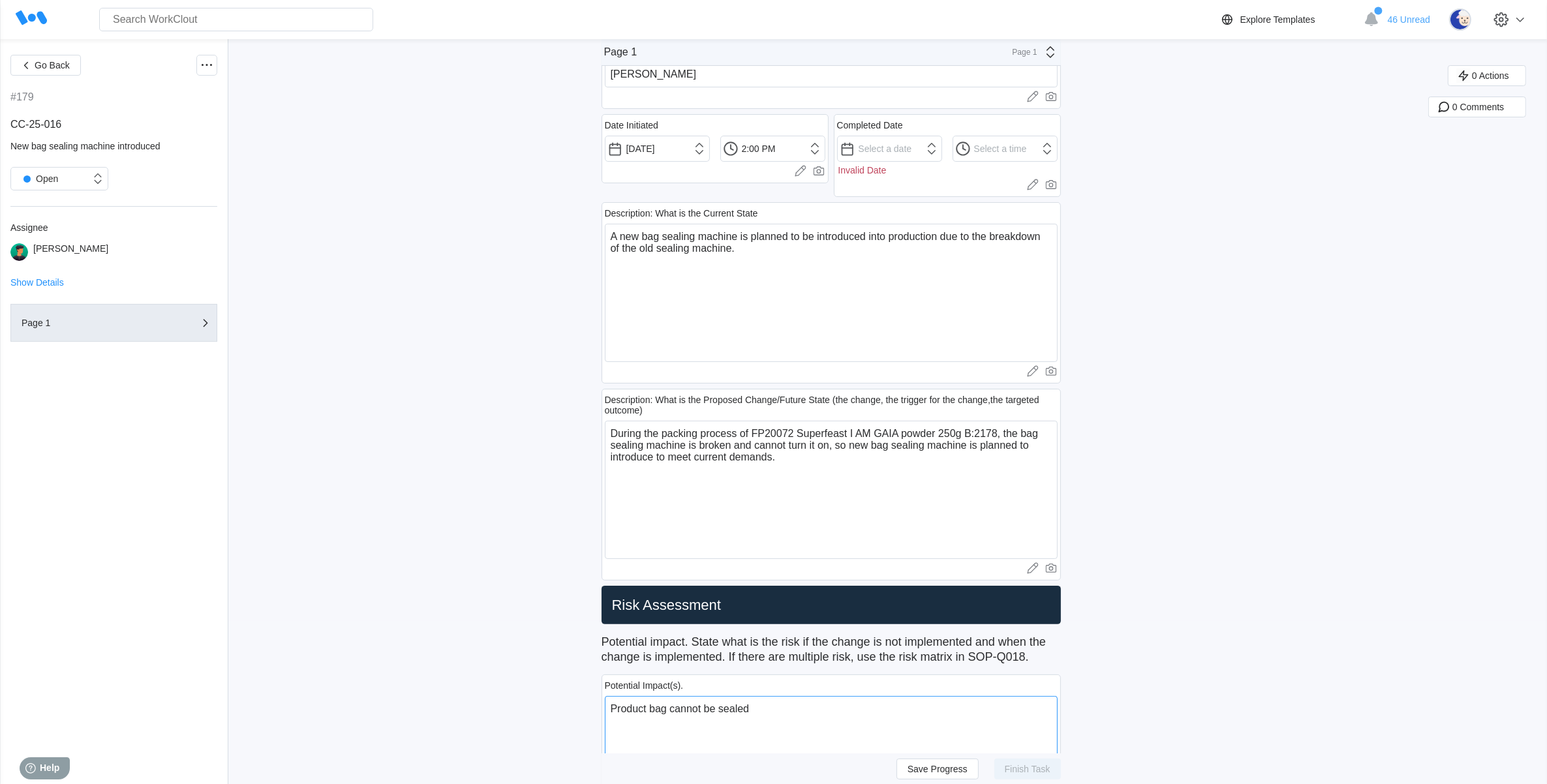
type textarea "x"
type textarea "Product bag cannot be sealed pr"
type textarea "x"
type textarea "Product bag cannot be sealed pro"
type textarea "x"
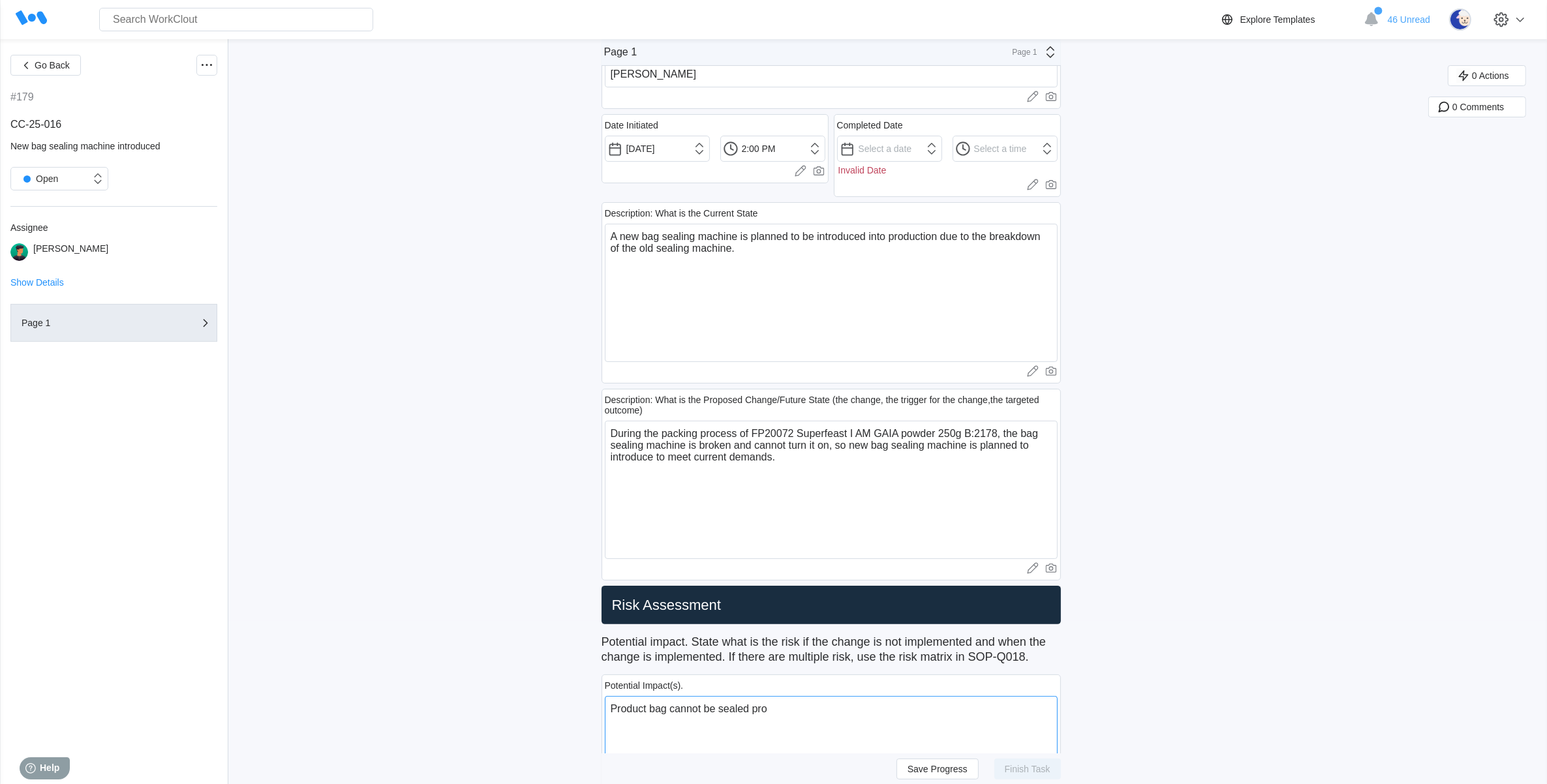
type textarea "Product bag cannot be sealed prop"
type textarea "x"
type textarea "Product bag cannot be sealed prope"
type textarea "x"
type textarea "Product bag cannot be sealed proper"
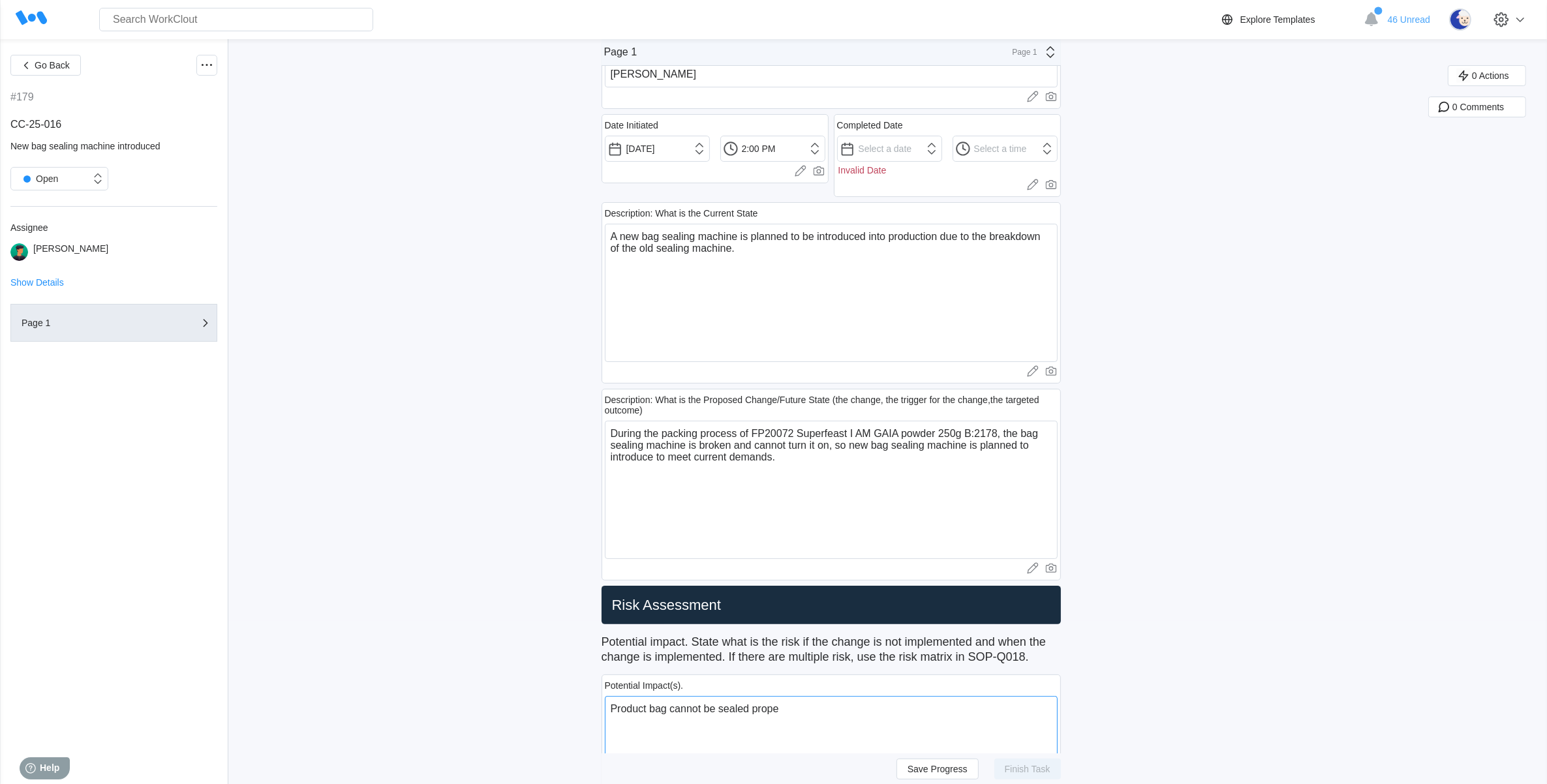
type textarea "x"
type textarea "Product bag cannot be sealed properl"
type textarea "x"
type textarea "Product bag cannot be sealed properly"
type textarea "x"
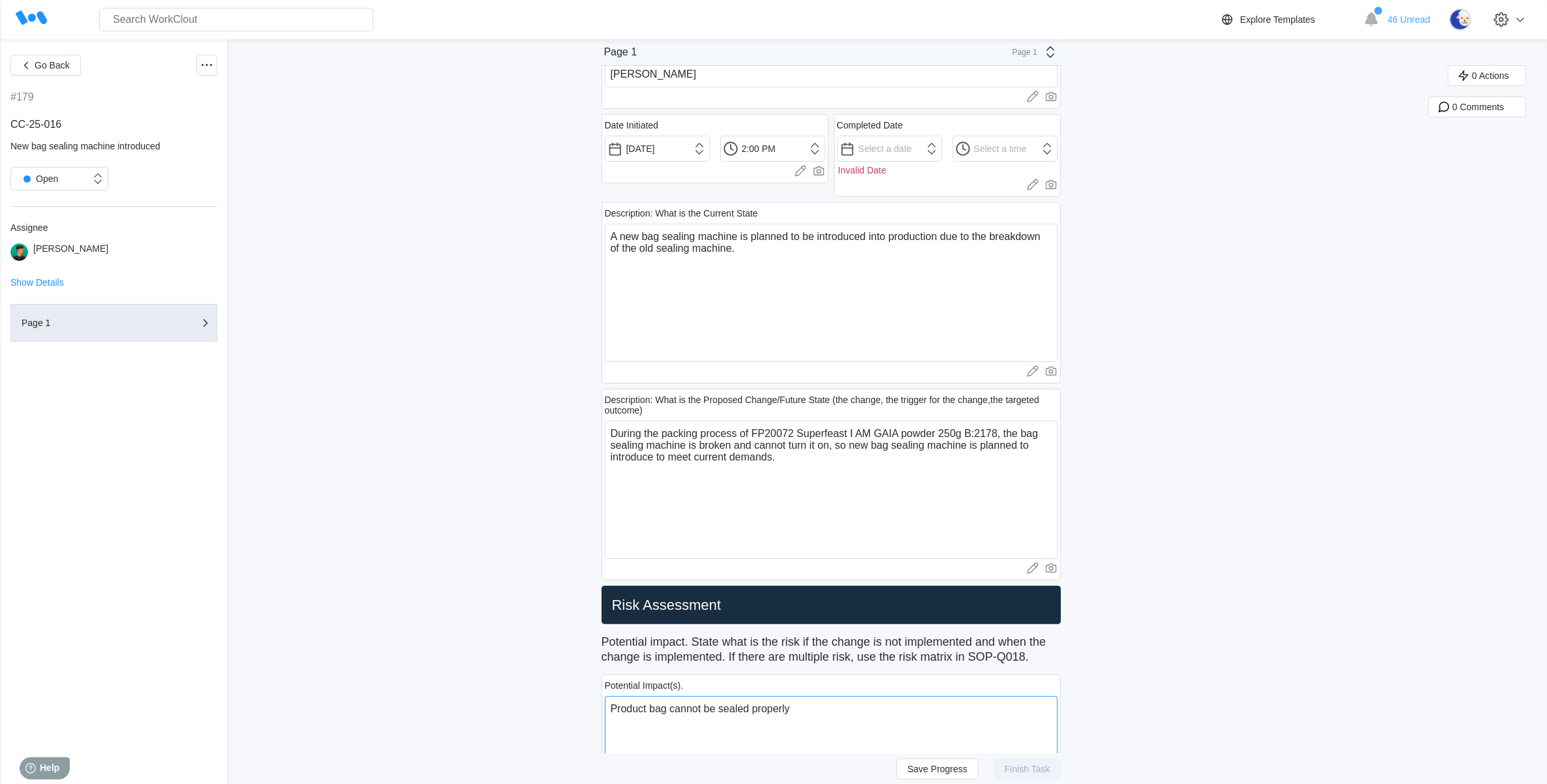
type textarea "Product bag cannot be sealed properly."
type textarea "x"
type textarea "Product bag cannot be sealed properly."
type textarea "x"
type textarea "Product bag cannot be sealed properly."
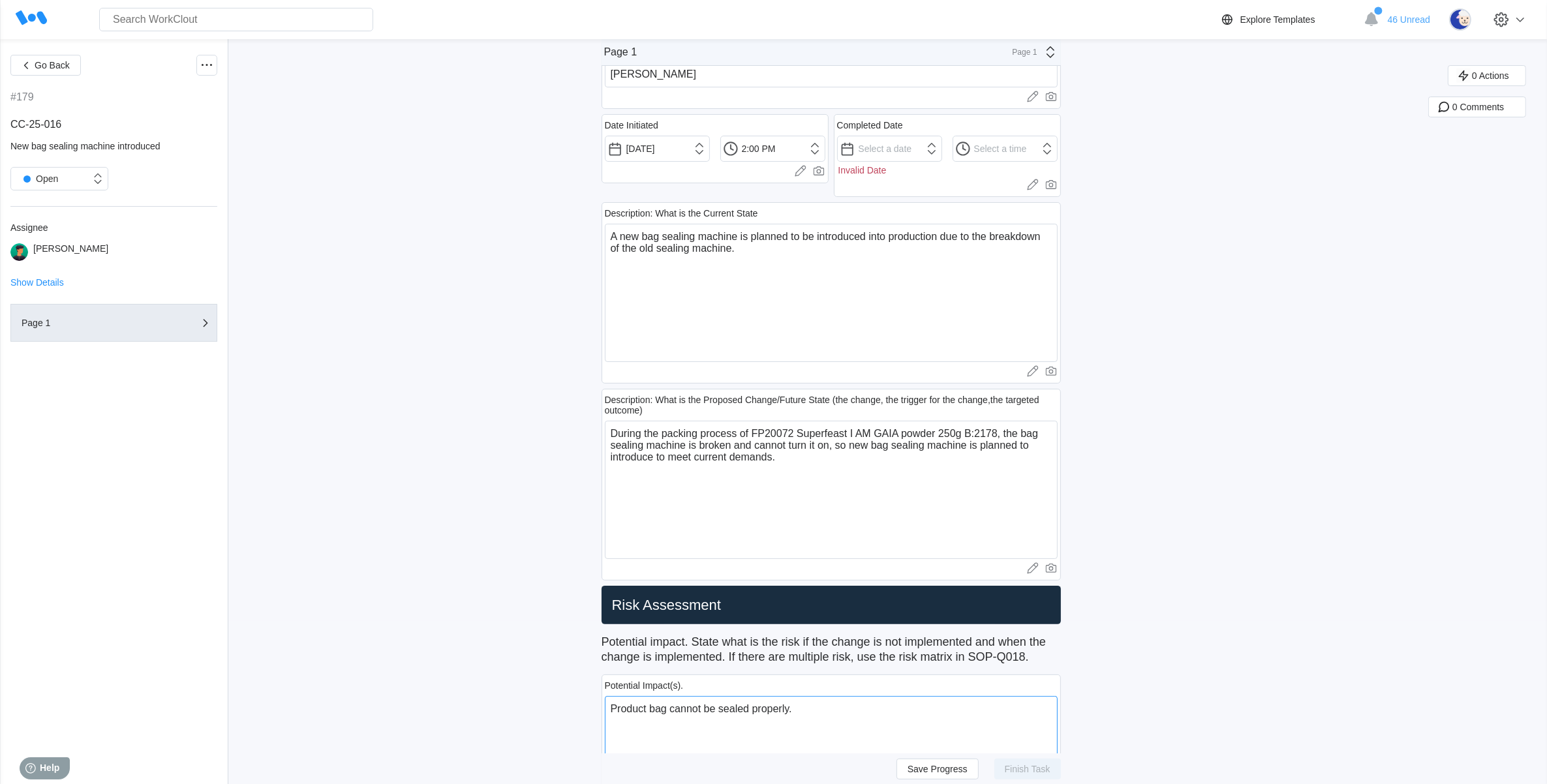
type textarea "x"
type textarea "Product bag cannot be sealed properly."
type textarea "x"
type textarea "Product bag cannot be sealed properly."
type textarea "x"
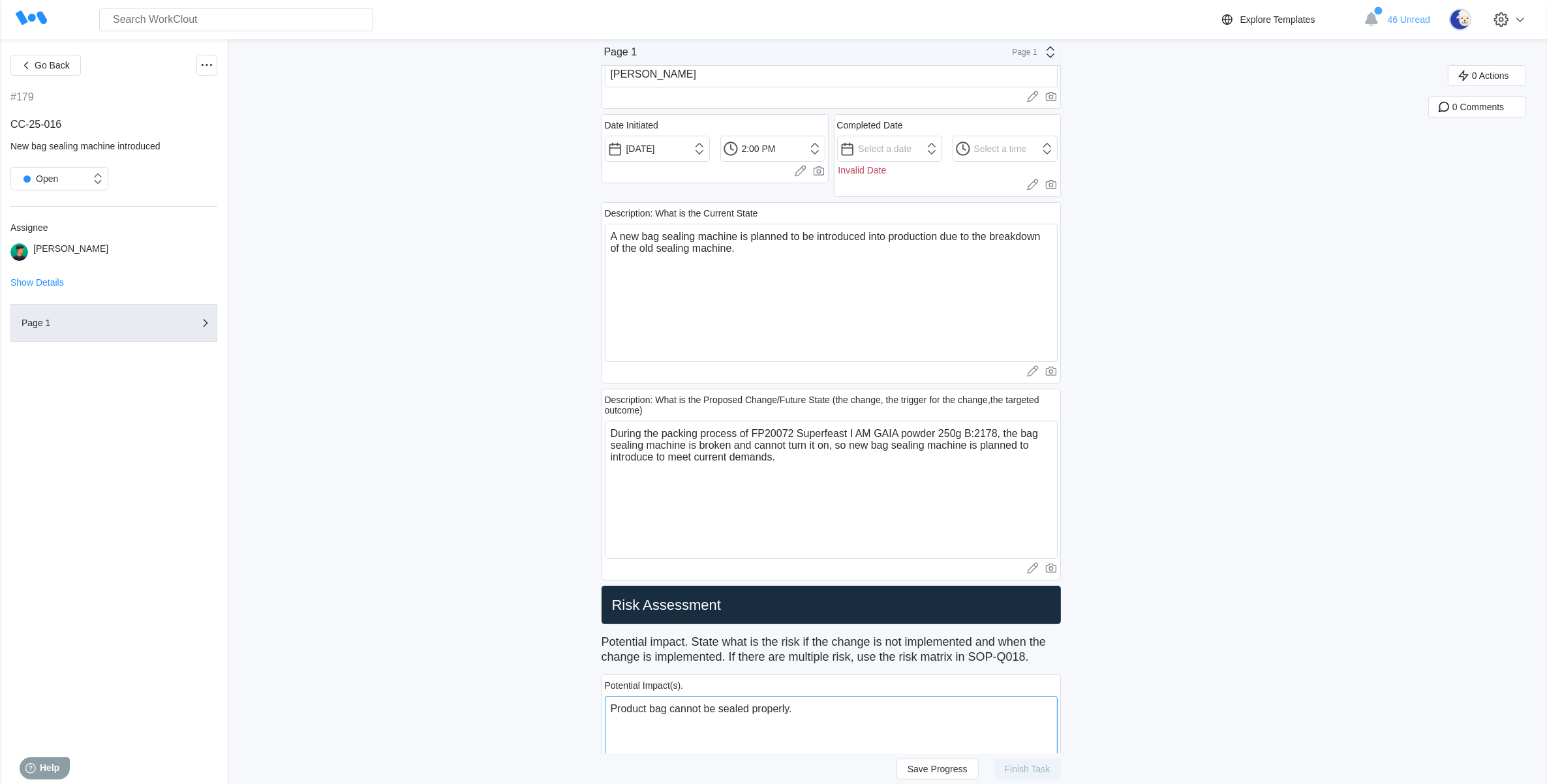
type textarea "Product bag cannot be sealed properly"
type textarea "x"
type textarea "Product bag cannot be sealed properly"
type textarea "x"
type textarea "Product bag cannot be sealed properly a"
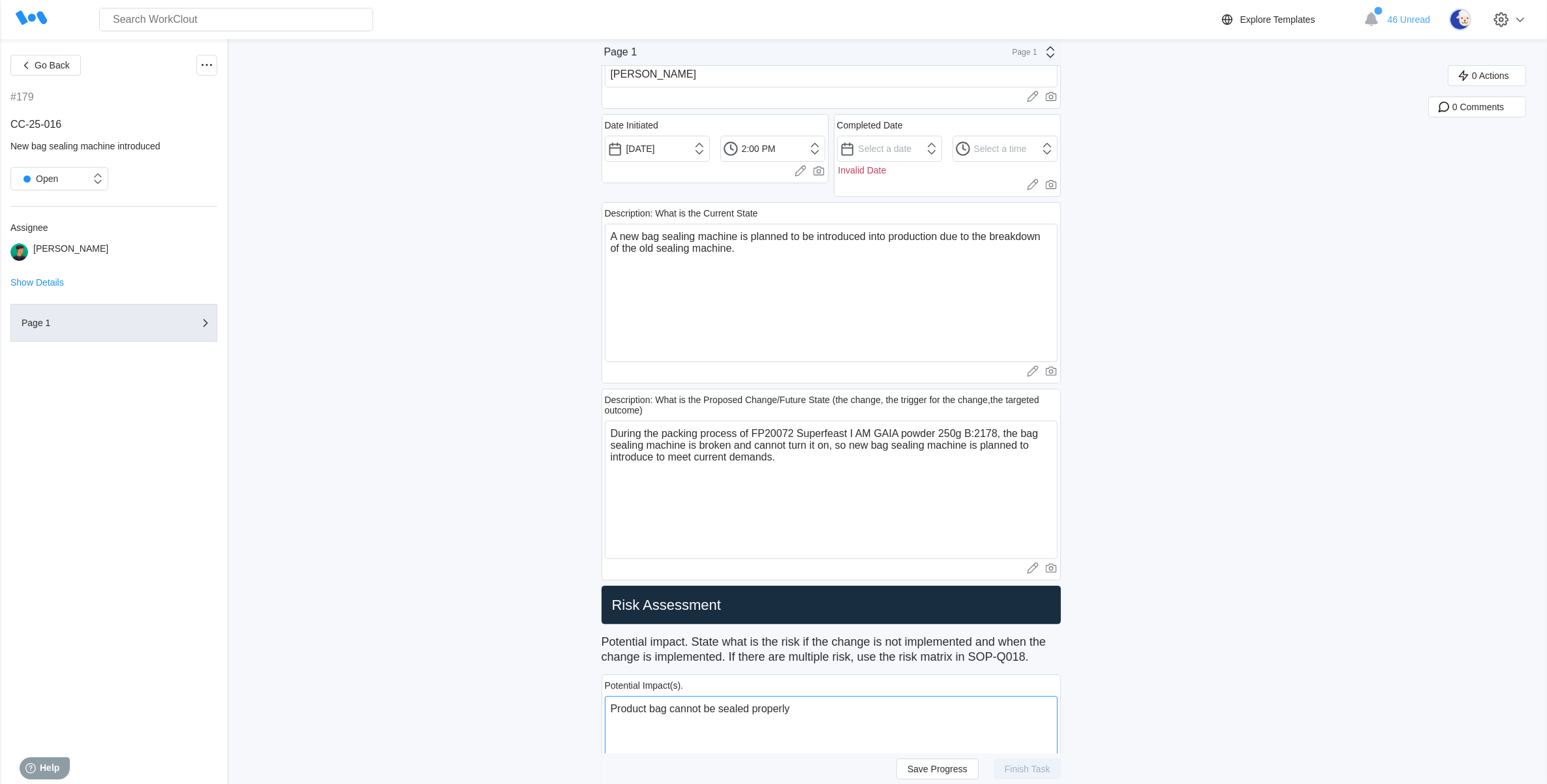
type textarea "x"
type textarea "Product bag cannot be sealed properly an"
type textarea "x"
type textarea "Product bag cannot be sealed properly and"
type textarea "x"
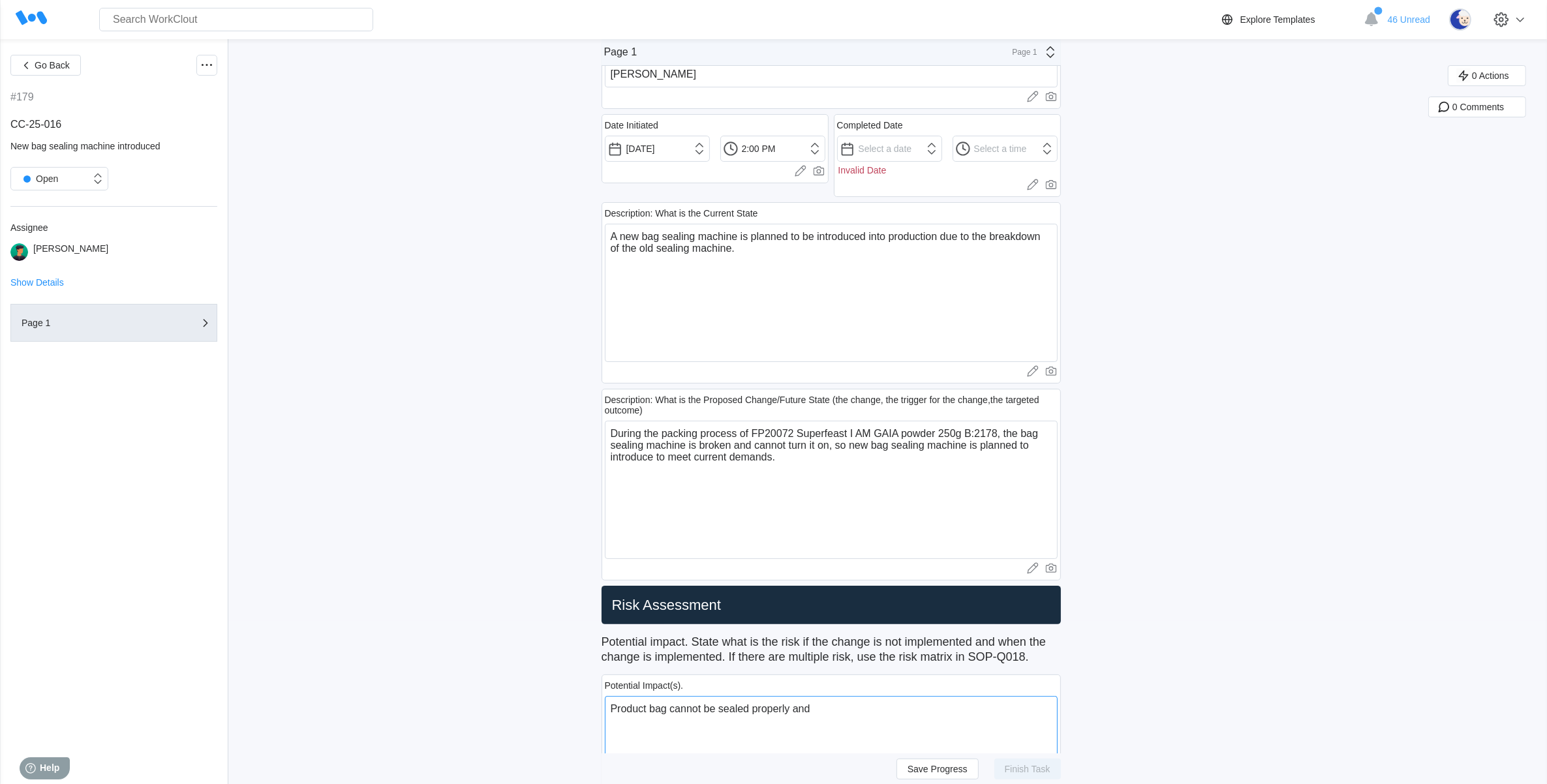
type textarea "Product bag cannot be sealed properly and"
type textarea "x"
type textarea "Product bag cannot be sealed properly and m"
type textarea "x"
type textarea "Product bag cannot be sealed properly and ma"
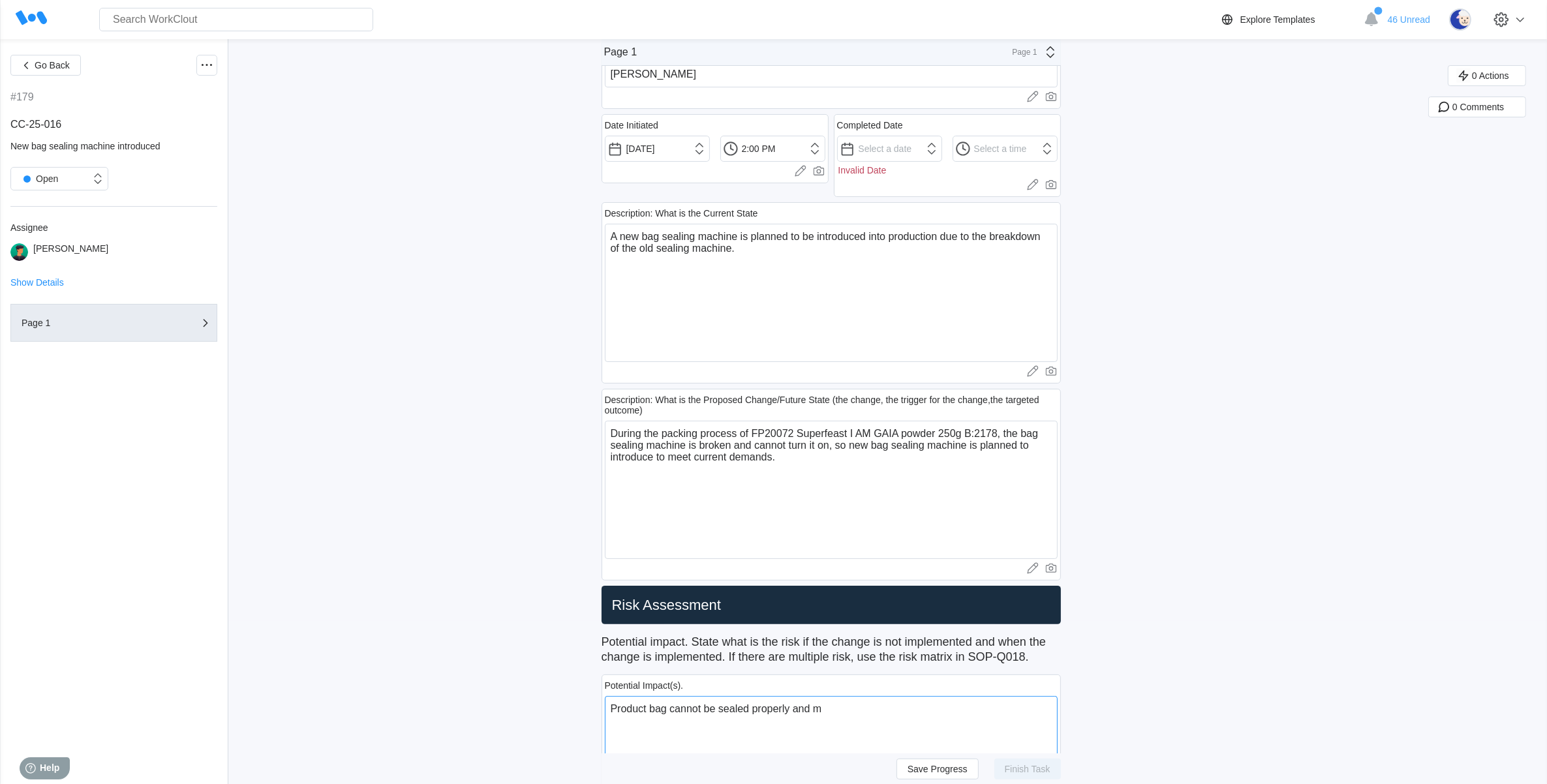
type textarea "x"
type textarea "Product bag cannot be sealed properly and may"
type textarea "x"
type textarea "Product bag cannot be sealed properly and may"
type textarea "x"
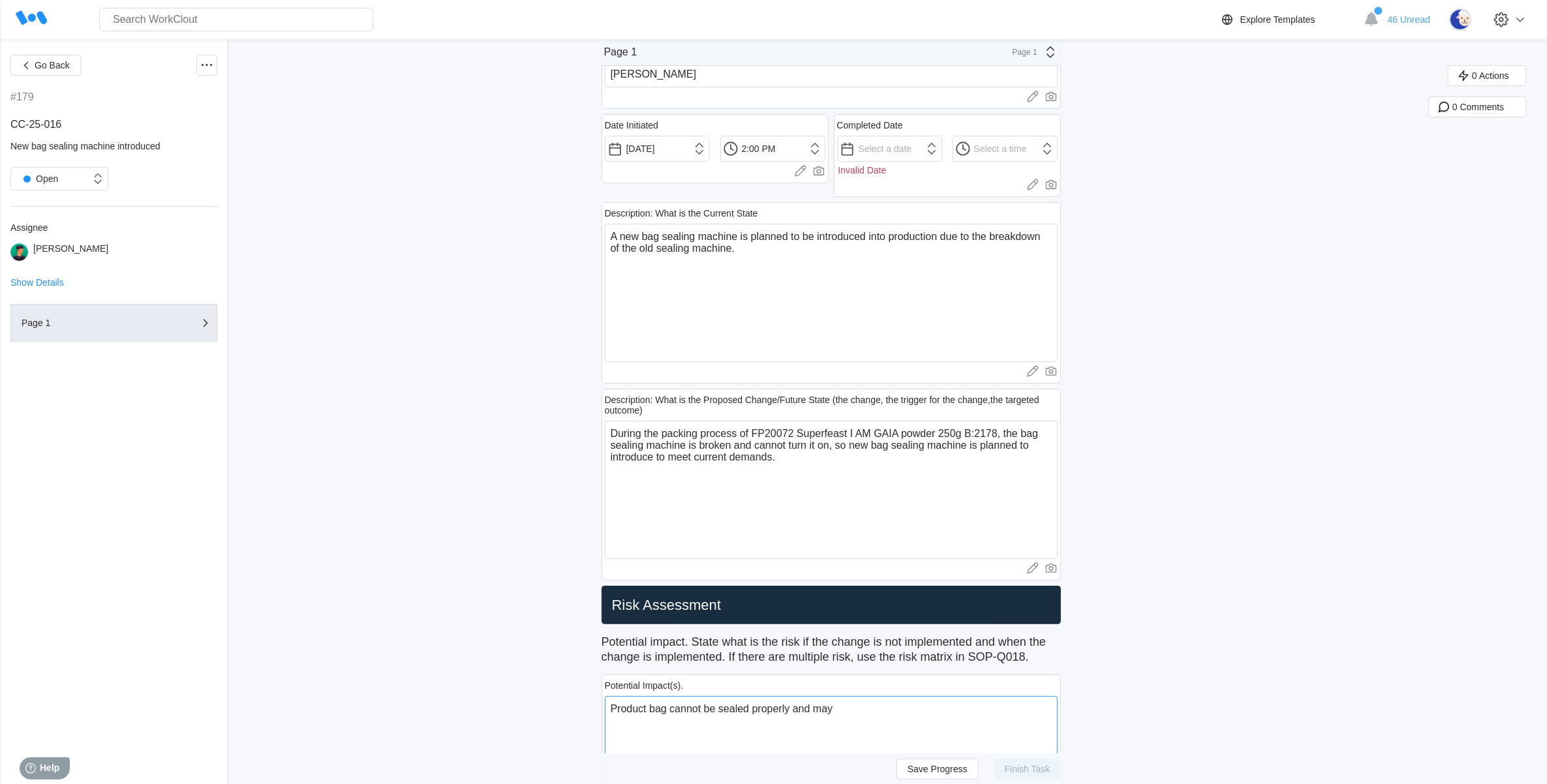
type textarea "Product bag cannot be sealed properly and may b"
type textarea "x"
type textarea "Product bag cannot be sealed properly and may be"
type textarea "x"
type textarea "Product bag cannot be sealed properly and may be"
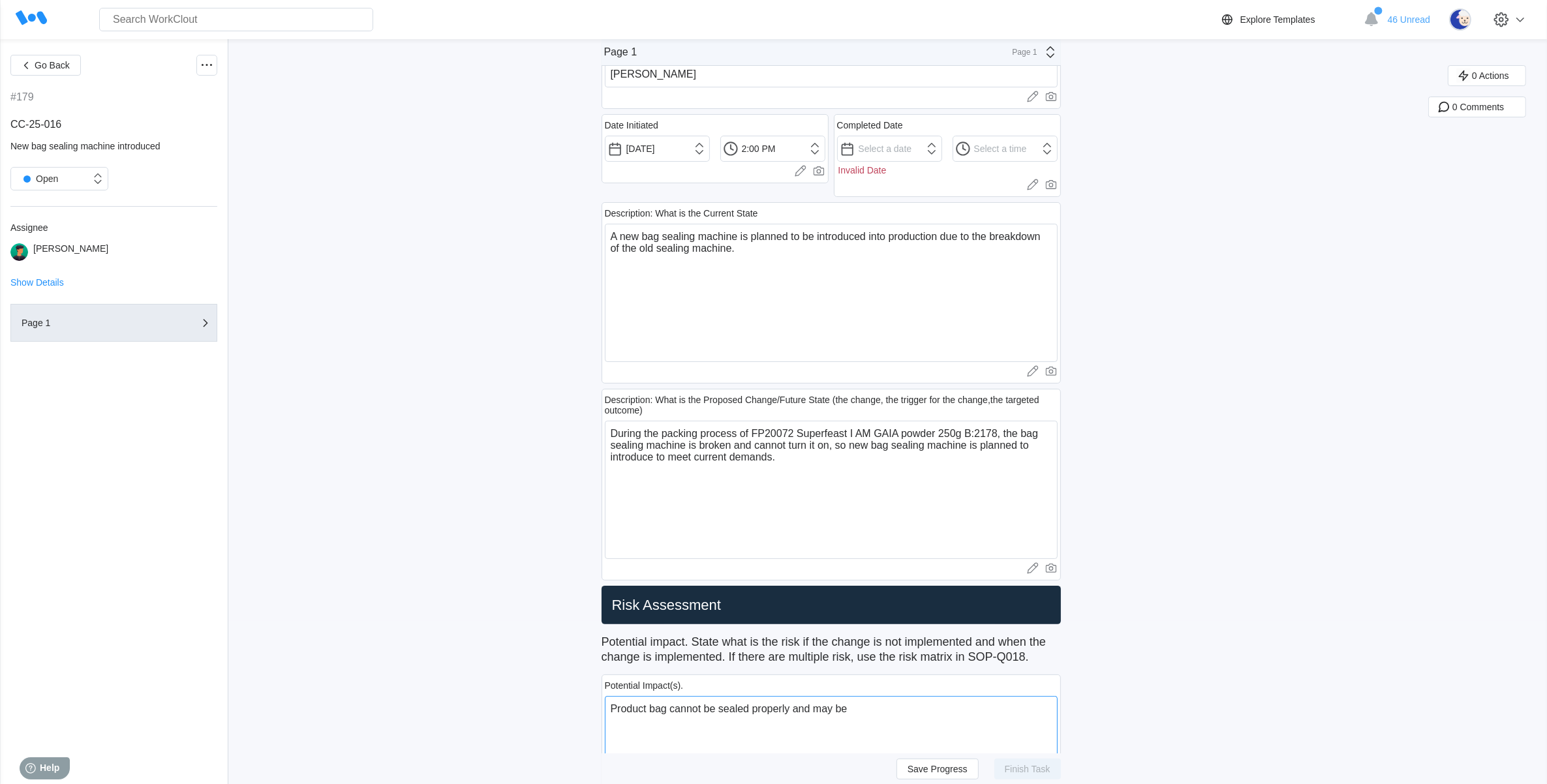
type textarea "x"
type textarea "Product bag cannot be sealed properly and may be"
type textarea "x"
type textarea "Product bag cannot be sealed properly and may b"
type textarea "x"
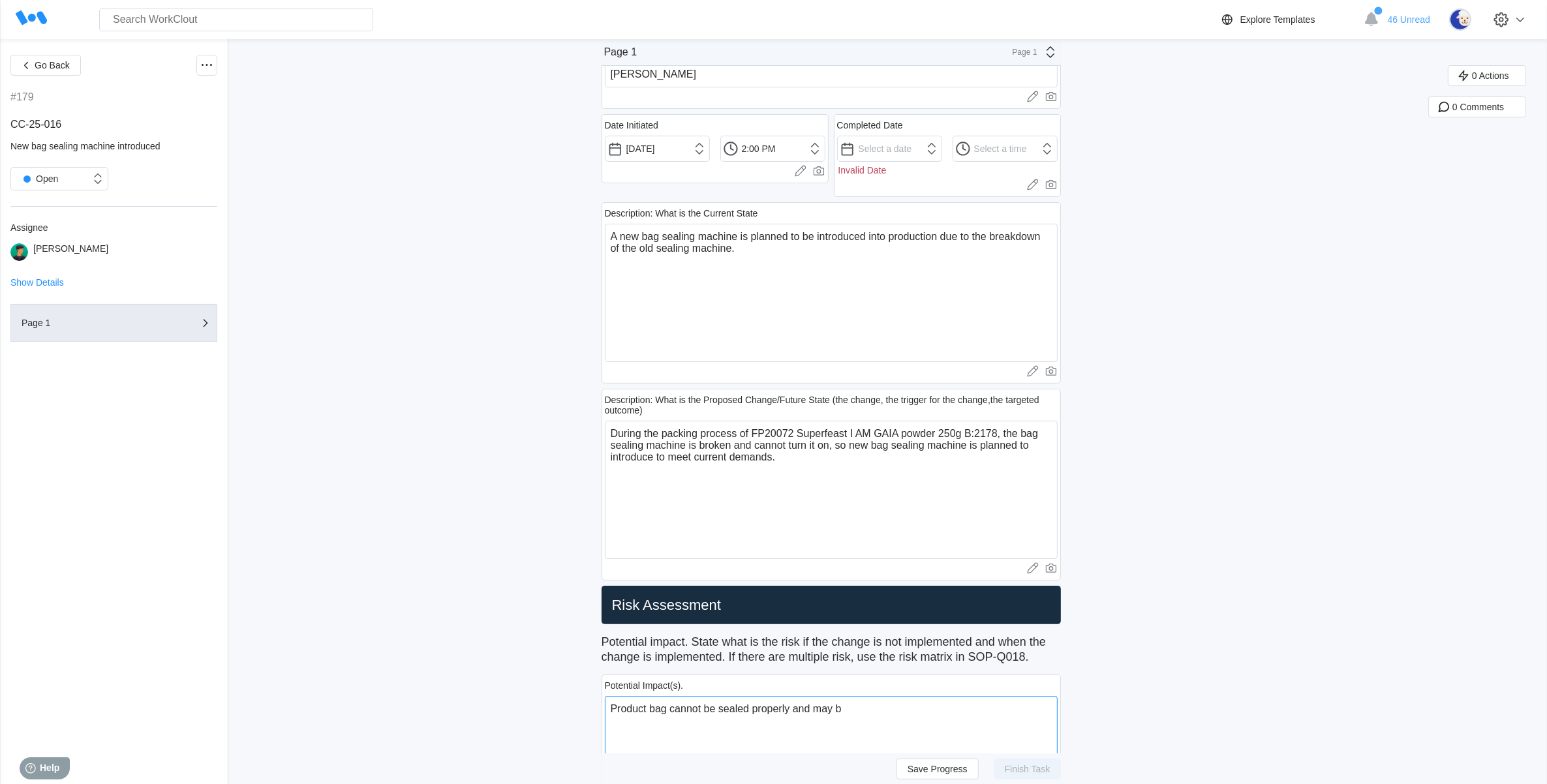
type textarea "Product bag cannot be sealed properly and may"
type textarea "x"
type textarea "Product bag cannot be sealed properly and may"
type textarea "x"
type textarea "Product bag cannot be sealed properly and ma"
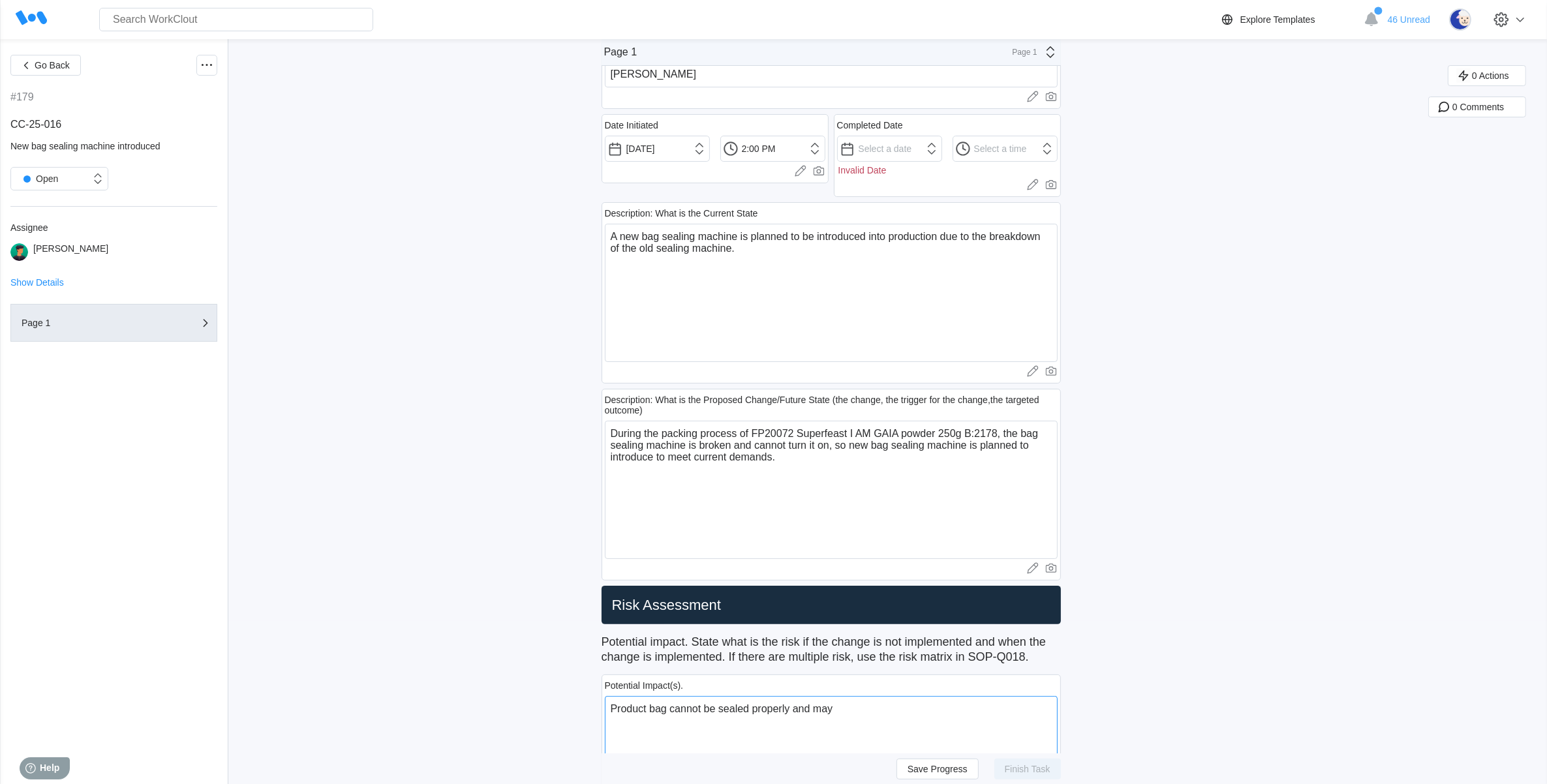
type textarea "x"
type textarea "Product bag cannot be sealed properly and m"
type textarea "x"
type textarea "Product bag cannot be sealed properly and"
type textarea "x"
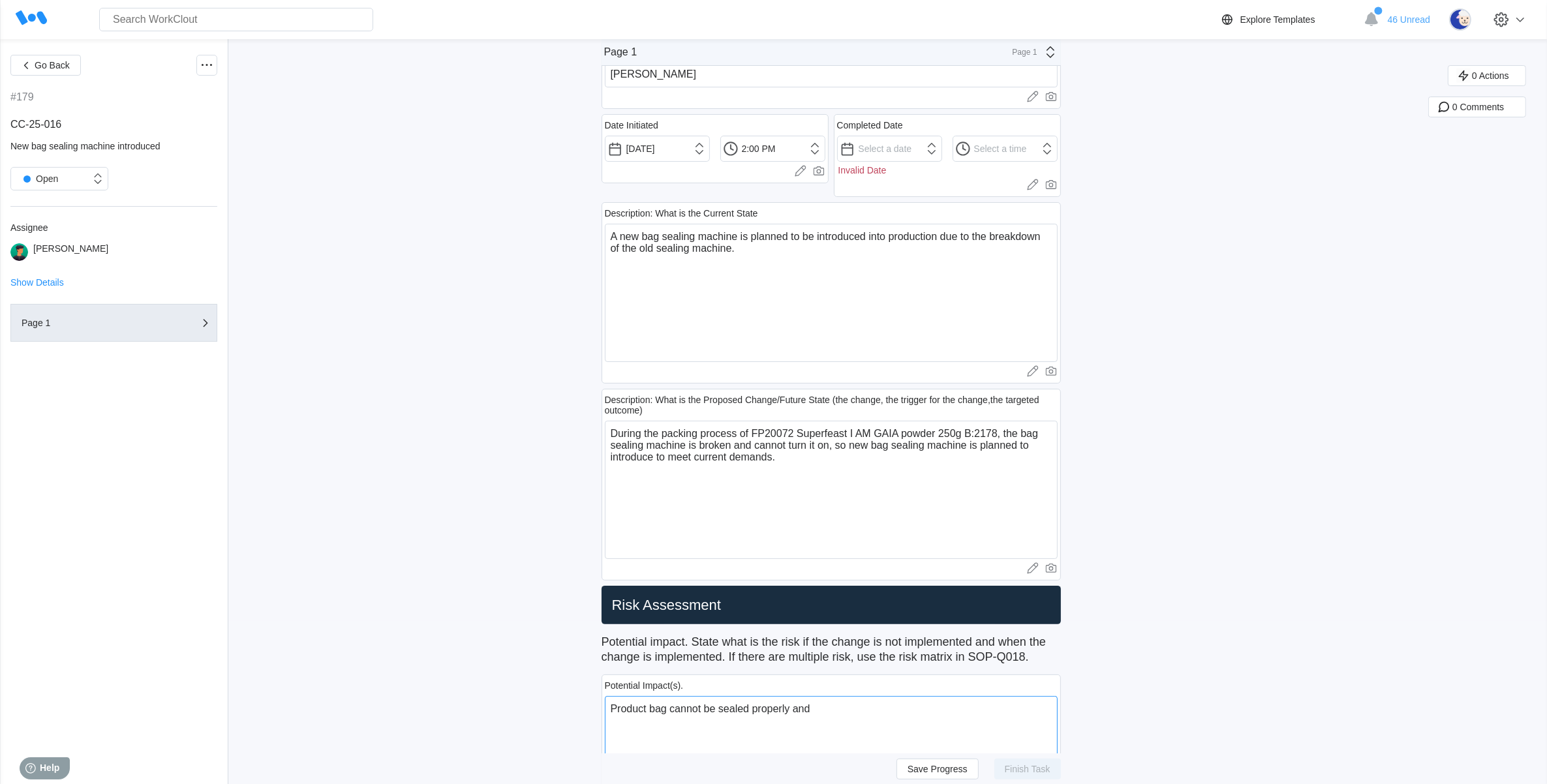
click at [839, 711] on textarea "Product bag cannot be sealed properly and" at bounding box center [832, 765] width 453 height 138
type textarea "Product bag cannot be sealed properly and s"
type textarea "x"
type textarea "Product bag cannot be sealed properly and se"
type textarea "x"
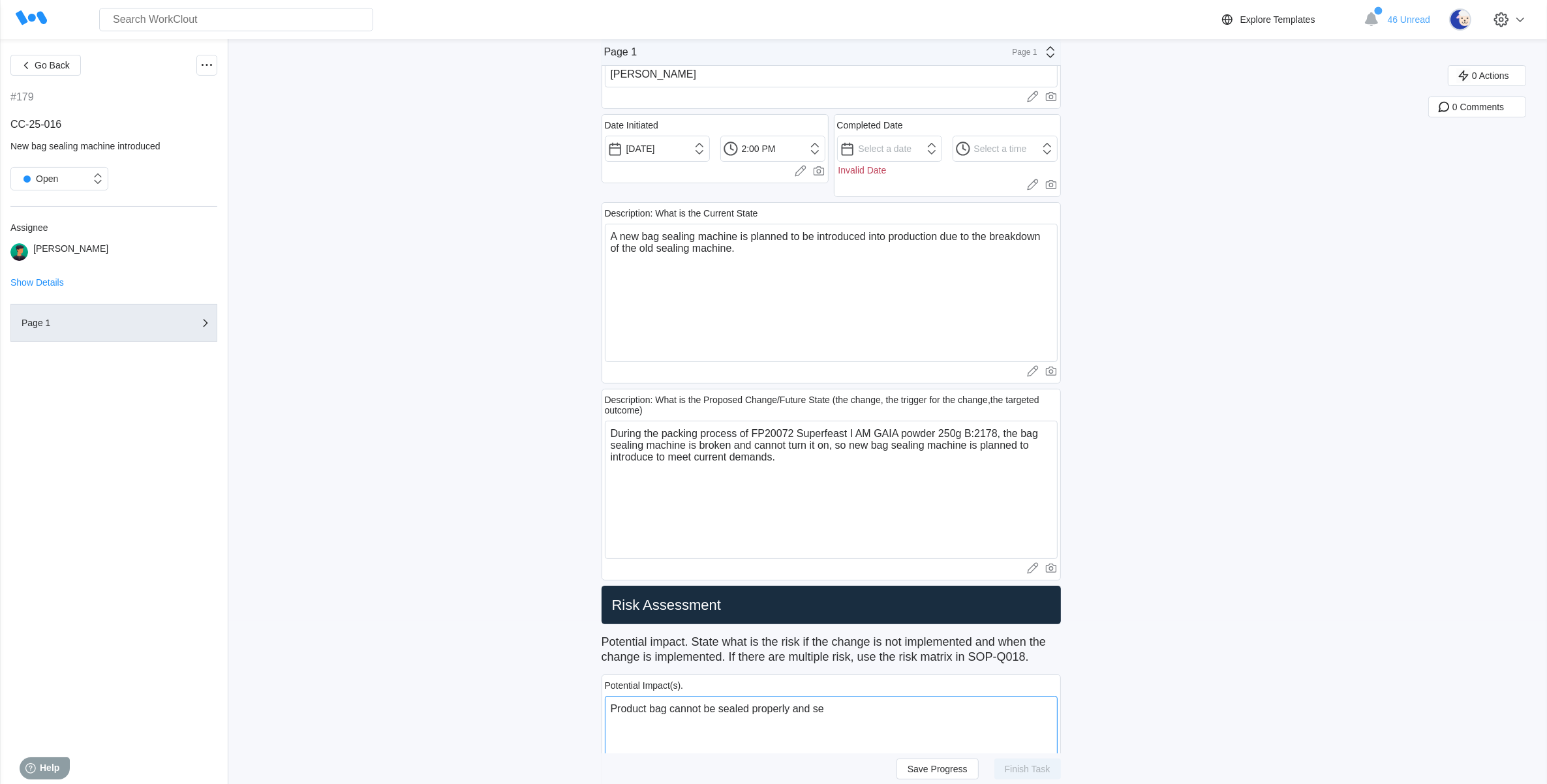
type textarea "Product bag cannot be sealed properly and sea"
type textarea "x"
type textarea "Product bag cannot be sealed properly and seal"
type textarea "x"
type textarea "Product bag cannot be sealed properly and seali"
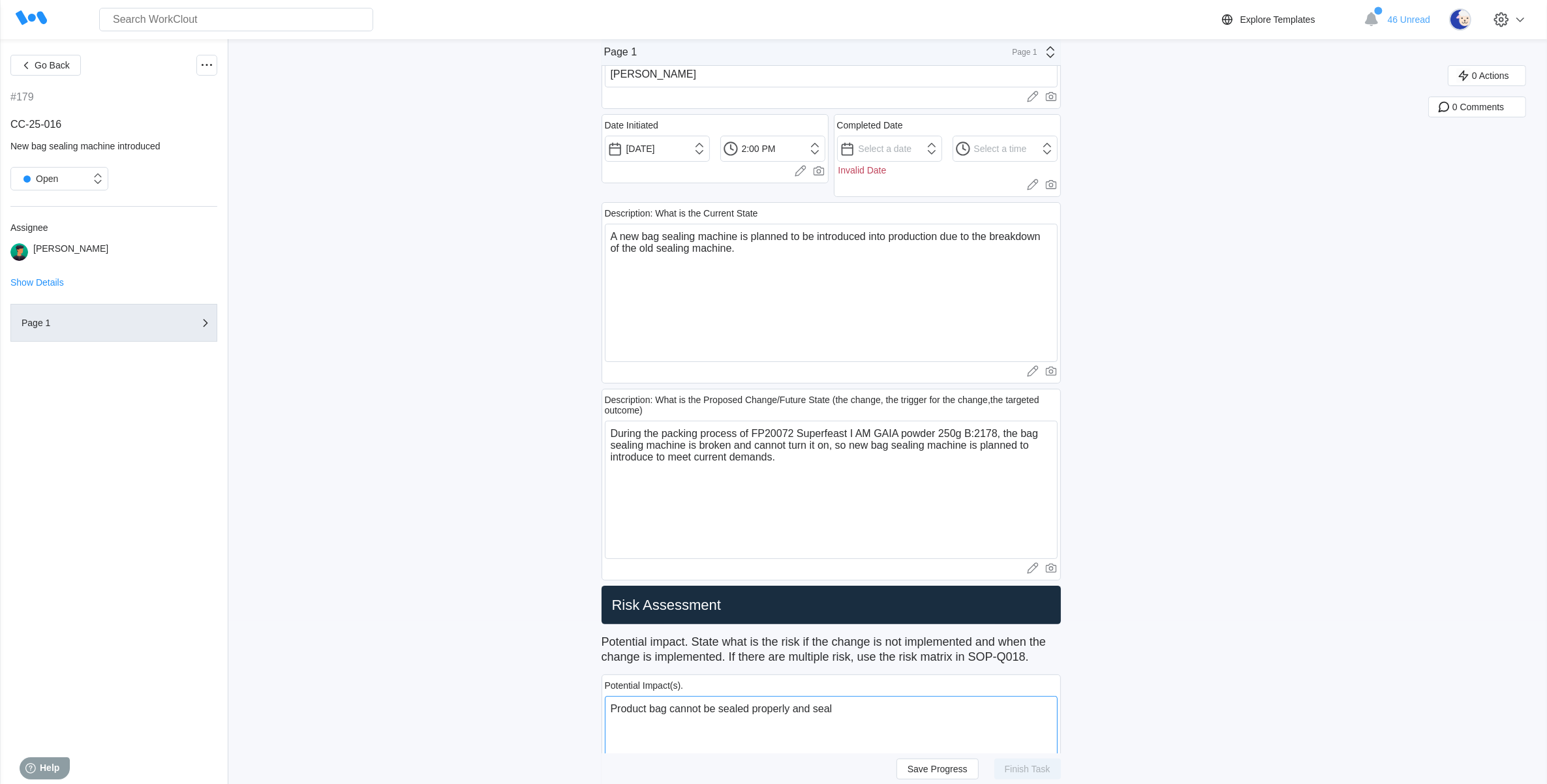
type textarea "x"
type textarea "Product bag cannot be sealed properly and sealin"
type textarea "x"
type textarea "Product bag cannot be sealed properly and sealing"
type textarea "x"
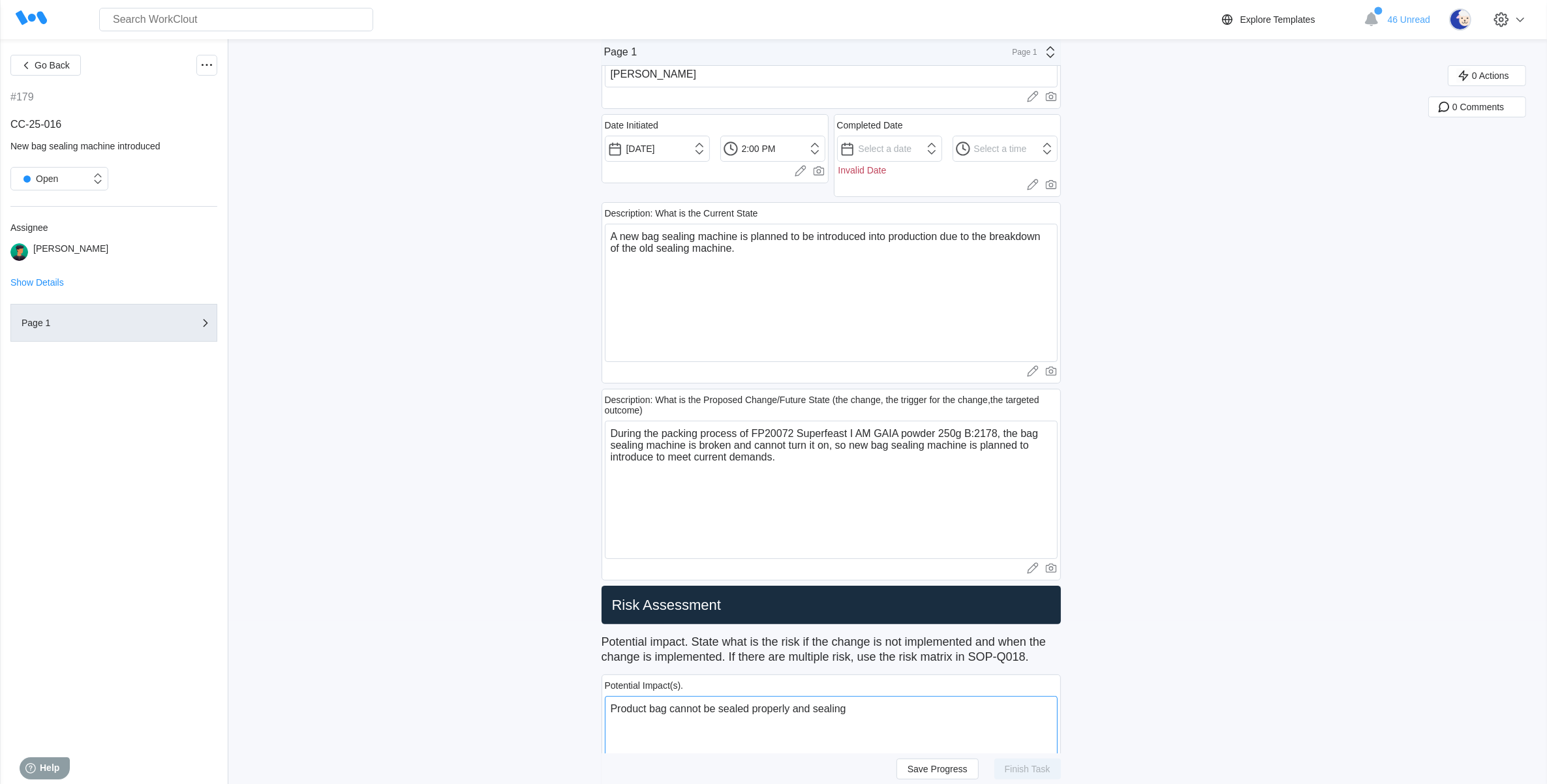
type textarea "Product bag cannot be sealed properly and sealing"
type textarea "x"
type textarea "Product bag cannot be sealed properly and sealing"
type textarea "x"
type textarea "Product bag cannot be sealed properly and sealin"
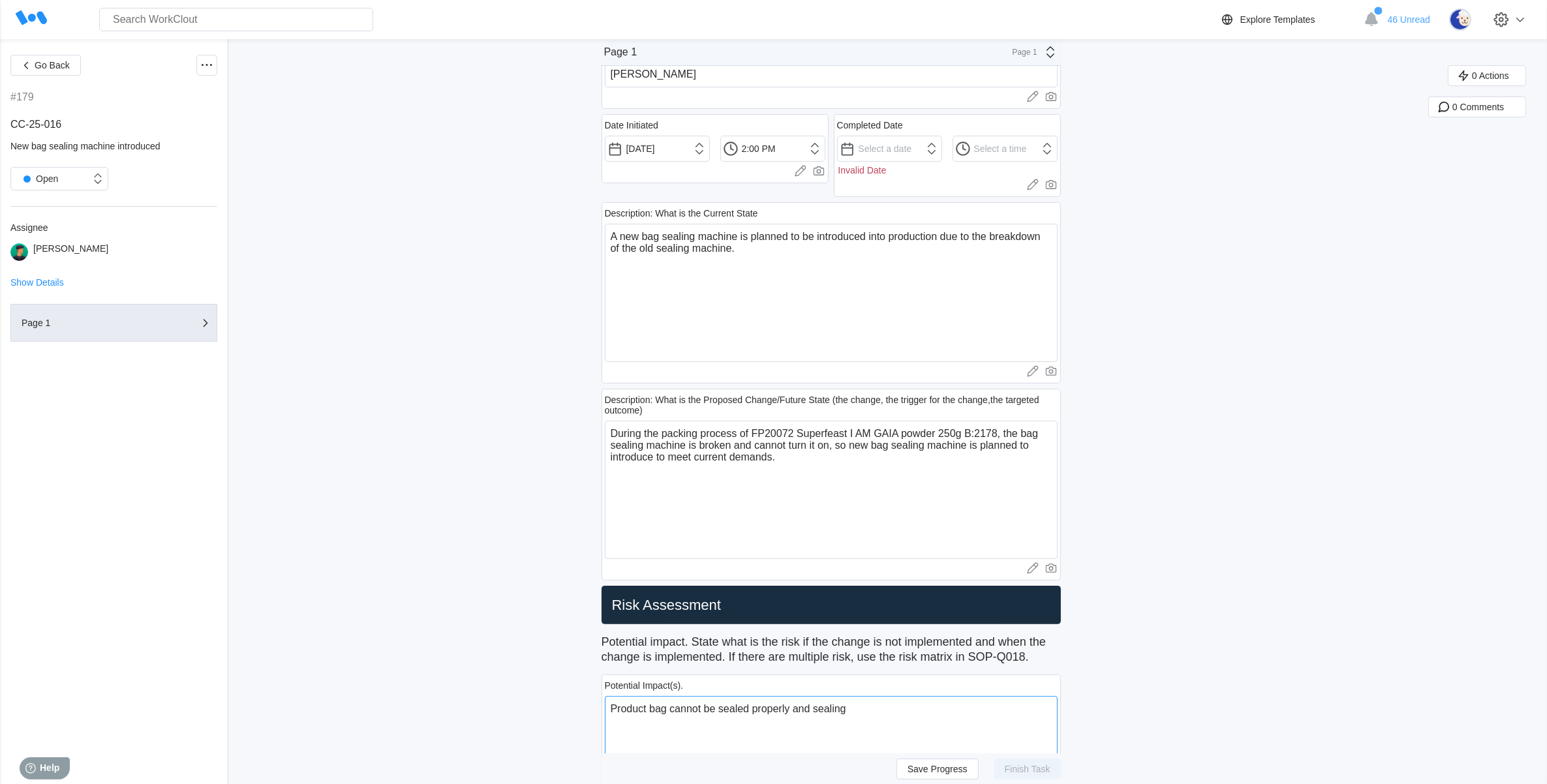
type textarea "x"
click at [818, 463] on textarea "During the packing process of FP20072 Superfeast I AM GAIA powder 250g B:2178, …" at bounding box center [832, 490] width 453 height 138
click at [778, 256] on textarea "A new bag sealing machine is planned to be introduced into production due to th…" at bounding box center [832, 293] width 453 height 138
click at [767, 265] on textarea "A new bag sealing machine is planned to be introduced into production due to th…" at bounding box center [832, 293] width 453 height 138
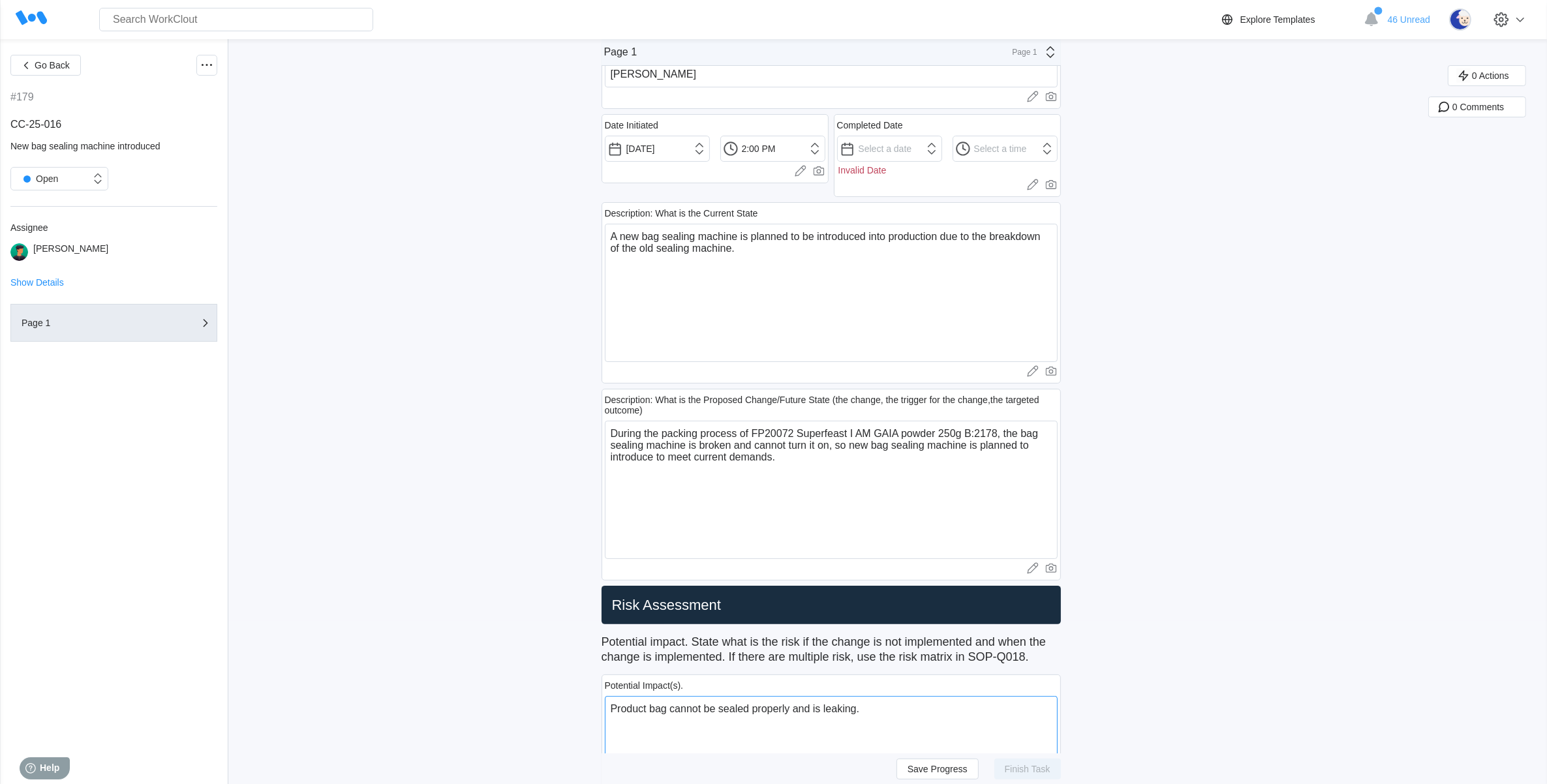
click at [911, 725] on textarea "Product bag cannot be sealed properly and is leaking." at bounding box center [832, 765] width 453 height 138
drag, startPoint x: 891, startPoint y: 693, endPoint x: 864, endPoint y: 702, distance: 28.5
click at [864, 702] on div "Potential Impact(s). Product bag cannot be sealed properly and is leaking. x Up…" at bounding box center [831, 765] width 459 height 181
drag, startPoint x: 879, startPoint y: 708, endPoint x: 576, endPoint y: 693, distance: 303.4
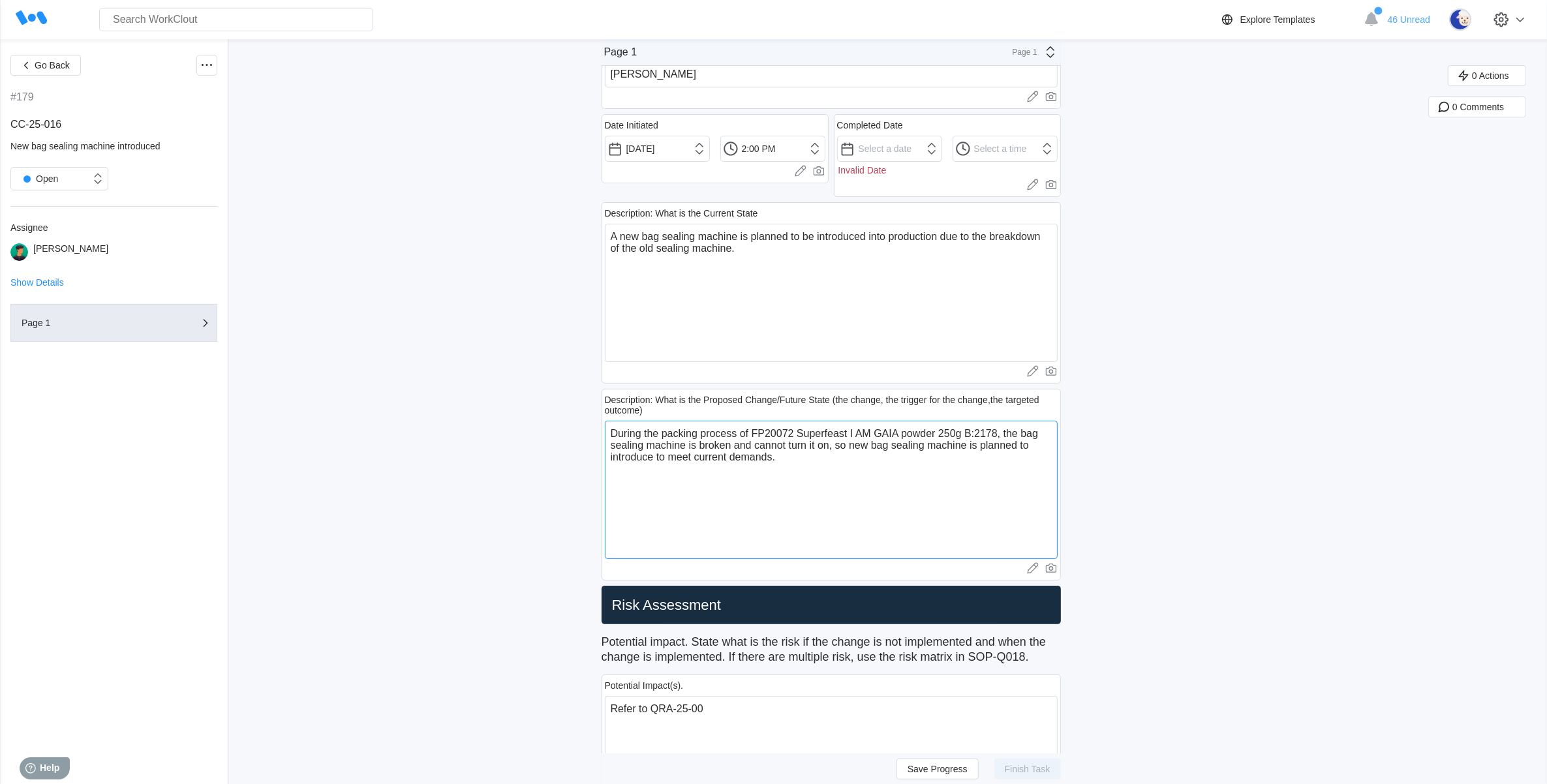
click at [630, 517] on textarea "During the packing process of FP20072 Superfeast I AM GAIA powder 250g B:2178, …" at bounding box center [832, 490] width 453 height 138
click at [726, 711] on textarea "Refer to QRA-25-00" at bounding box center [832, 765] width 453 height 138
click at [771, 249] on textarea "A new bag sealing machine is planned to be introduced into production due to th…" at bounding box center [832, 293] width 453 height 138
click at [615, 236] on textarea "A new bag sealing machine is planned to be introduced into production due to th…" at bounding box center [832, 293] width 453 height 138
click at [886, 312] on textarea "Some new equipment will be introduced. A new bag sealing machine is planned to …" at bounding box center [832, 293] width 453 height 138
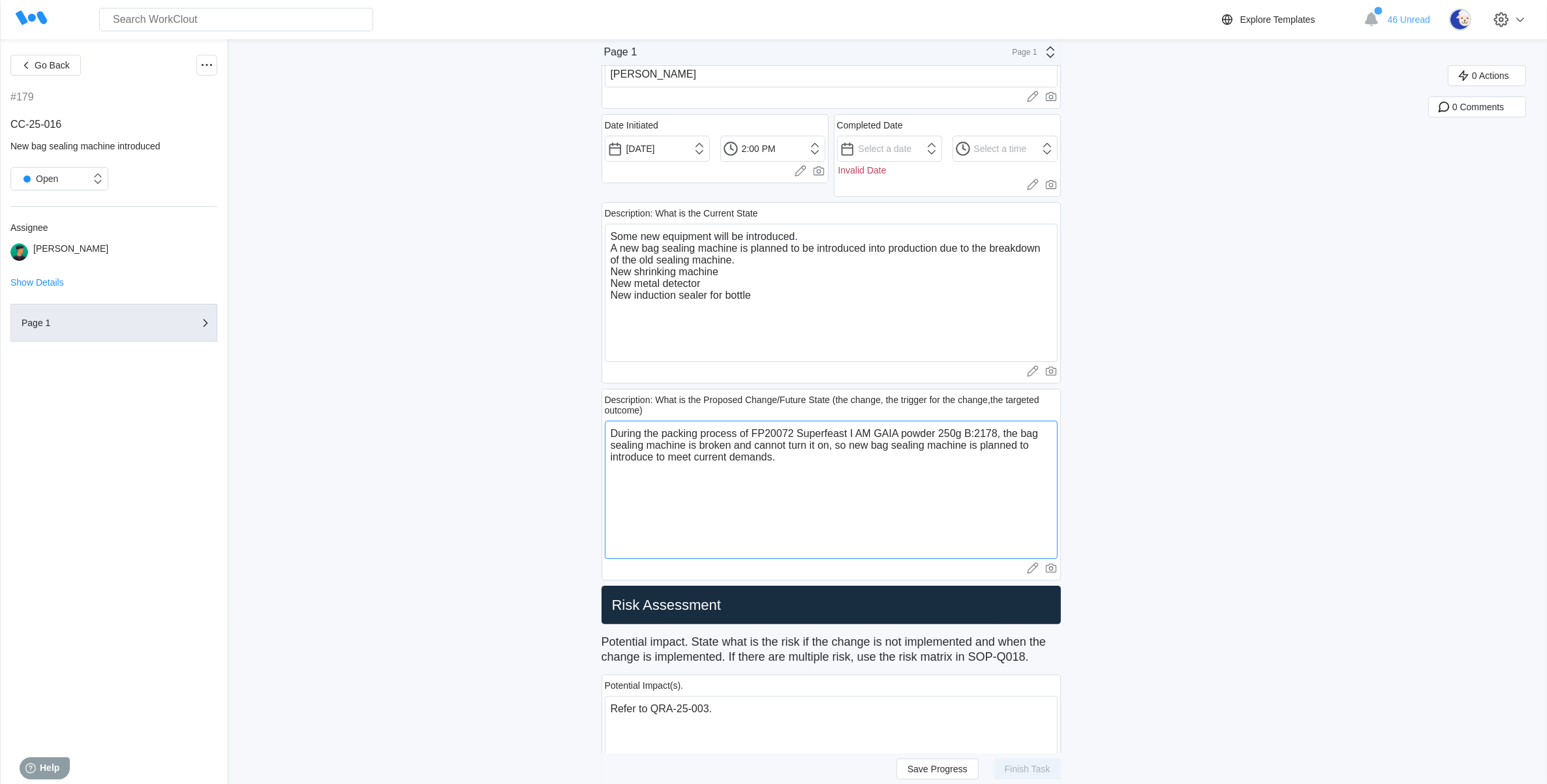
click at [813, 457] on textarea "During the packing process of FP20072 Superfeast I AM GAIA powder 250g B:2178, …" at bounding box center [832, 490] width 453 height 138
click at [814, 233] on textarea "Some new equipment will be introduced. A new bag sealing machine is planned to …" at bounding box center [832, 293] width 453 height 138
click at [809, 317] on textarea "Some new equipment will be introduced due to some old equipments aged and A new…" at bounding box center [832, 293] width 453 height 138
click at [823, 323] on textarea "Some new equipment will be introduced due to some old equipments aged and A new…" at bounding box center [832, 293] width 453 height 138
click at [921, 315] on textarea "Some new equipment will be introduced due to some old equipments aged and A new…" at bounding box center [832, 293] width 453 height 138
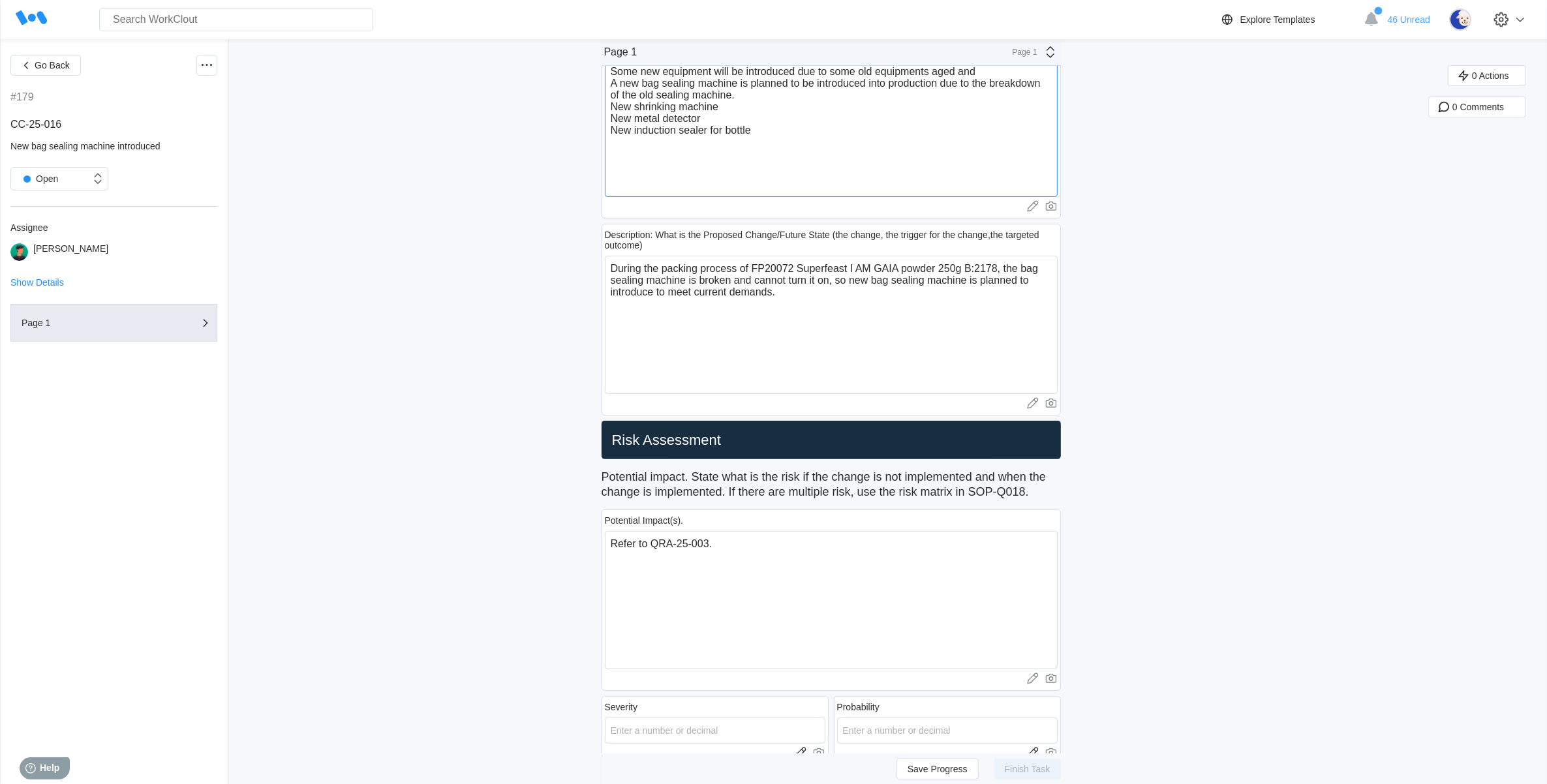
scroll to position [81, 0]
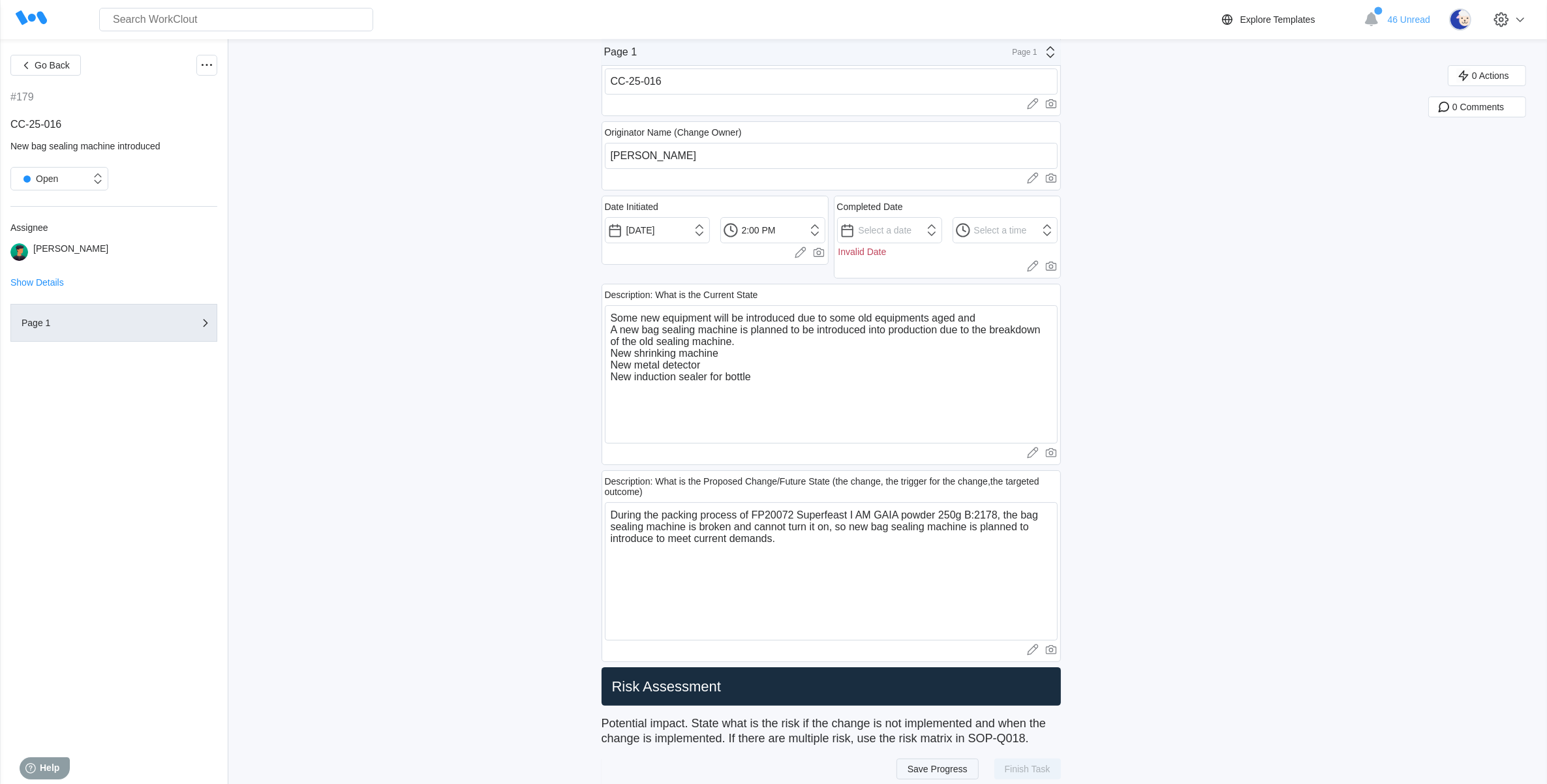
click at [918, 772] on span "Save Progress" at bounding box center [937, 768] width 60 height 9
click at [993, 304] on div "Description: What is the Current State Some new equipment will be introduced du…" at bounding box center [831, 374] width 459 height 181
click at [987, 318] on textarea "Some new equipment will be introduced due to some old equipments aged and A new…" at bounding box center [832, 374] width 453 height 138
drag, startPoint x: 709, startPoint y: 334, endPoint x: 608, endPoint y: 316, distance: 102.6
click at [608, 316] on div "Description: What is the Current State Some new equipment will be introduced du…" at bounding box center [831, 374] width 459 height 181
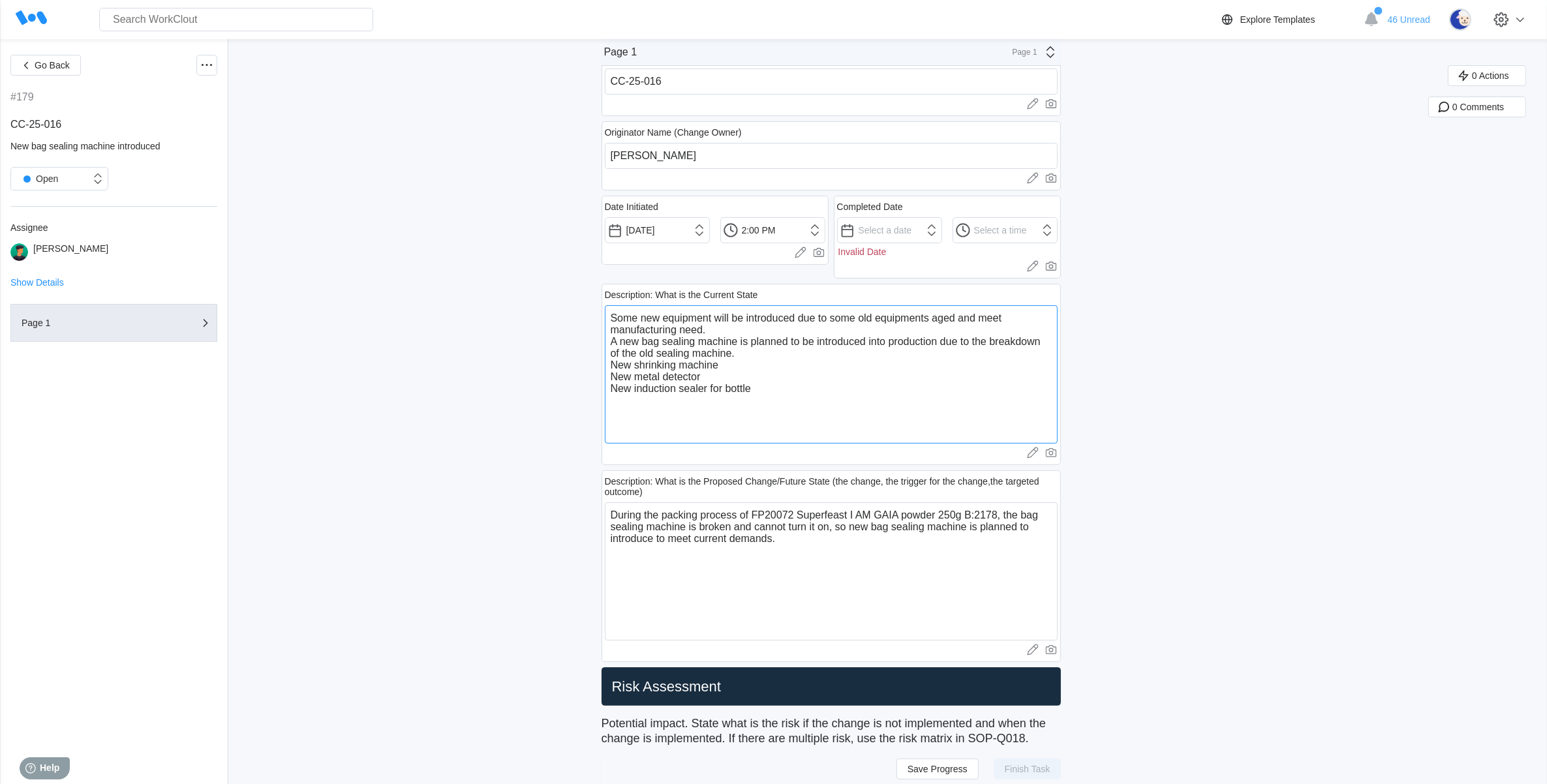
paste textarea "to replace aging equipment and meet manufacturing needs"
click at [705, 328] on textarea "Some new equipment will be introduced to replace aging equipment and meet manuf…" at bounding box center [832, 374] width 453 height 138
click at [744, 550] on textarea "During the packing process of FP20072 Superfeast I AM GAIA powder 250g B:2178, …" at bounding box center [832, 571] width 453 height 138
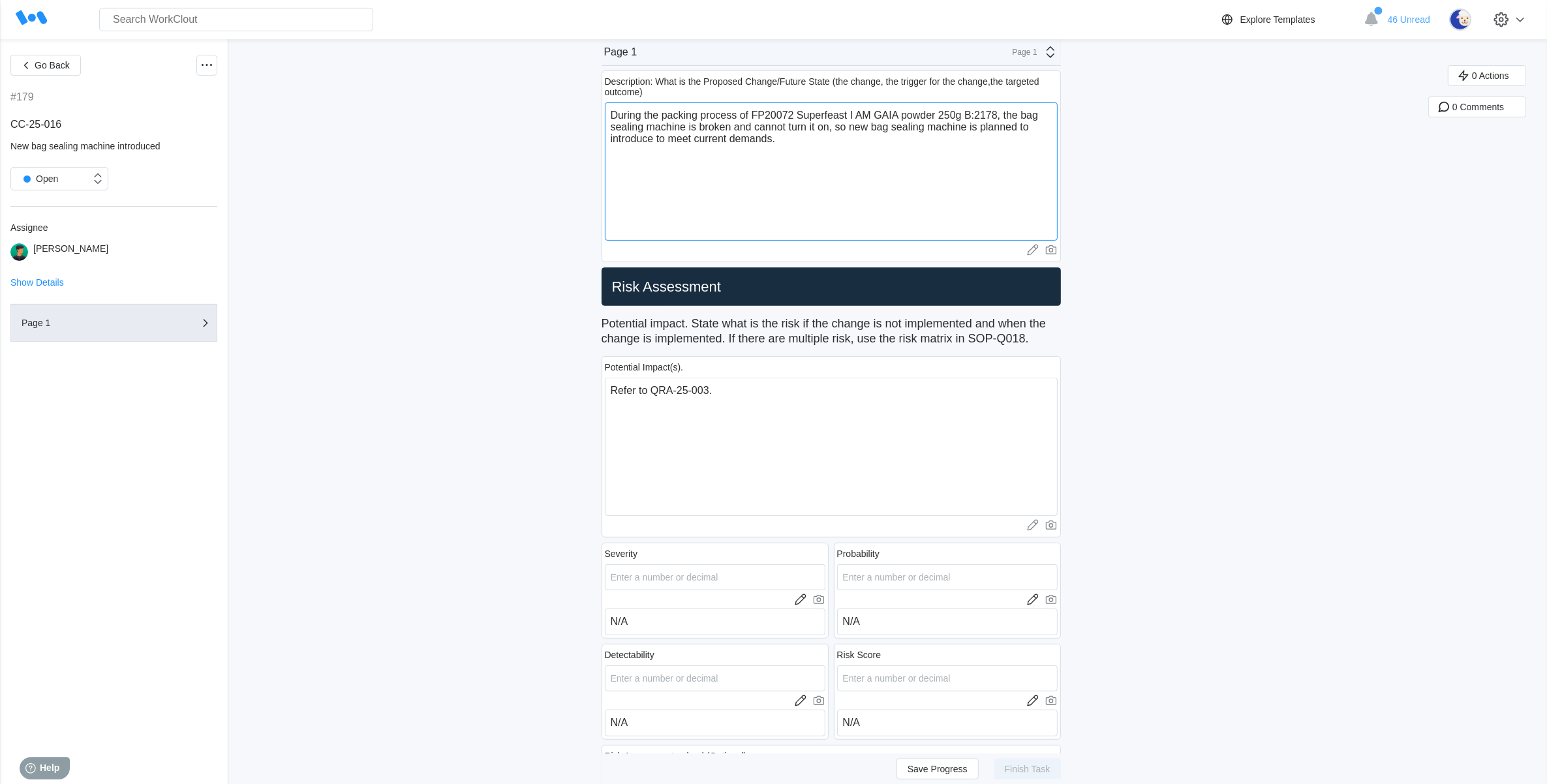
scroll to position [653, 0]
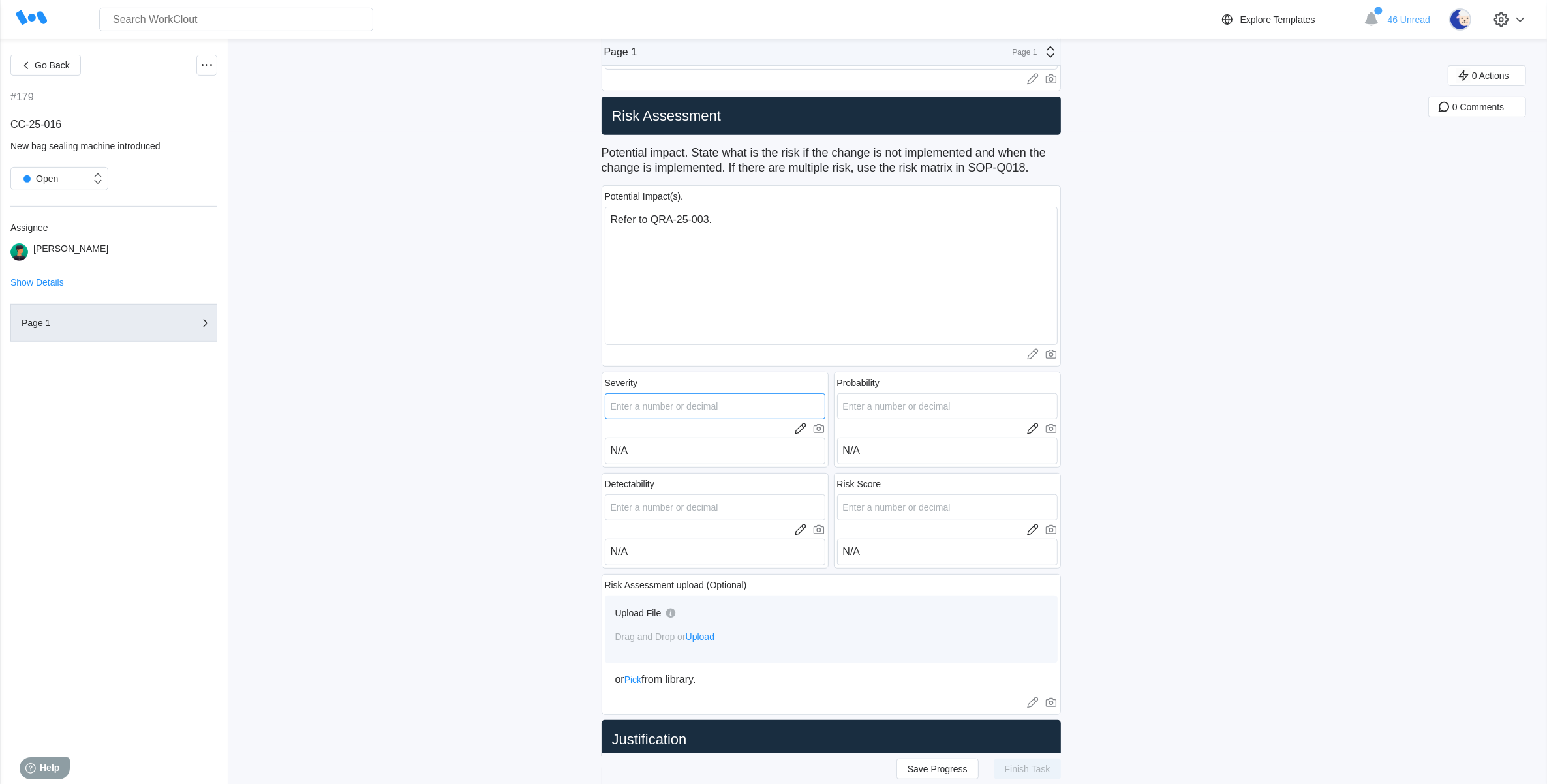
click at [725, 404] on input "number" at bounding box center [715, 406] width 220 height 26
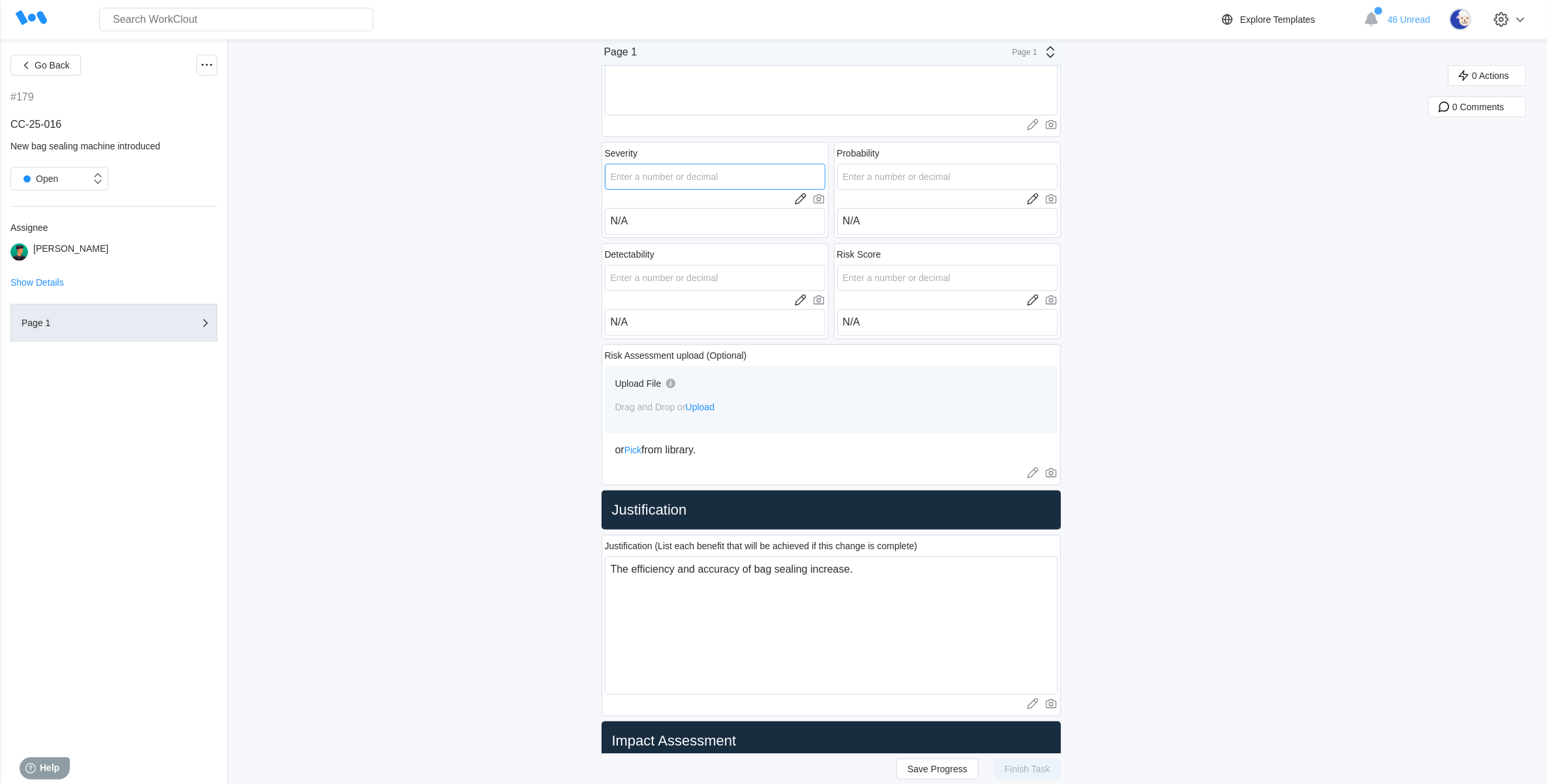
scroll to position [897, 0]
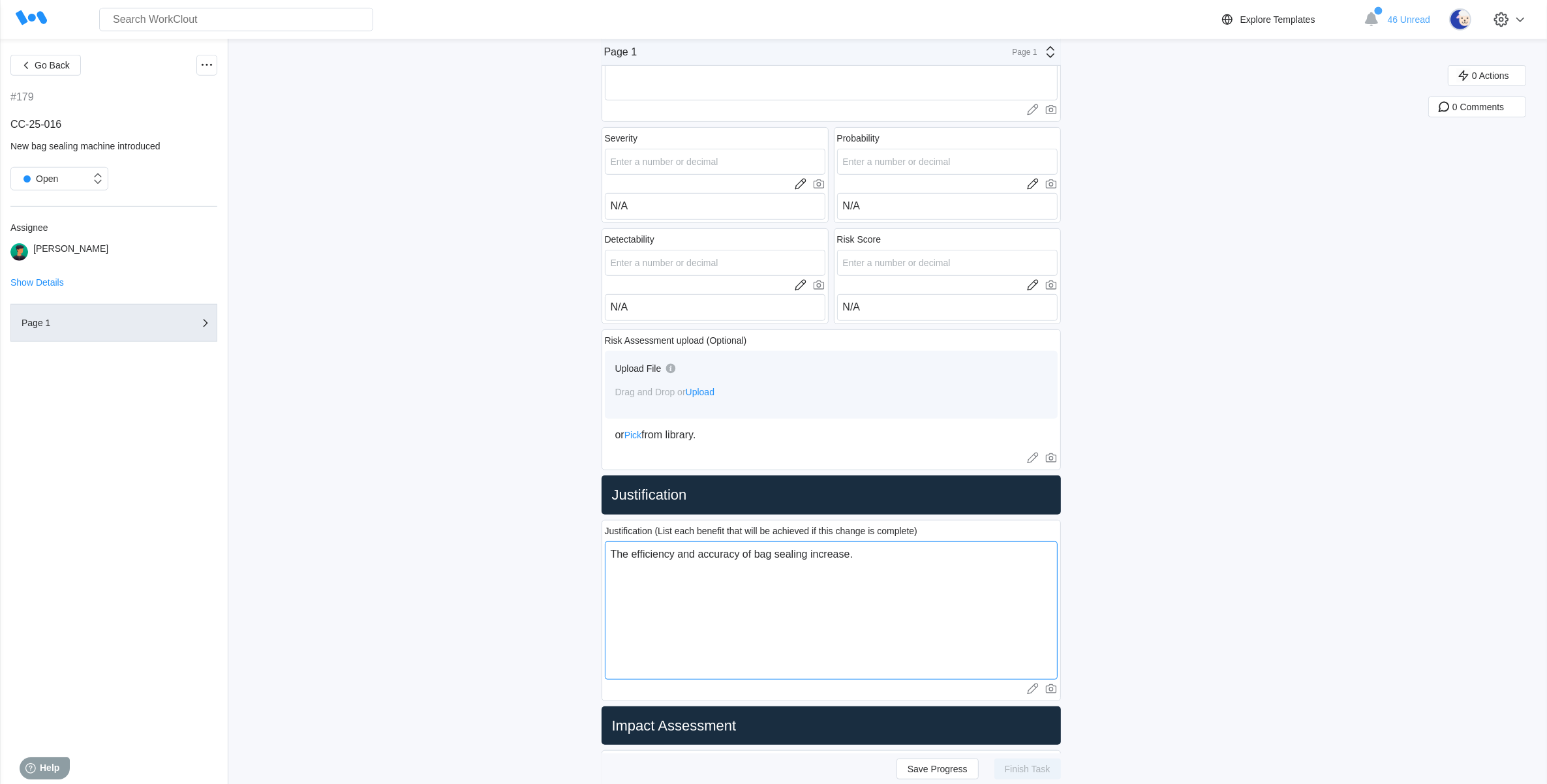
click at [864, 550] on textarea "The efficiency and accuracy of bag sealing increase." at bounding box center [832, 610] width 453 height 138
drag, startPoint x: 683, startPoint y: 556, endPoint x: 861, endPoint y: 557, distance: 178.0
click at [861, 557] on textarea "The efficiency and accuracy of bag sealing increase." at bounding box center [832, 610] width 453 height 138
click at [886, 558] on textarea "The efficiency of machine will be increased. Manufacturing" at bounding box center [832, 610] width 453 height 138
drag, startPoint x: 887, startPoint y: 560, endPoint x: 410, endPoint y: 536, distance: 477.6
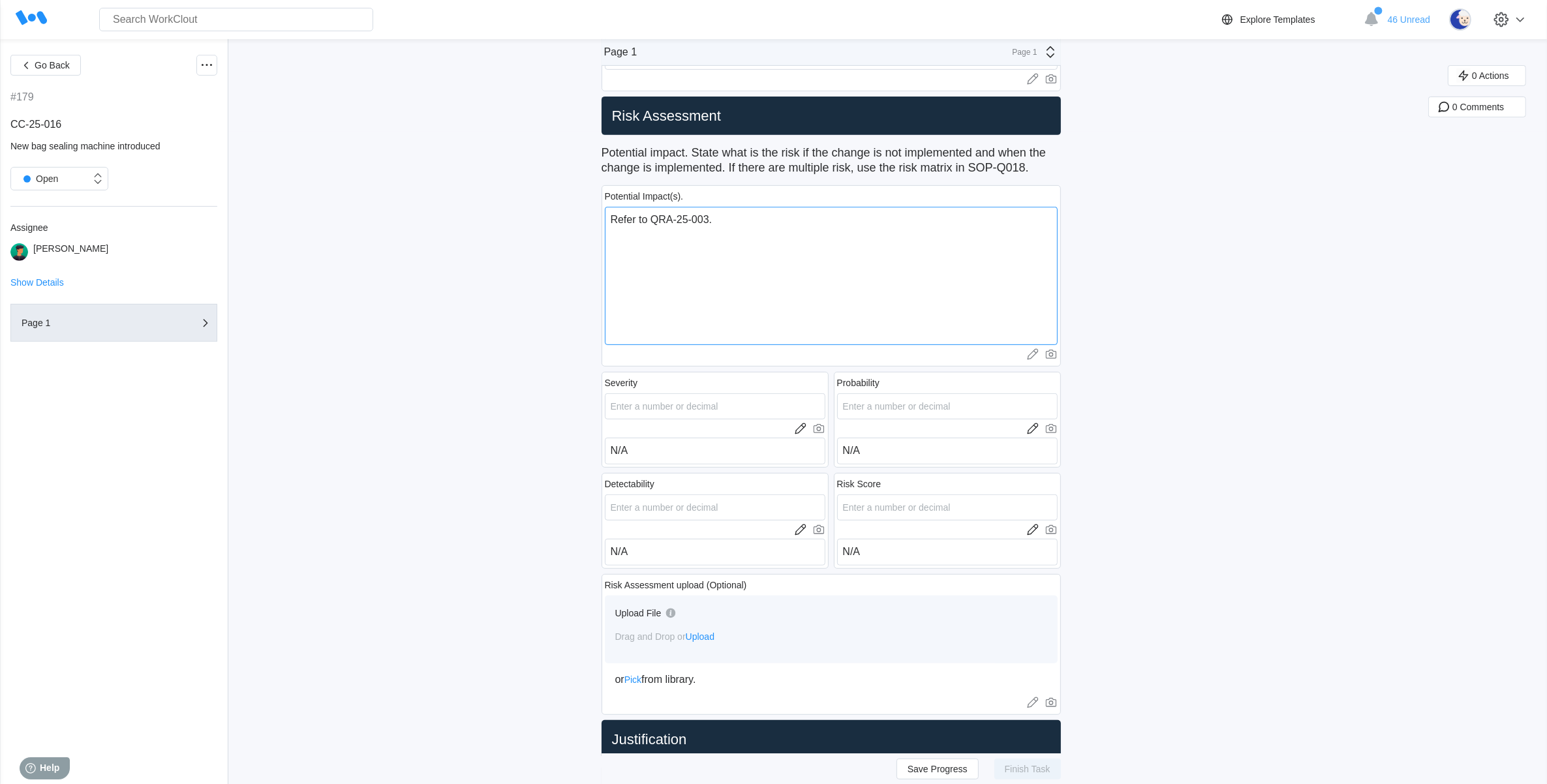
click at [762, 207] on textarea "Refer to QRA-25-003." at bounding box center [832, 276] width 453 height 138
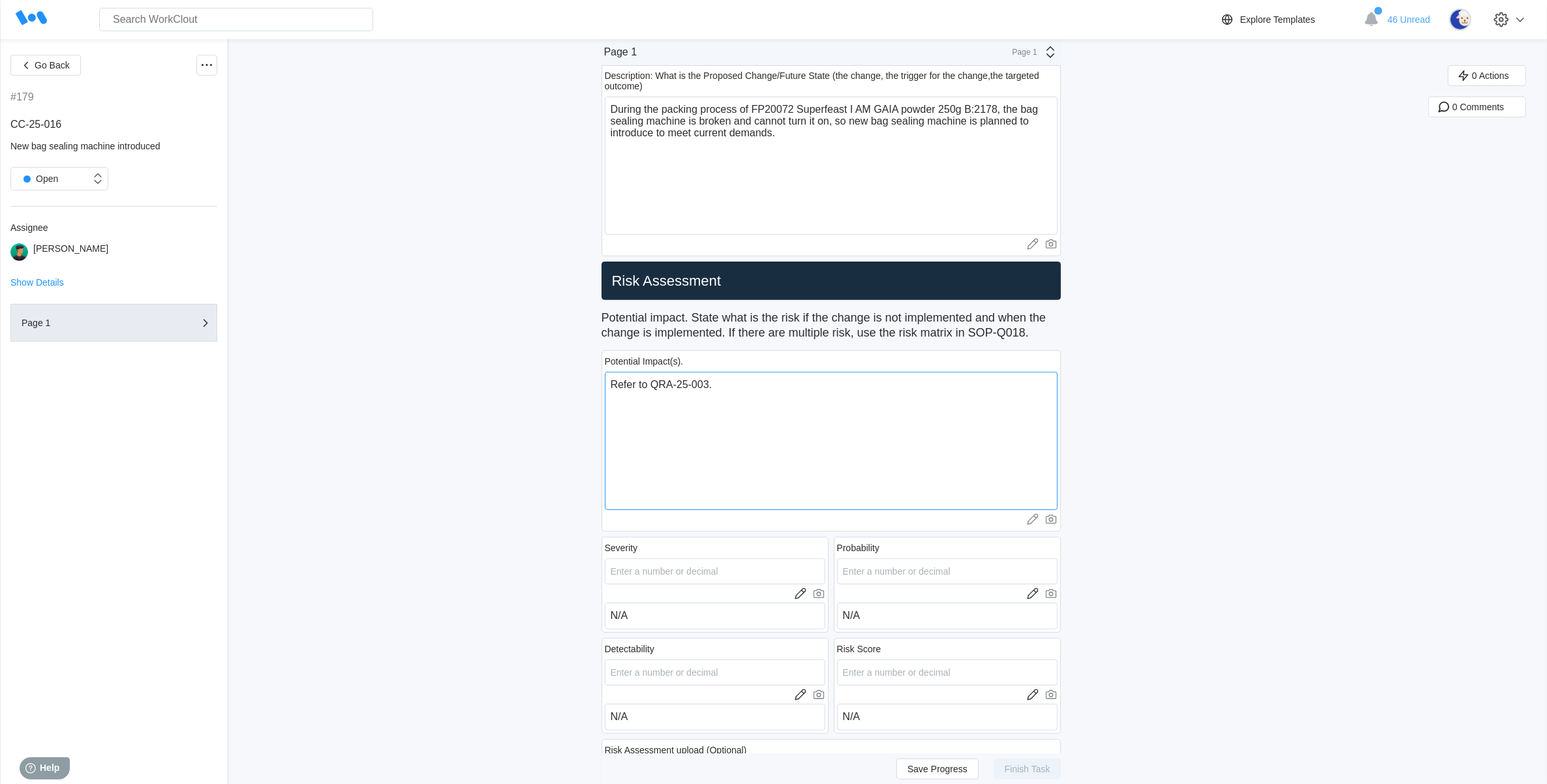
scroll to position [244, 0]
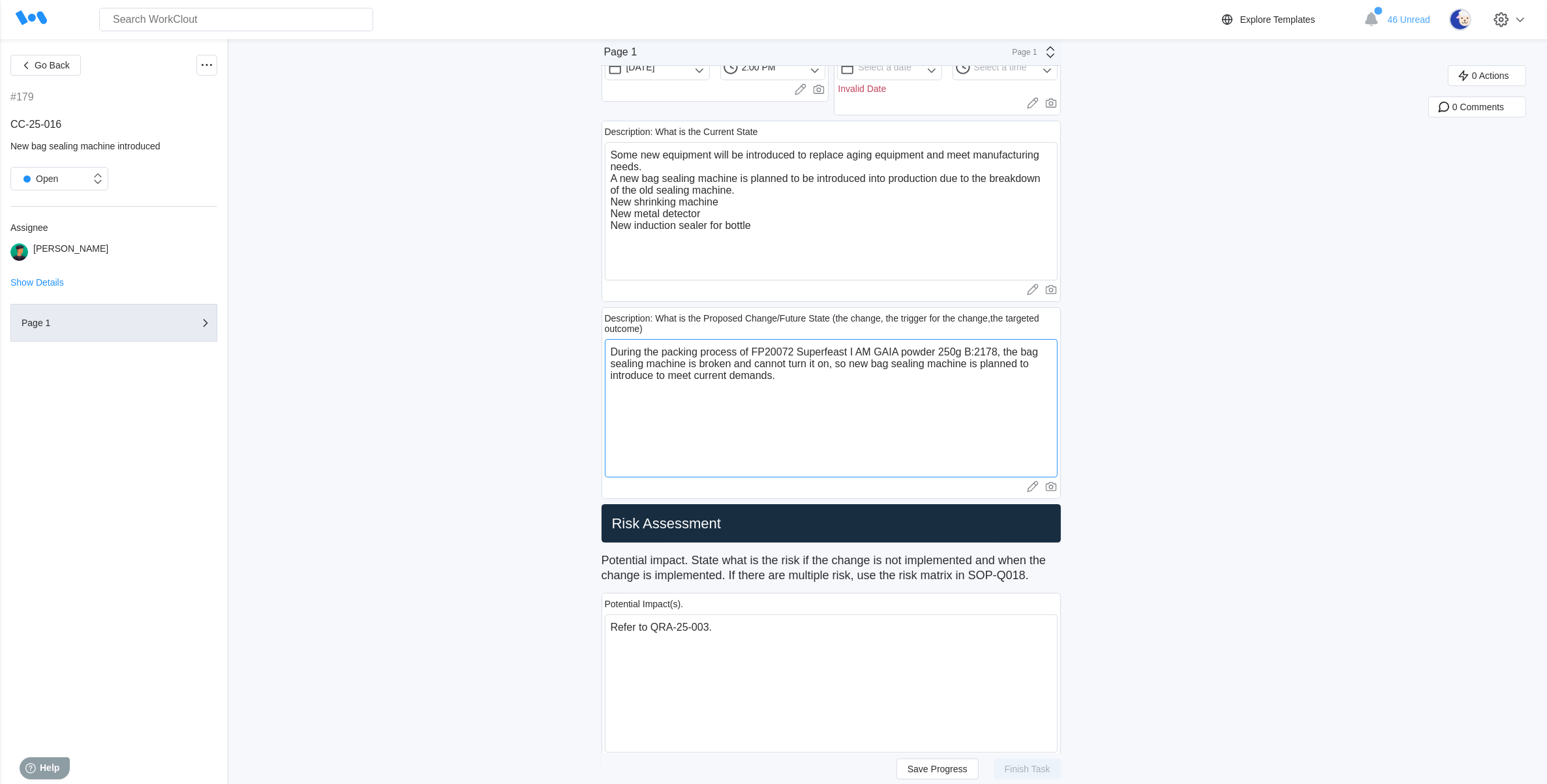
click at [852, 380] on textarea "During the packing process of FP20072 Superfeast I AM GAIA powder 250g B:2178, …" at bounding box center [832, 408] width 453 height 138
drag, startPoint x: 804, startPoint y: 376, endPoint x: 577, endPoint y: 343, distance: 229.4
drag, startPoint x: 768, startPoint y: 236, endPoint x: 601, endPoint y: 172, distance: 178.8
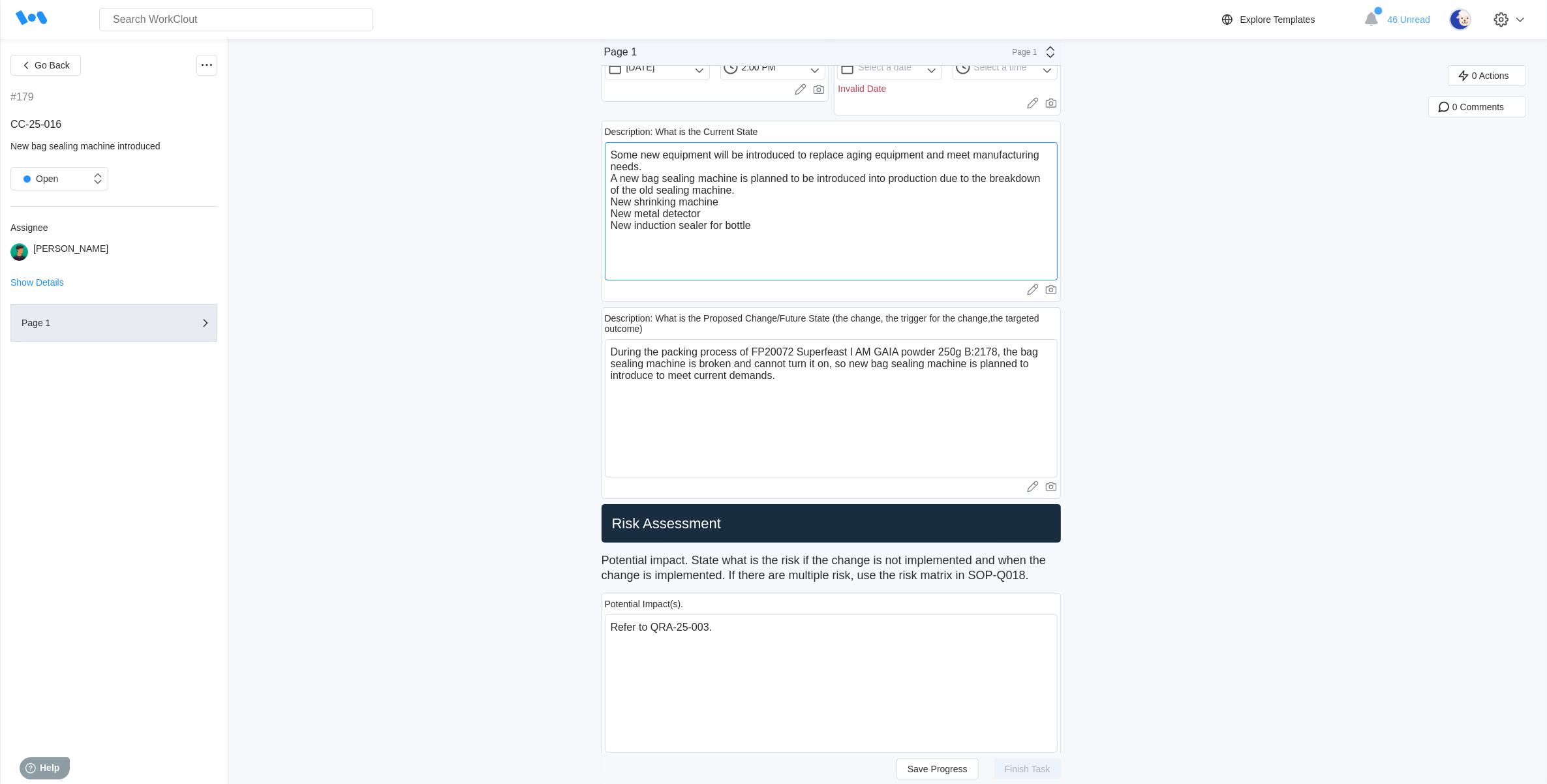
click at [665, 186] on textarea "Some new equipment will be introduced to replace aging equipment and meet manuf…" at bounding box center [832, 211] width 453 height 138
drag, startPoint x: 618, startPoint y: 181, endPoint x: 793, endPoint y: 233, distance: 182.6
click at [793, 233] on textarea "Some new equipment will be introduced to replace aging equipment and meet manuf…" at bounding box center [832, 211] width 453 height 138
drag, startPoint x: 807, startPoint y: 389, endPoint x: 614, endPoint y: 351, distance: 196.7
click at [614, 351] on textarea "During the packing process of FP20072 Superfeast I AM GAIA powder 250g B:2178, …" at bounding box center [832, 408] width 453 height 138
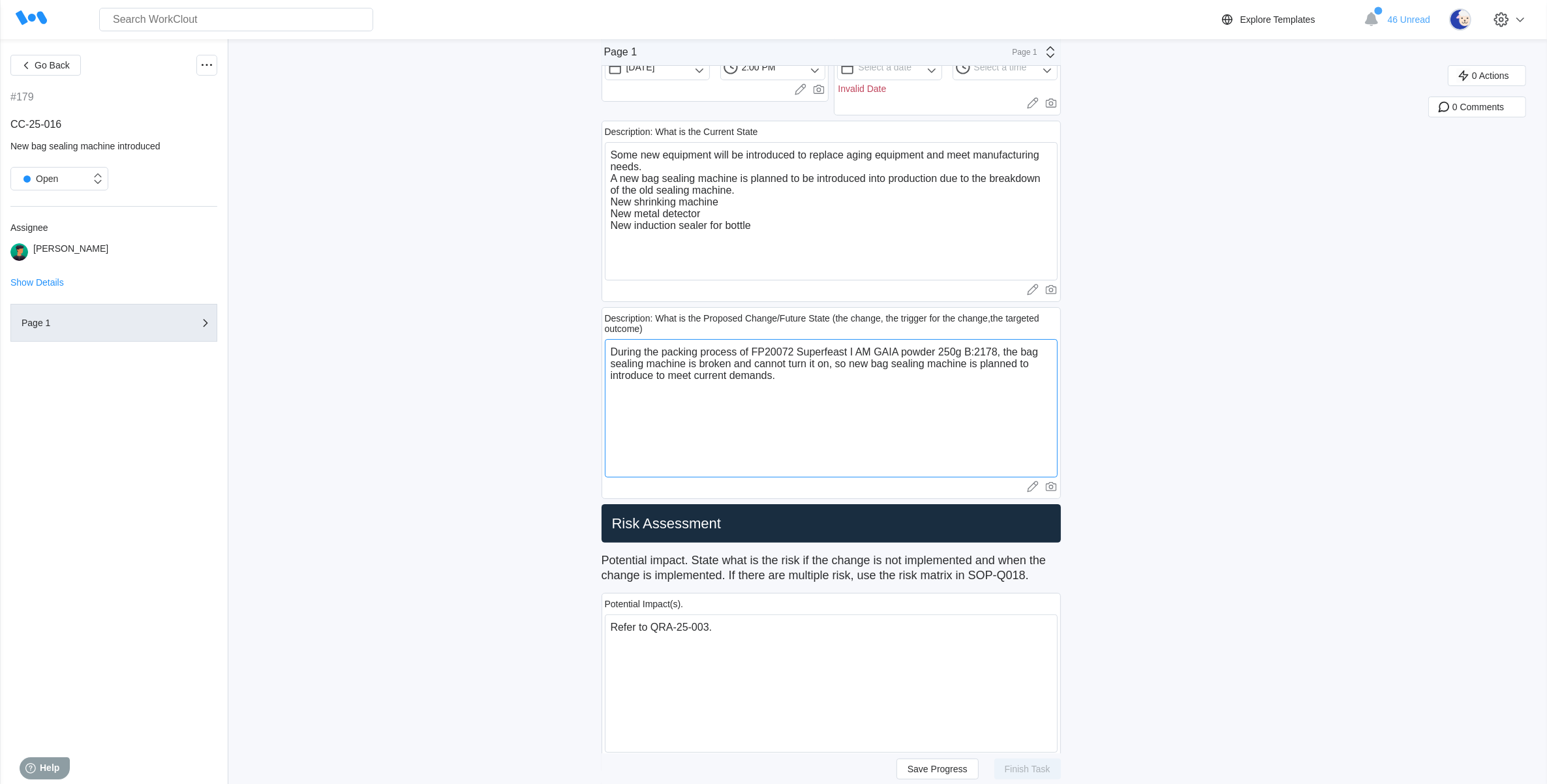
paste textarea "A new bag sealing machine is planned to be introduced into production due to th…"
drag, startPoint x: 1051, startPoint y: 352, endPoint x: 748, endPoint y: 347, distance: 303.0
drag, startPoint x: 911, startPoint y: 352, endPoint x: 745, endPoint y: 354, distance: 166.0
click at [745, 354] on textarea "A new bag sealing machine iof the old sealing machine. New shrinking machine Ne…" at bounding box center [832, 408] width 453 height 138
drag, startPoint x: 632, startPoint y: 351, endPoint x: 605, endPoint y: 351, distance: 27.0
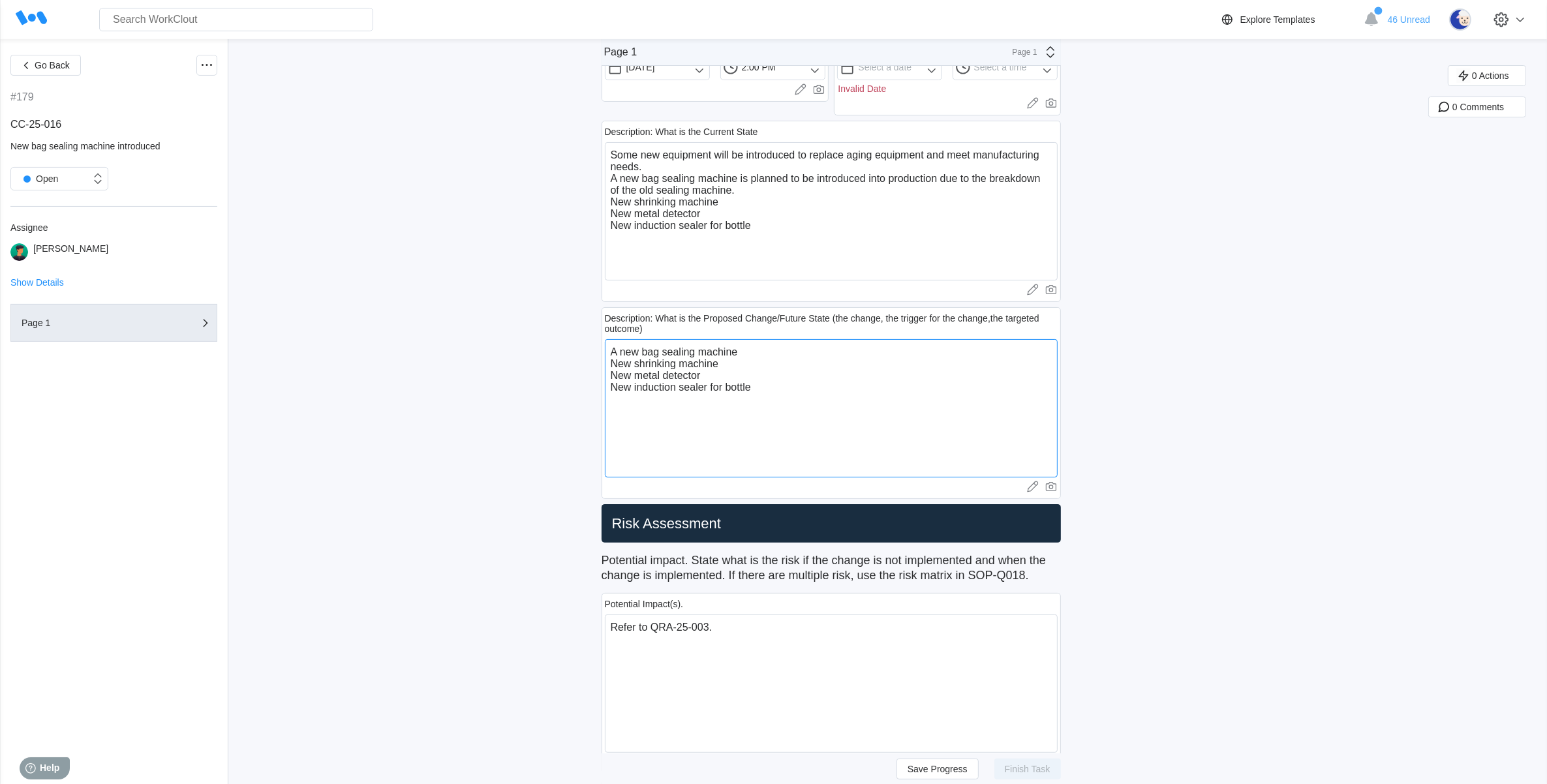
click at [618, 353] on textarea "New bag sealing machine New shrinking machine New metal detector New induction …" at bounding box center [832, 408] width 453 height 138
click at [614, 347] on textarea "New bag sealing machine New shrinking machine New metal detector New induction …" at bounding box center [832, 408] width 453 height 138
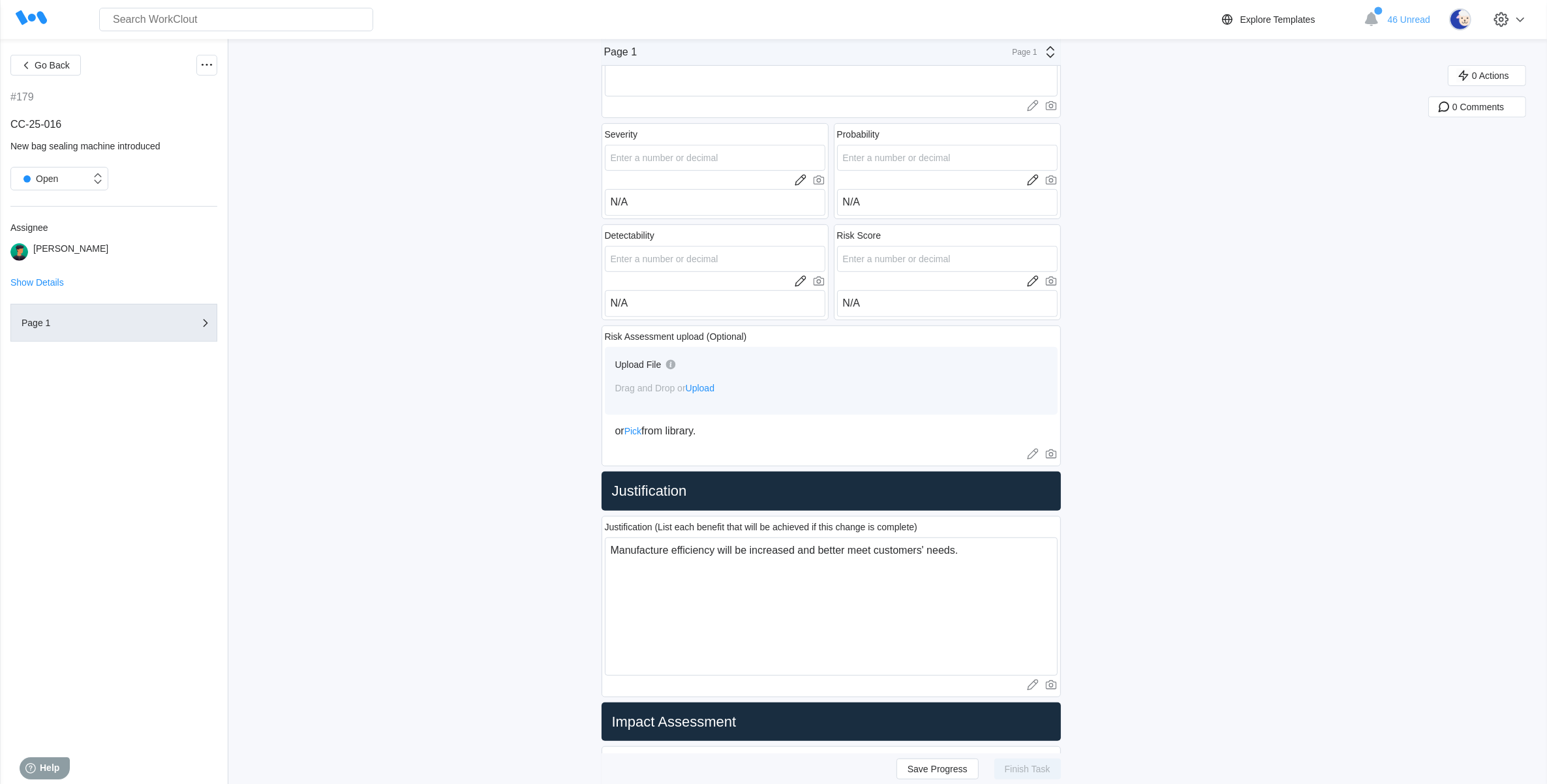
scroll to position [1142, 0]
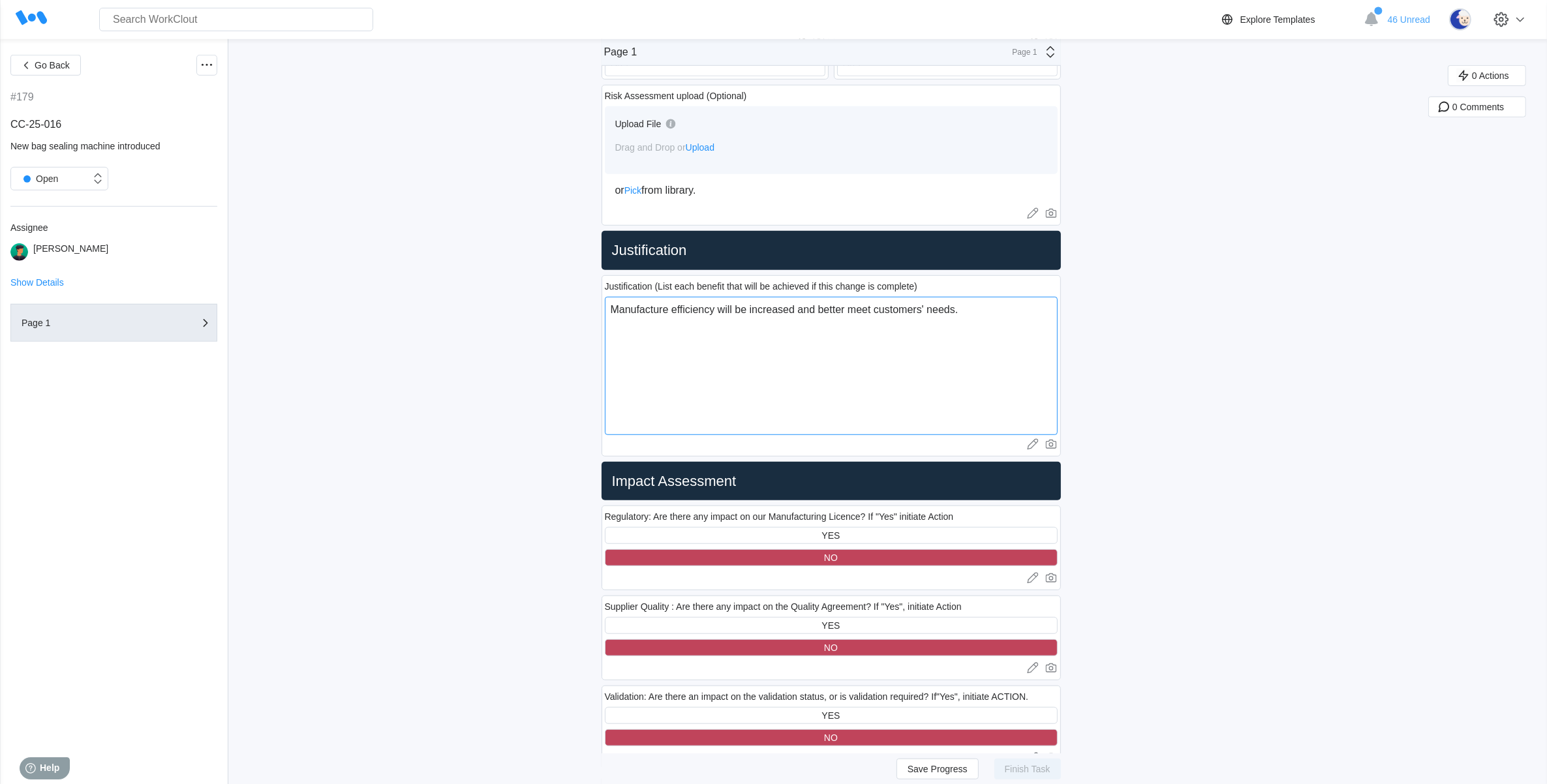
click at [715, 347] on textarea "Manufacture efficiency will be increased and better meet customers' needs." at bounding box center [832, 365] width 453 height 138
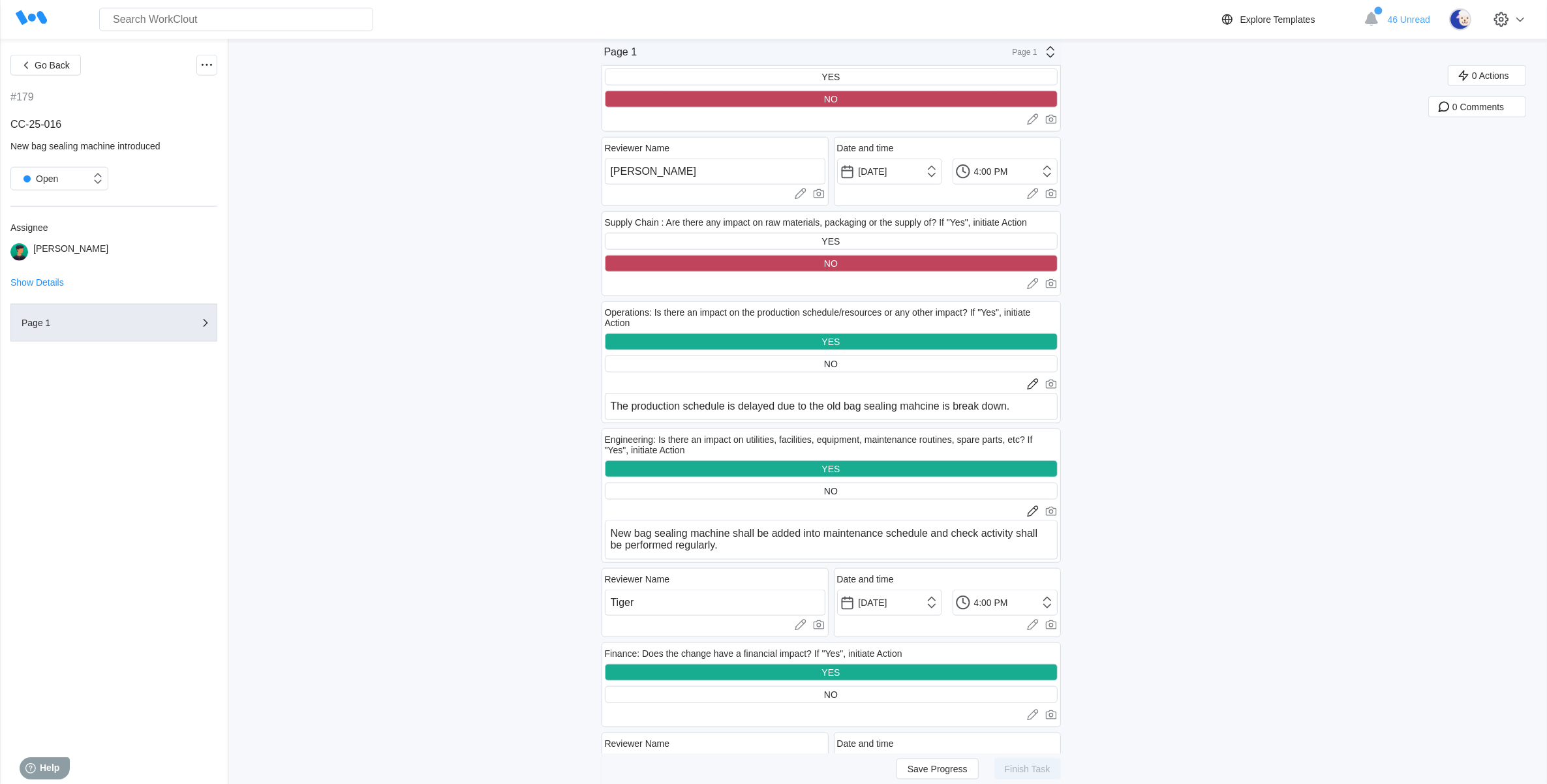
scroll to position [2039, 0]
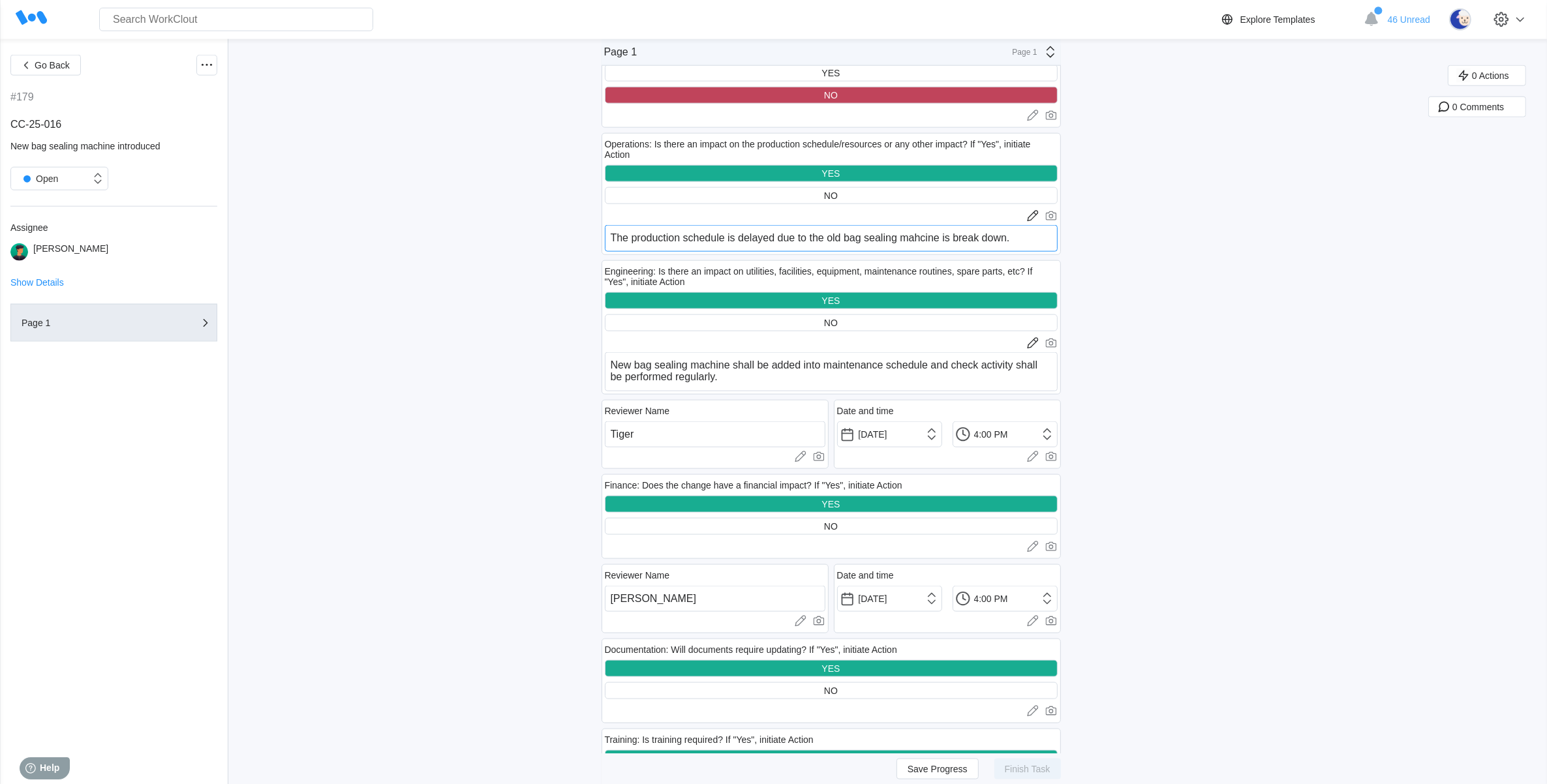
click at [1021, 239] on textarea "The production schedule is delayed due to the old bag sealing mahcine is break …" at bounding box center [832, 238] width 453 height 27
drag, startPoint x: 1021, startPoint y: 233, endPoint x: 816, endPoint y: 224, distance: 205.2
click at [816, 225] on textarea "The production schedule is delayed due to the old bag sealing mahcine is break …" at bounding box center [832, 238] width 453 height 27
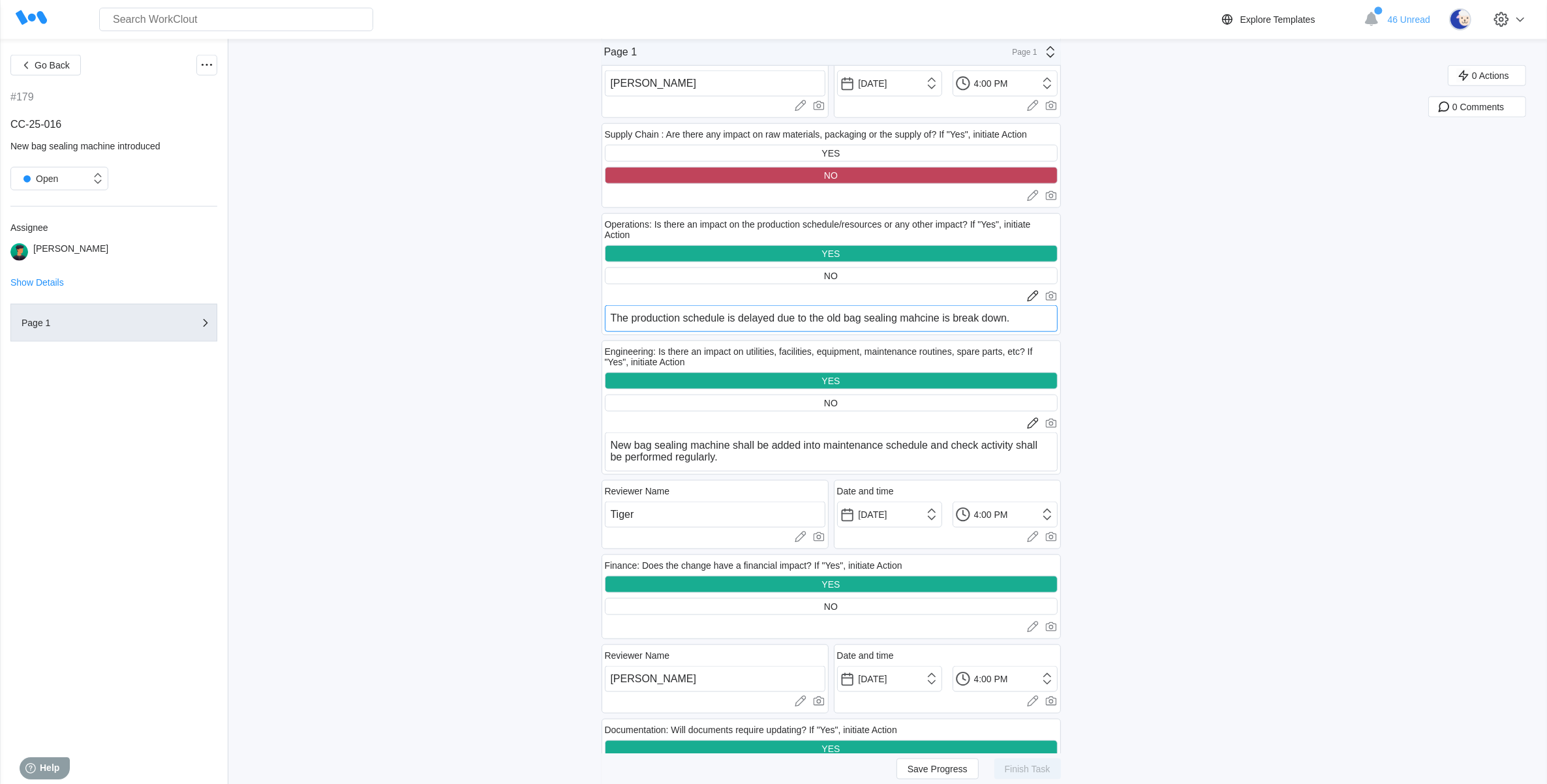
scroll to position [1958, 0]
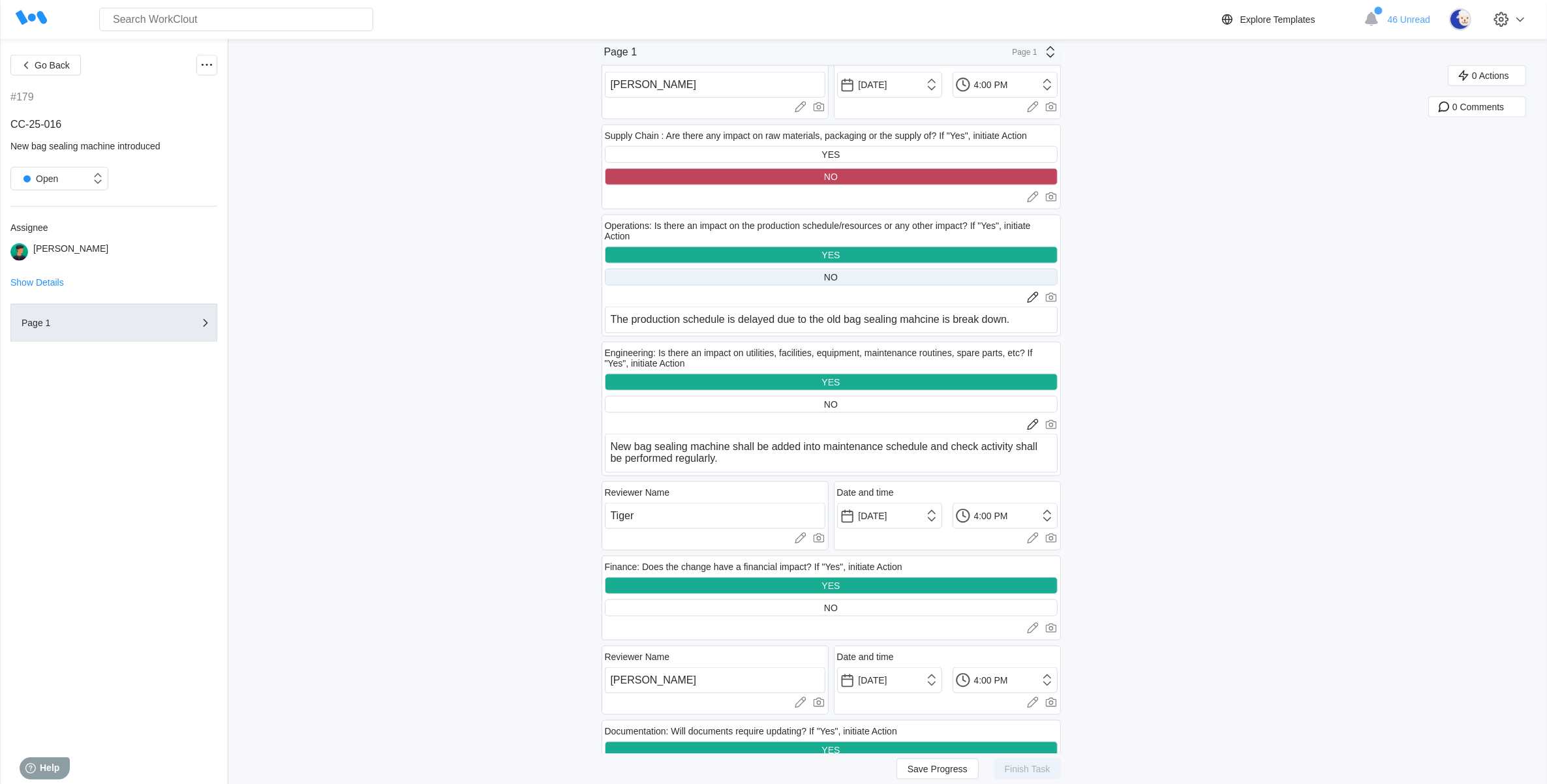
click at [833, 276] on div "NO" at bounding box center [831, 276] width 14 height 10
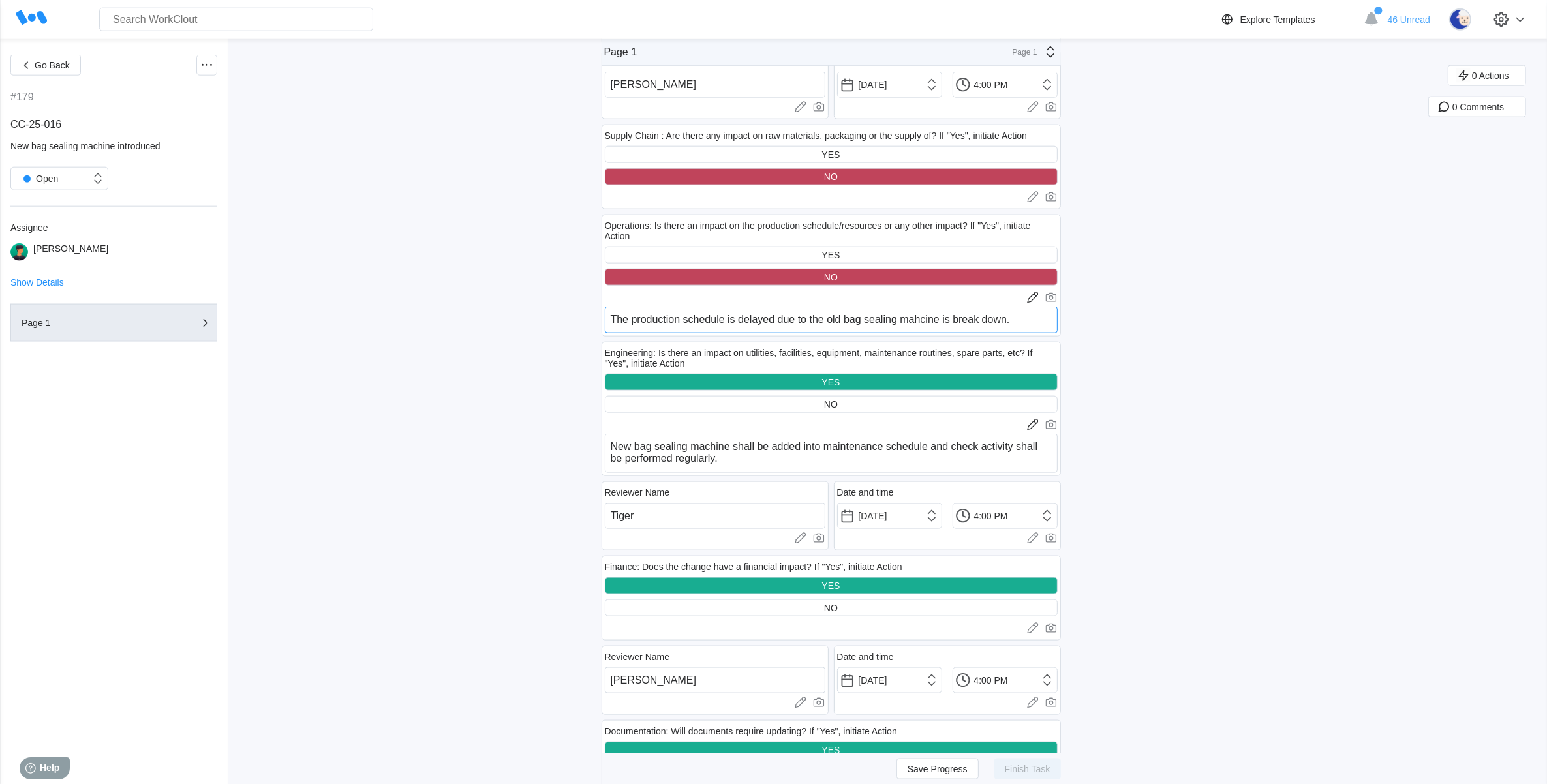
drag, startPoint x: 1035, startPoint y: 319, endPoint x: 552, endPoint y: 285, distance: 484.2
click at [552, 285] on div "Go Back #179 CC-25-016 New bag sealing machine introduced Open Assignee [PERSON…" at bounding box center [773, 316] width 1547 height 4469
click at [1446, 256] on div "0 Actions 0 Comments" at bounding box center [1488, 330] width 119 height 4443
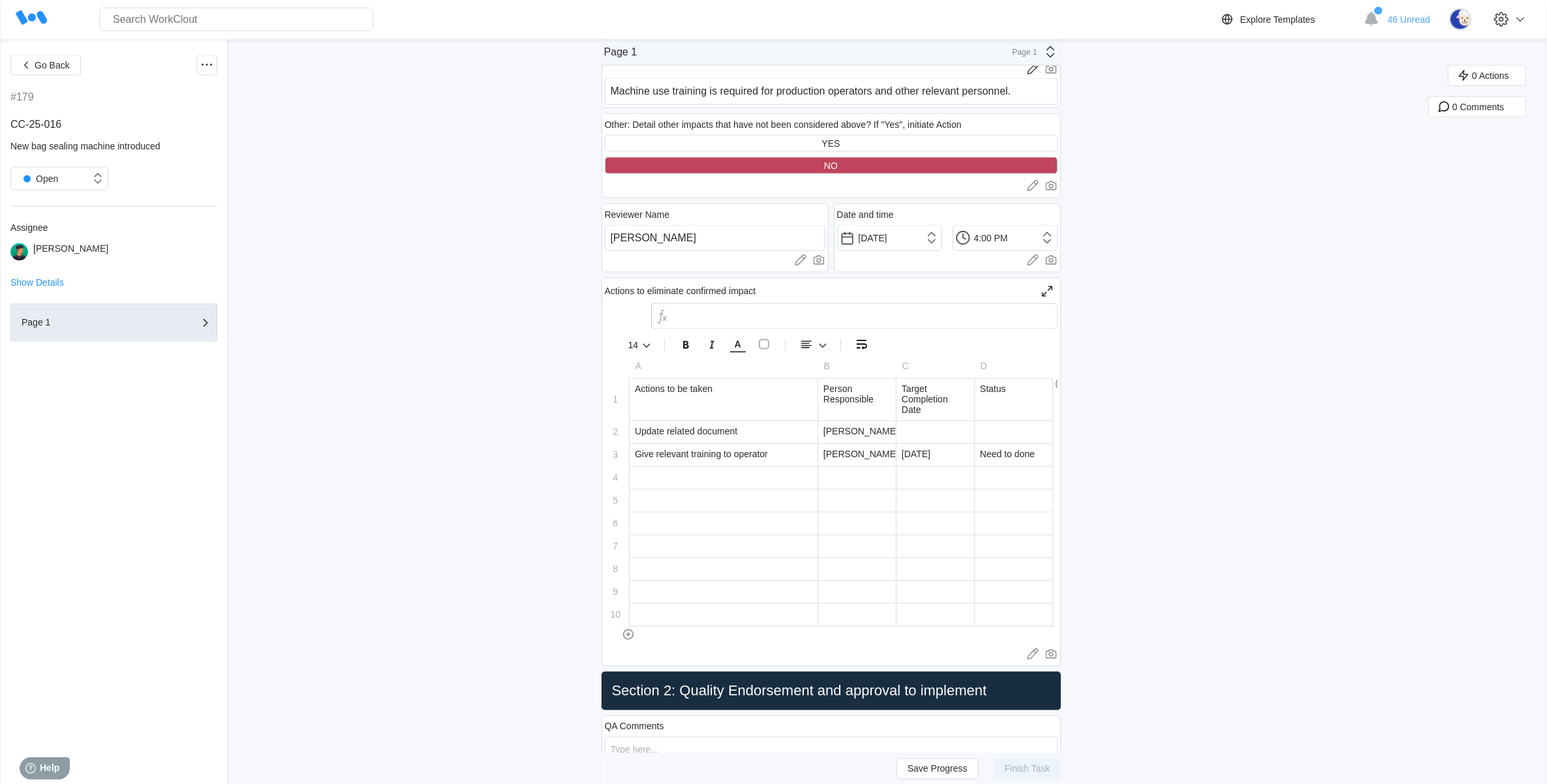
scroll to position [2773, 0]
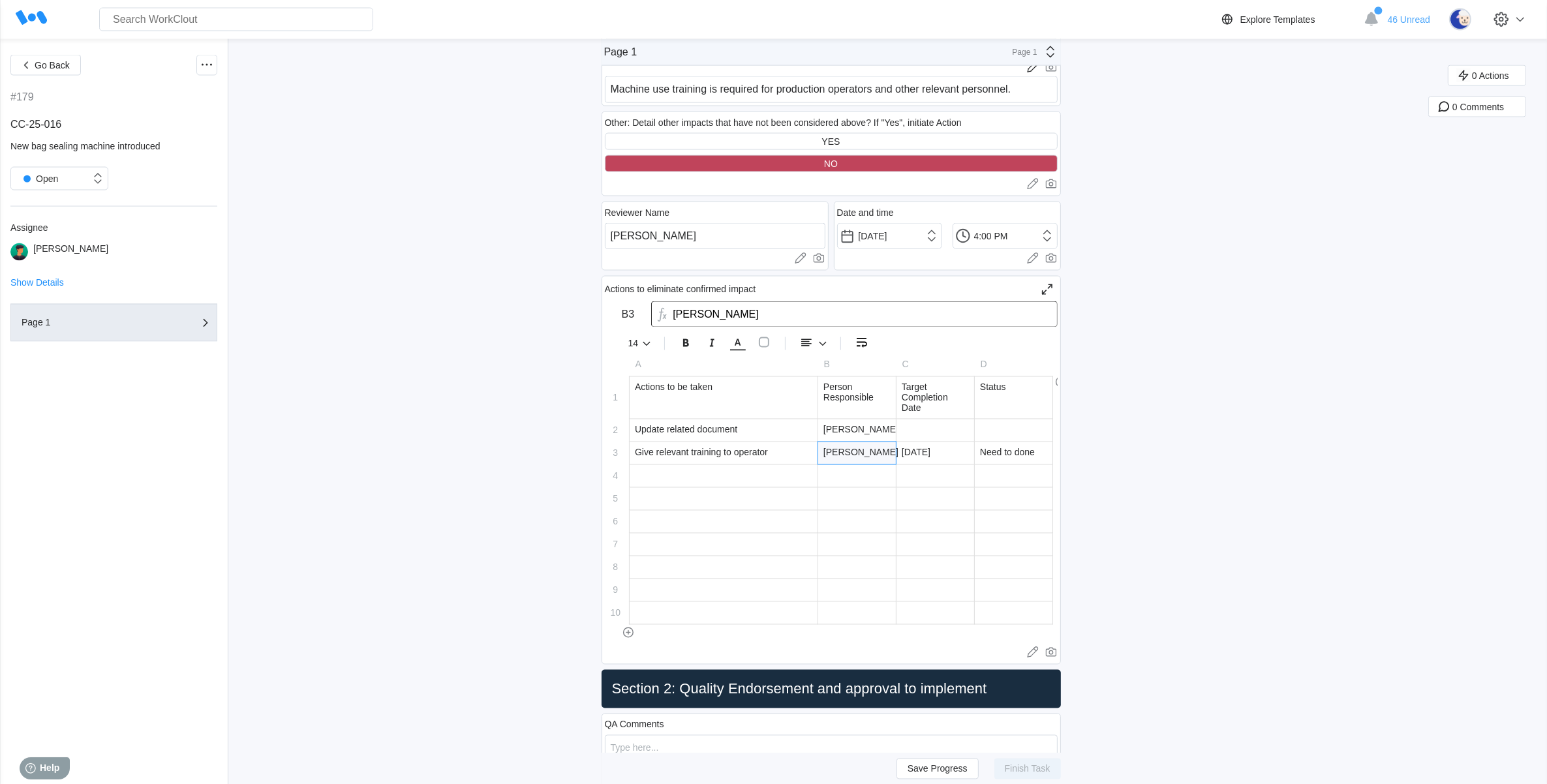
click at [849, 454] on div "[PERSON_NAME]" at bounding box center [857, 453] width 77 height 22
click at [948, 451] on div "[DATE]" at bounding box center [935, 453] width 77 height 22
click at [945, 419] on div at bounding box center [935, 430] width 77 height 22
click at [997, 424] on div at bounding box center [1013, 430] width 77 height 22
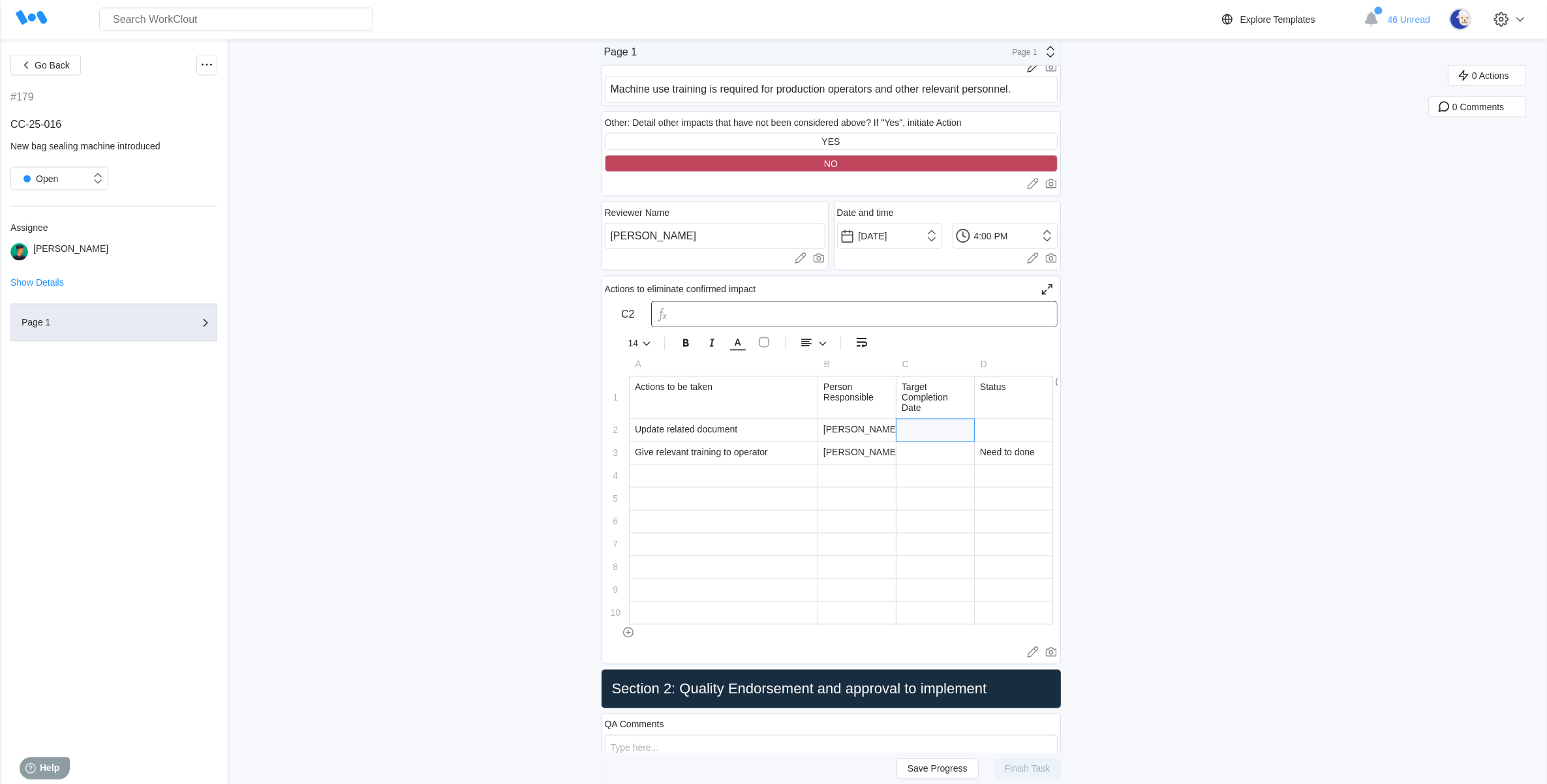
click at [961, 427] on div at bounding box center [935, 430] width 77 height 22
click at [959, 428] on div at bounding box center [935, 430] width 77 height 22
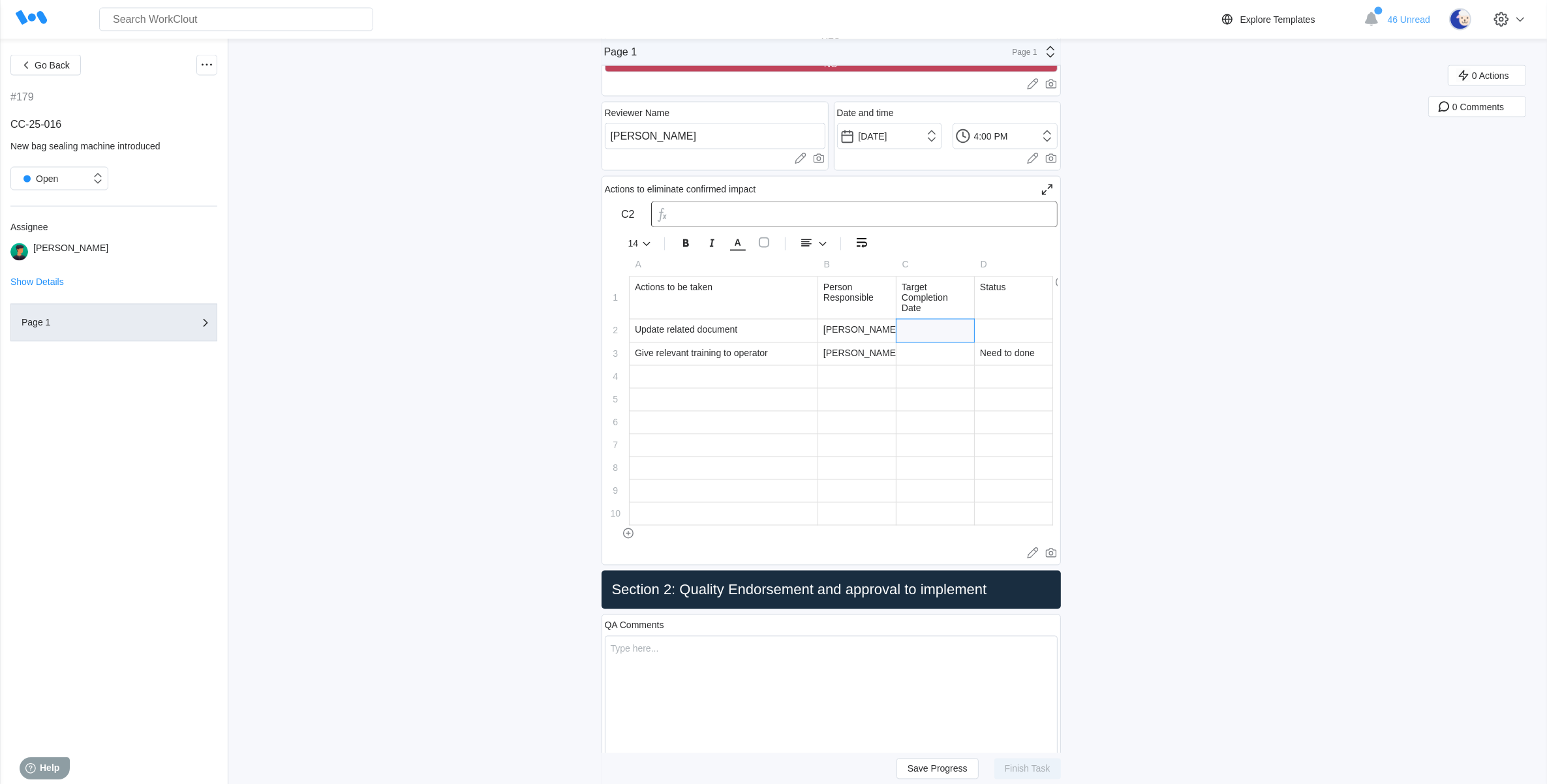
scroll to position [3181, 0]
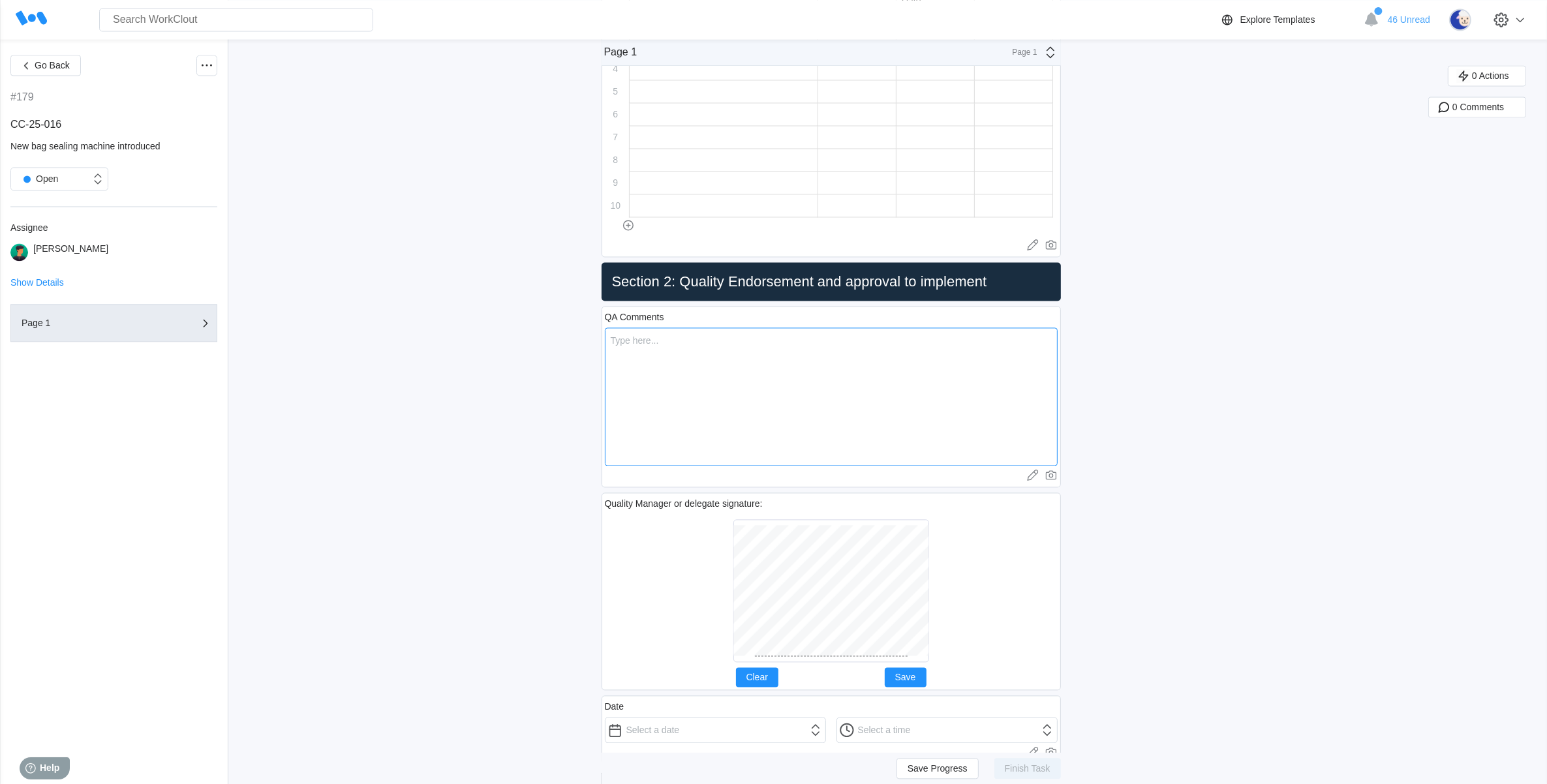
click at [814, 379] on textarea at bounding box center [832, 396] width 453 height 138
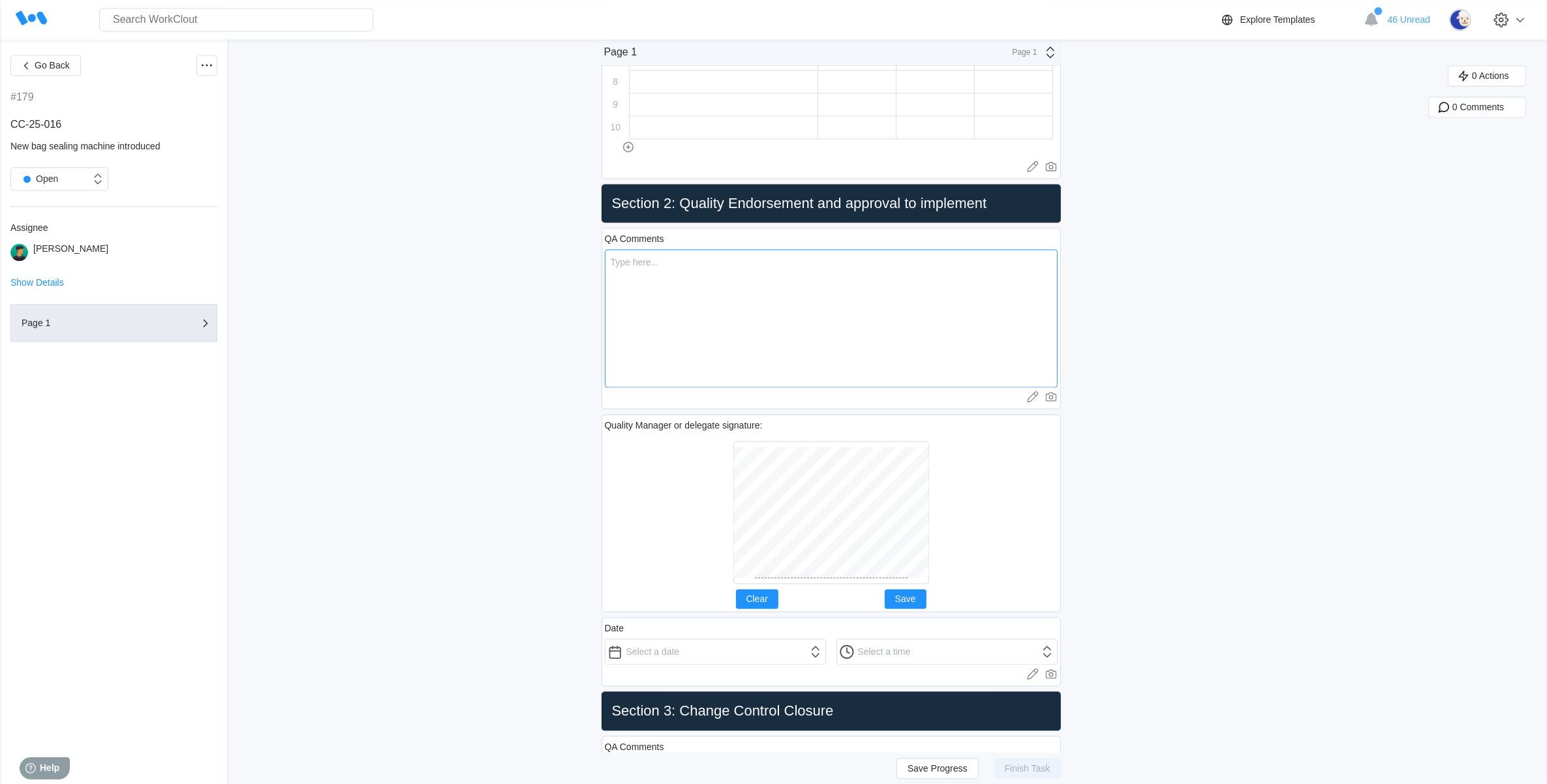
scroll to position [3426, 0]
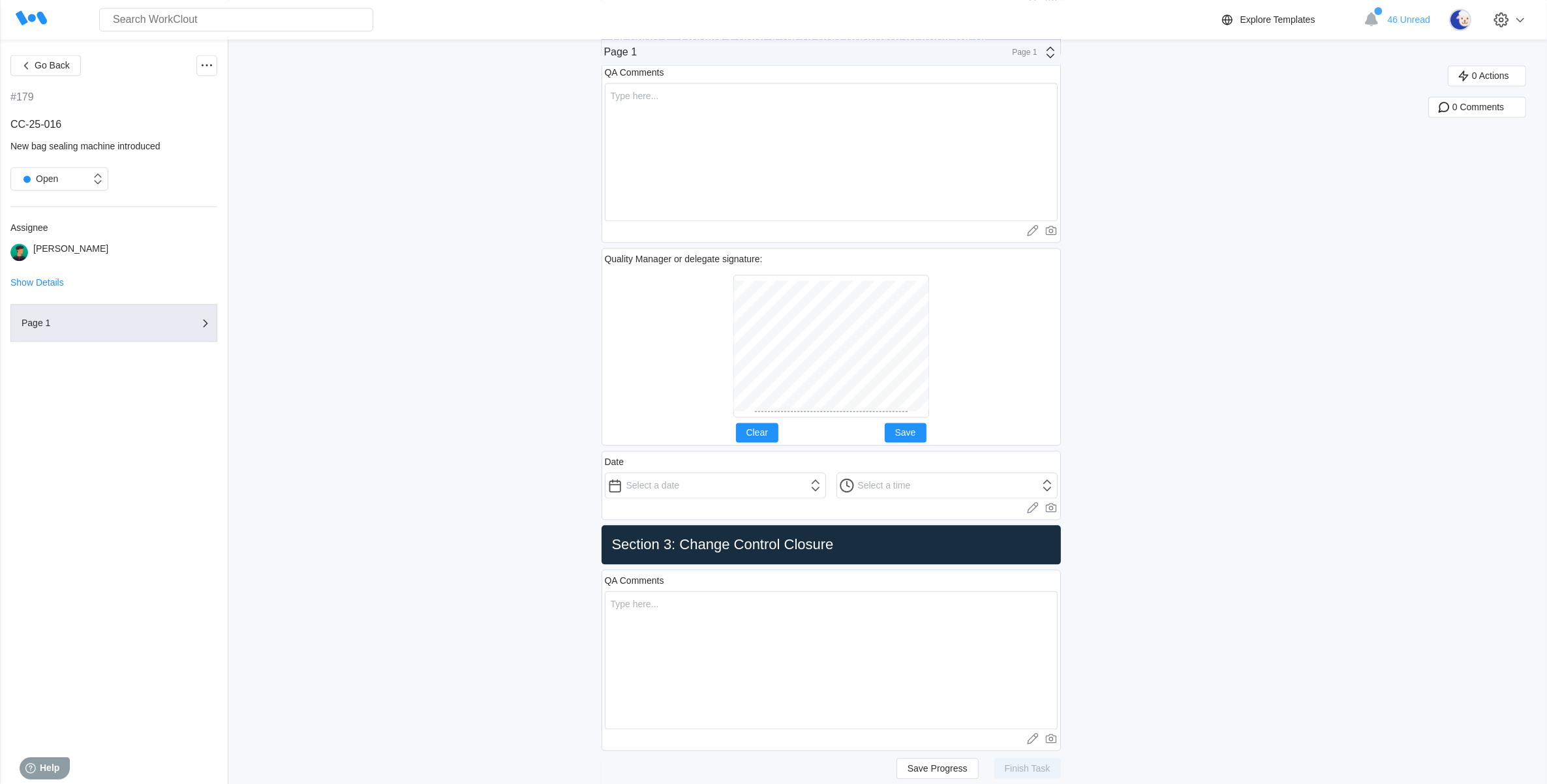
click at [954, 779] on div "Save Progress Finish Task" at bounding box center [831, 768] width 459 height 31
click at [956, 771] on span "Save Progress" at bounding box center [937, 768] width 60 height 9
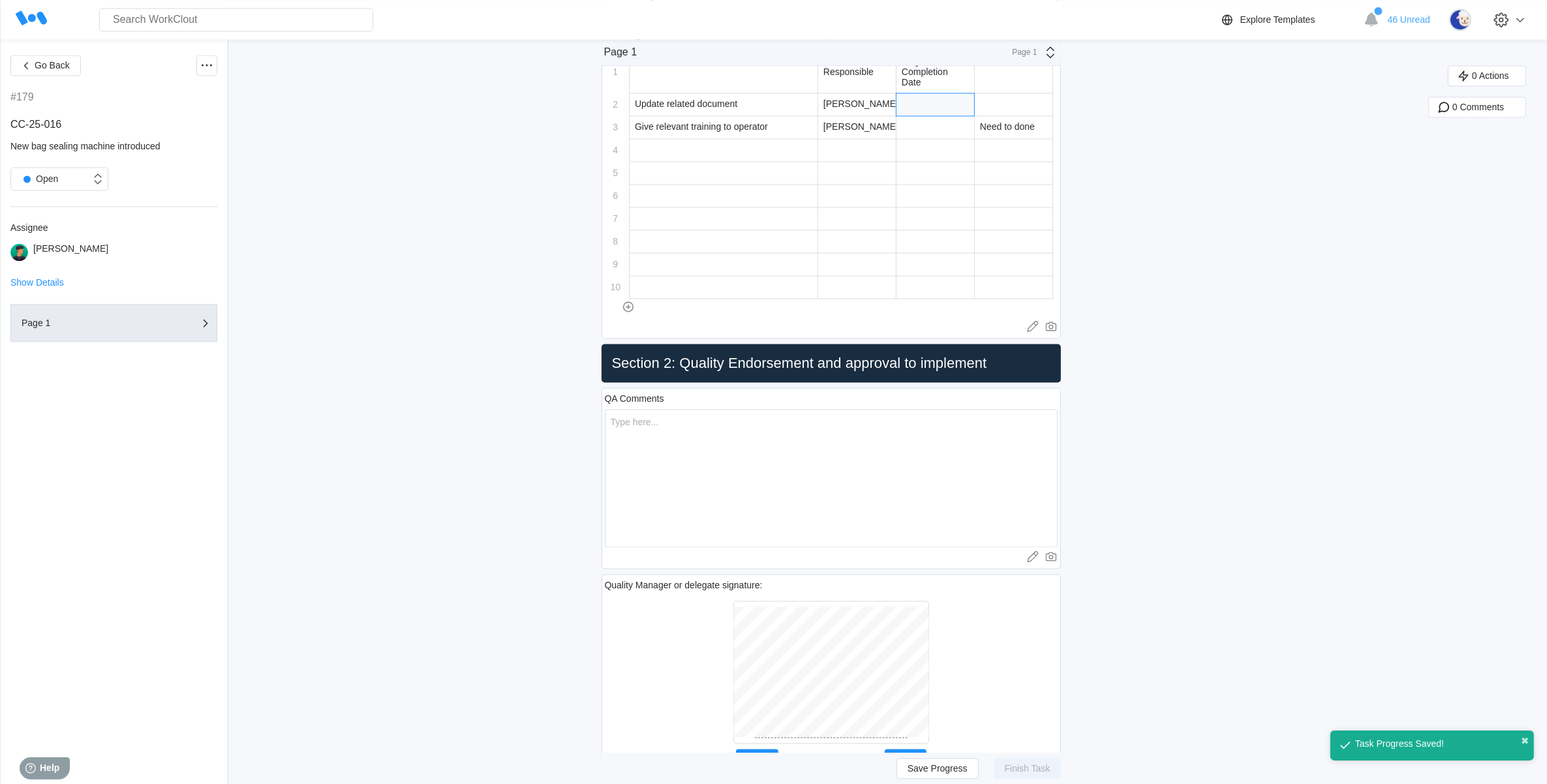
scroll to position [2936, 0]
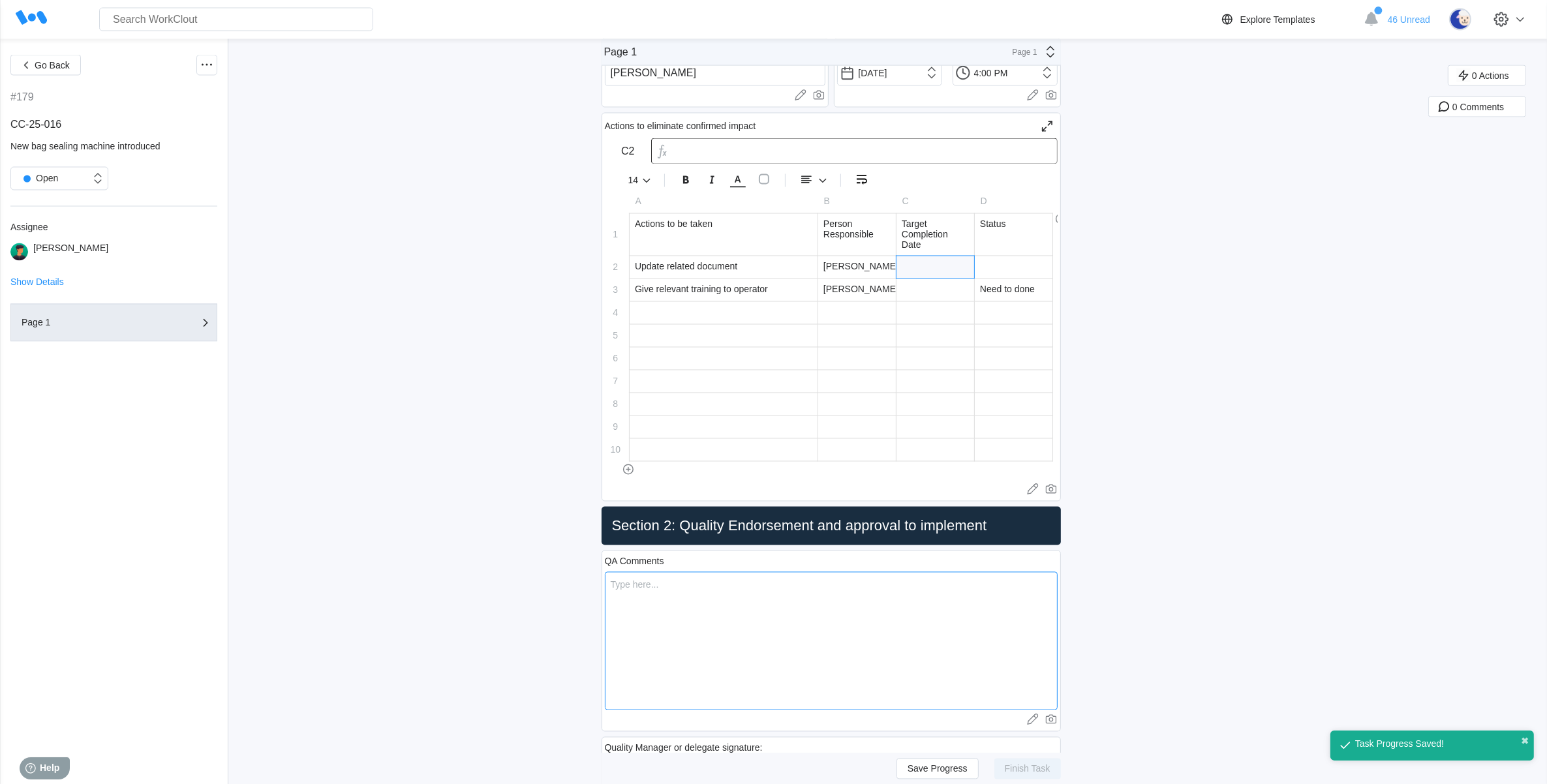
click at [684, 586] on textarea at bounding box center [832, 641] width 453 height 138
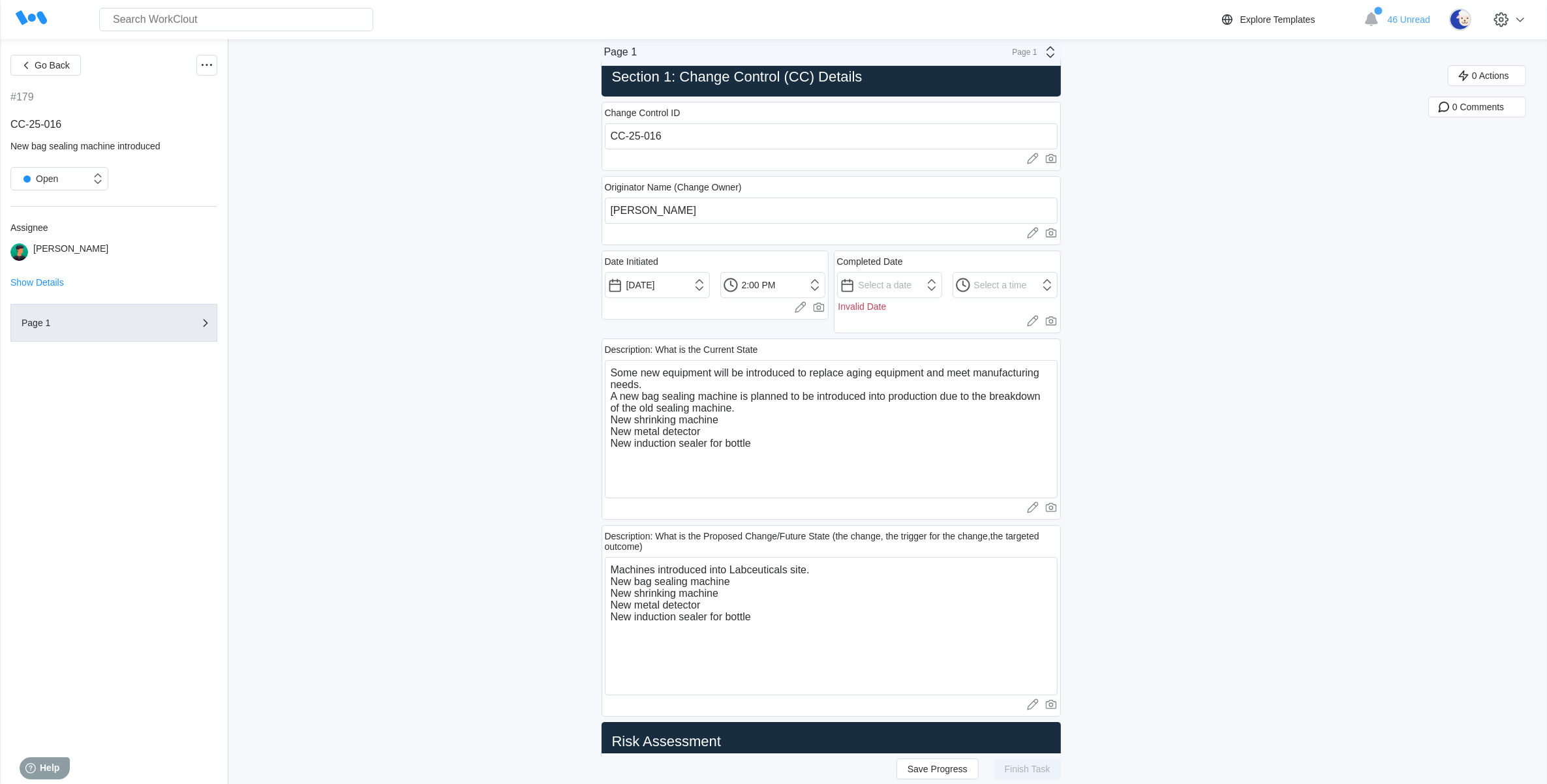
scroll to position [0, 0]
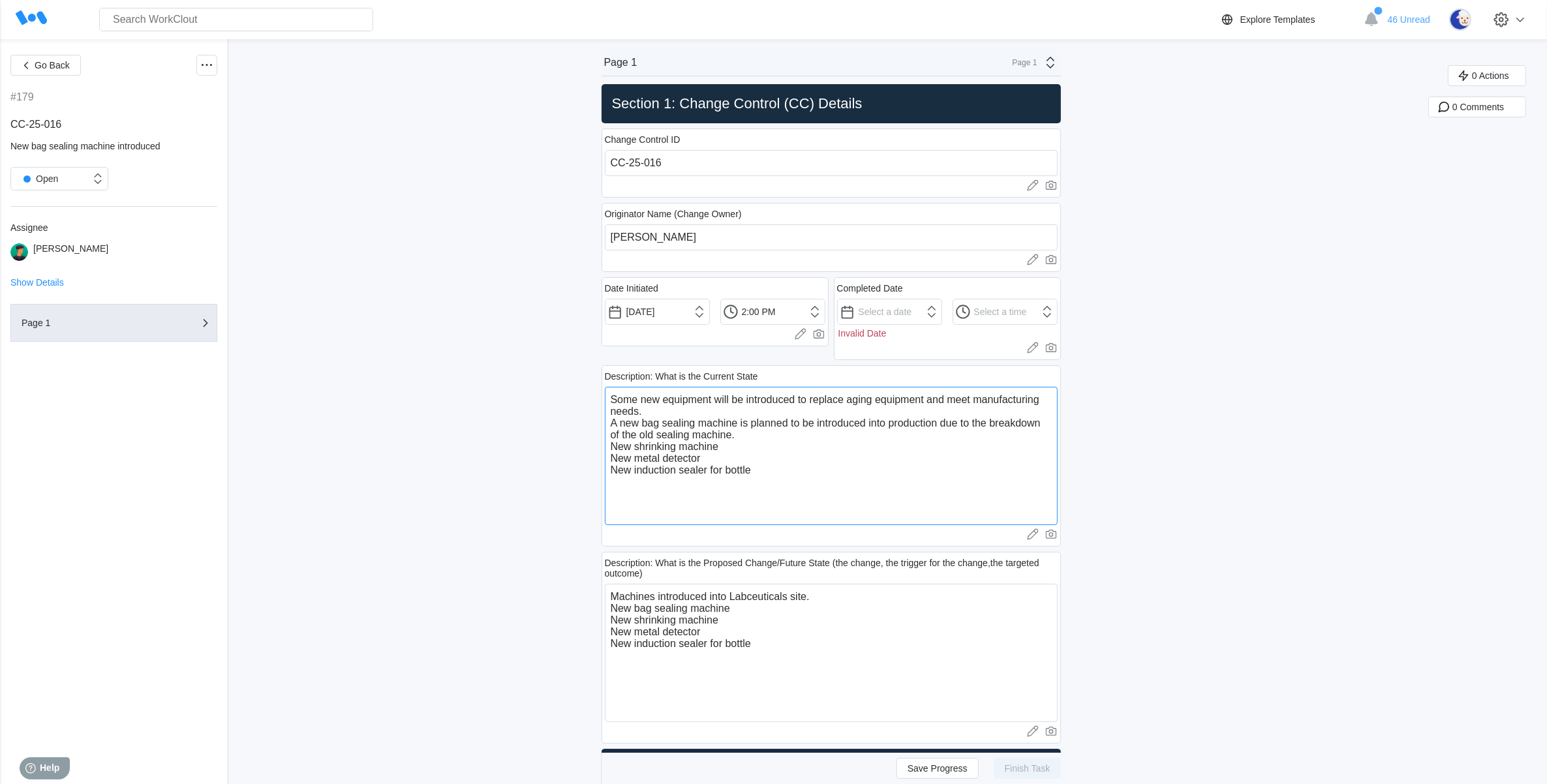
click at [795, 475] on textarea "Some new equipment will be introduced to replace aging equipment and meet manuf…" at bounding box center [832, 455] width 453 height 138
drag, startPoint x: 779, startPoint y: 476, endPoint x: 611, endPoint y: 383, distance: 192.0
click at [611, 383] on div "Description: What is the Current State Some new equipment will be introduced to…" at bounding box center [831, 456] width 459 height 181
click at [772, 444] on textarea "Some new equipment will be introduced to replace aging equipment and meet manuf…" at bounding box center [832, 455] width 453 height 138
click at [715, 461] on textarea "Some new equipment will be introduced to replace aging equipment and meet manuf…" at bounding box center [832, 455] width 453 height 138
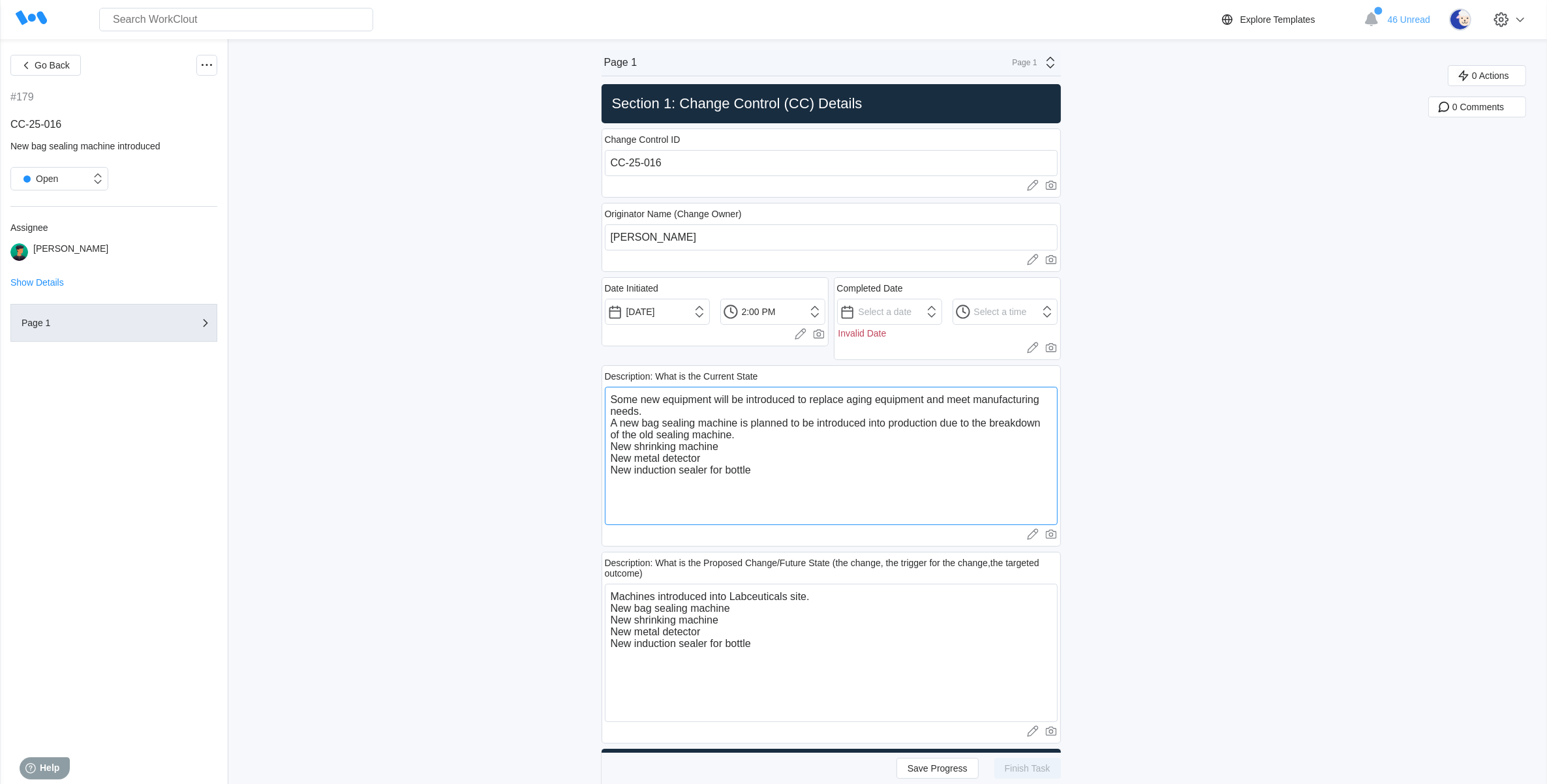
click at [807, 463] on textarea "Some new equipment will be introduced to replace aging equipment and meet manuf…" at bounding box center [832, 455] width 453 height 138
click at [795, 475] on textarea "Some new equipment will be introduced to replace aging equipment and meet manuf…" at bounding box center [832, 455] width 453 height 138
click at [725, 463] on textarea "Some new equipment will be introduced to replace aging equipment and meet manuf…" at bounding box center [832, 455] width 453 height 138
click at [724, 445] on textarea "Some new equipment will be introduced to replace aging equipment and meet manuf…" at bounding box center [832, 455] width 453 height 138
click at [744, 438] on textarea "Some new equipment will be introduced to replace aging equipment and meet manuf…" at bounding box center [832, 455] width 453 height 138
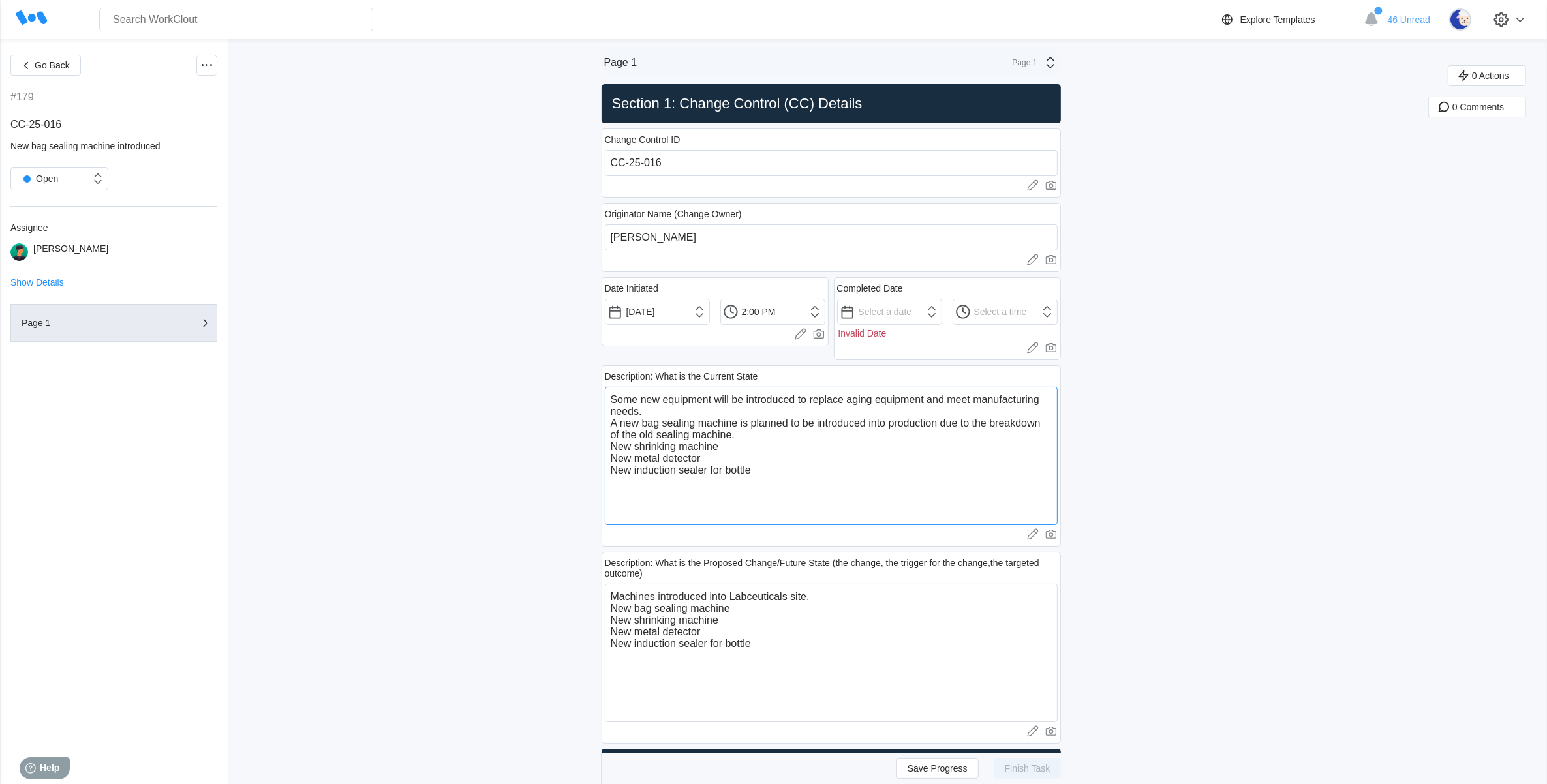
drag, startPoint x: 781, startPoint y: 481, endPoint x: 609, endPoint y: 427, distance: 180.3
click at [609, 427] on div "Description: What is the Current State Some new equipment will be introduced to…" at bounding box center [831, 456] width 459 height 181
click at [796, 446] on textarea "Some new equipment will be introduced to replace aging equipment and meet manuf…" at bounding box center [832, 455] width 453 height 138
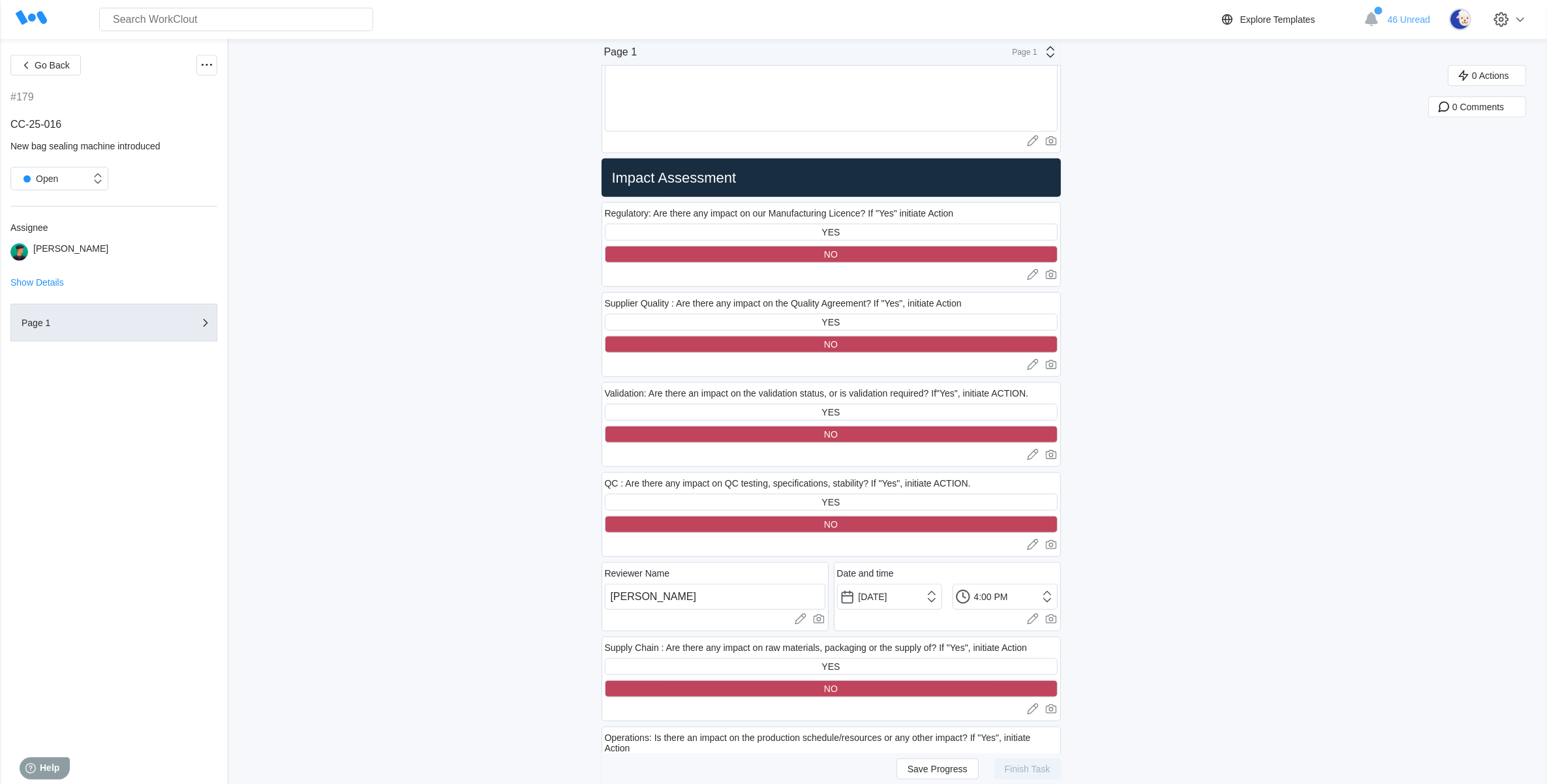
scroll to position [1305, 0]
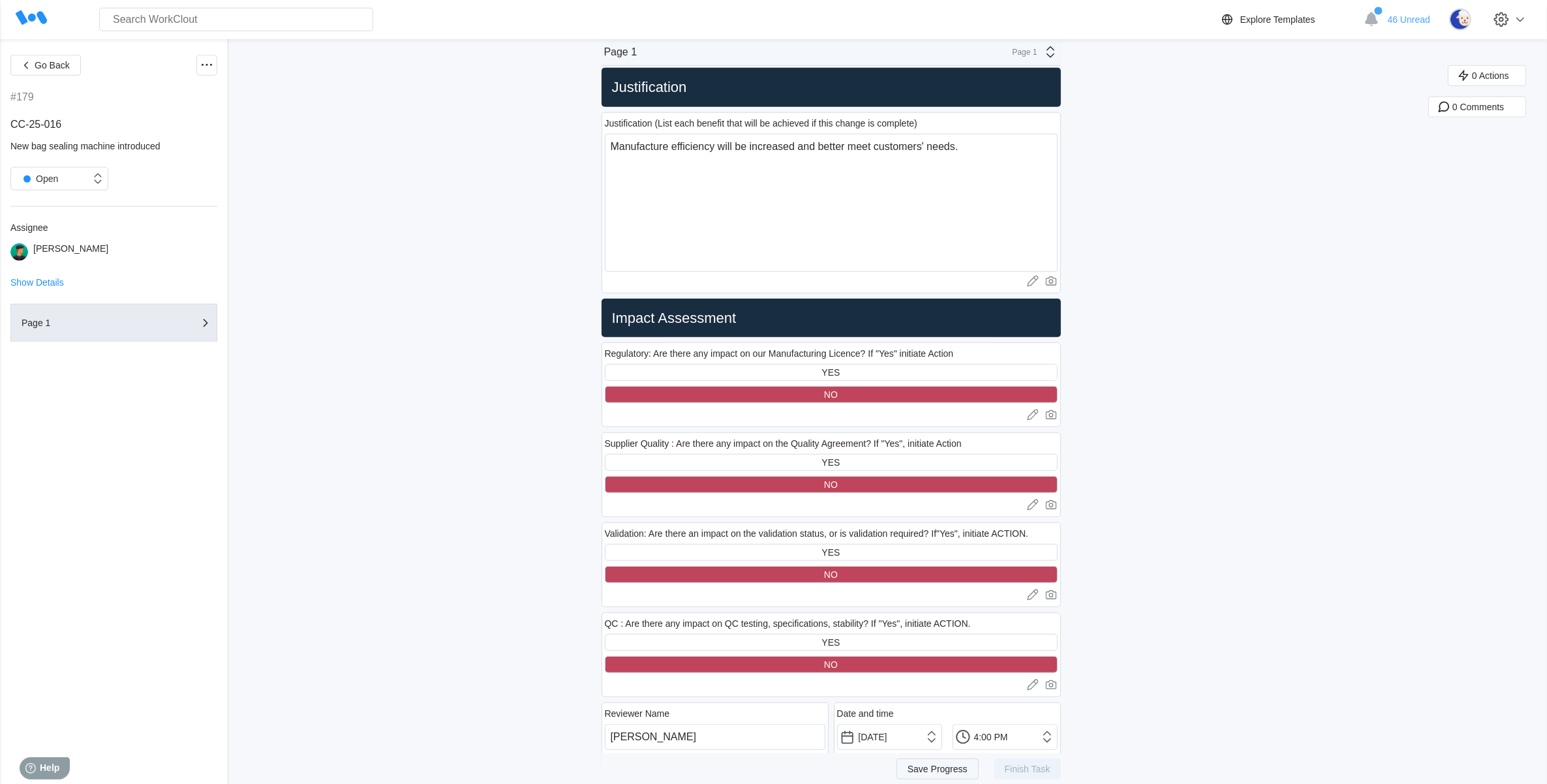
click at [927, 771] on span "Save Progress" at bounding box center [937, 768] width 60 height 9
click at [55, 72] on button "Go Back" at bounding box center [45, 65] width 70 height 21
